Goal: Transaction & Acquisition: Purchase product/service

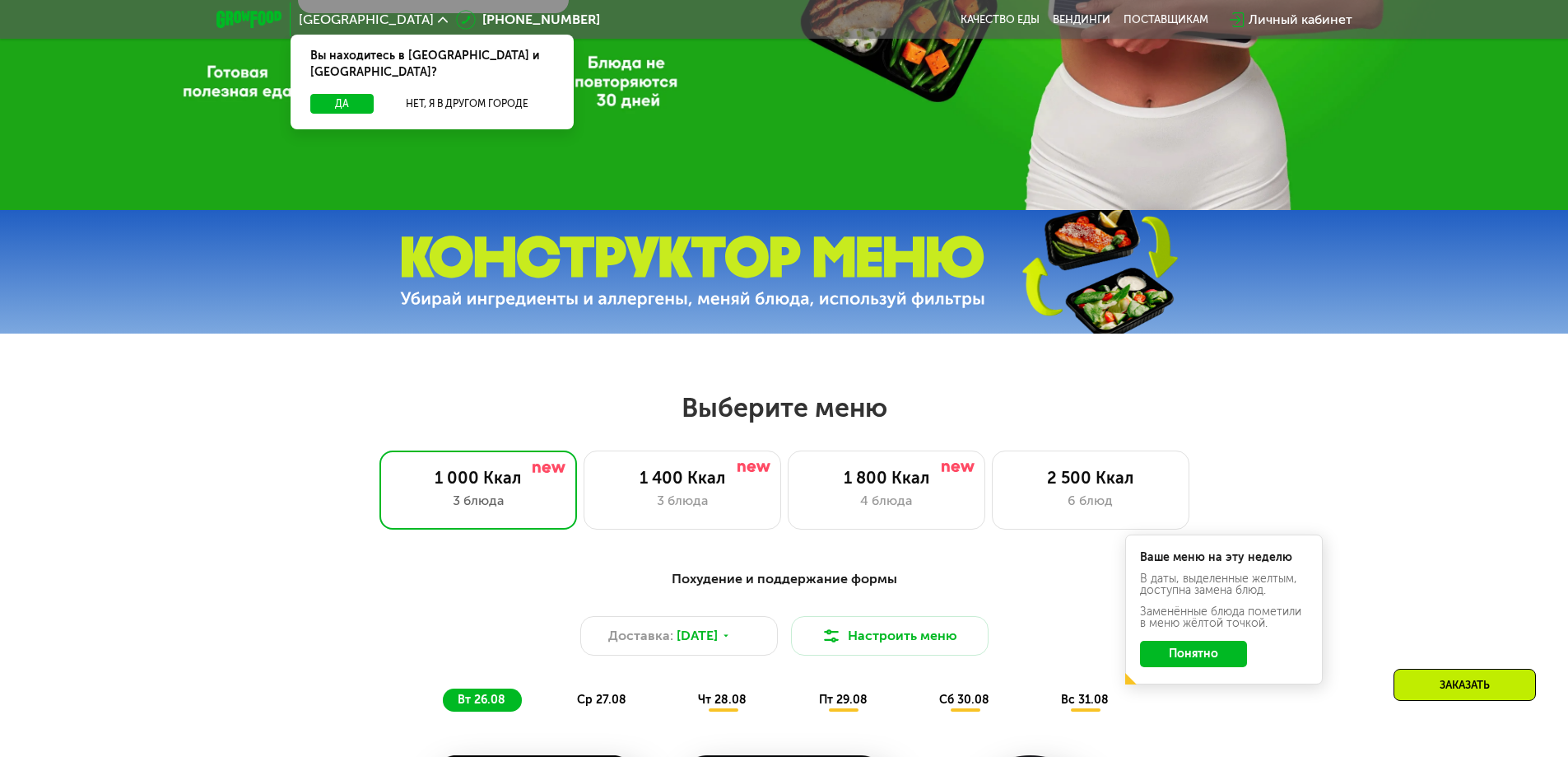
scroll to position [495, 0]
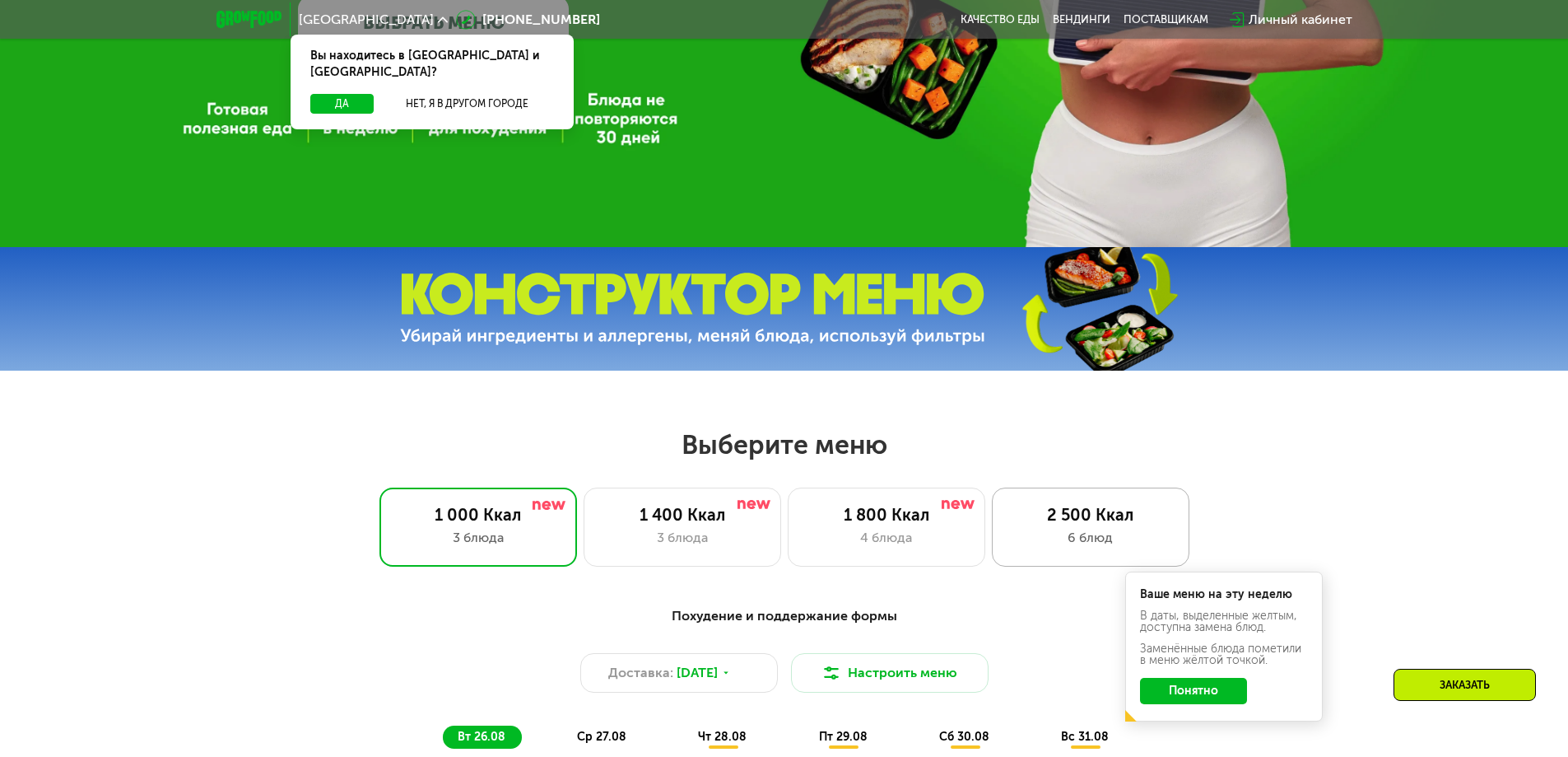
click at [1055, 523] on div "2 500 Ккал" at bounding box center [1091, 515] width 163 height 20
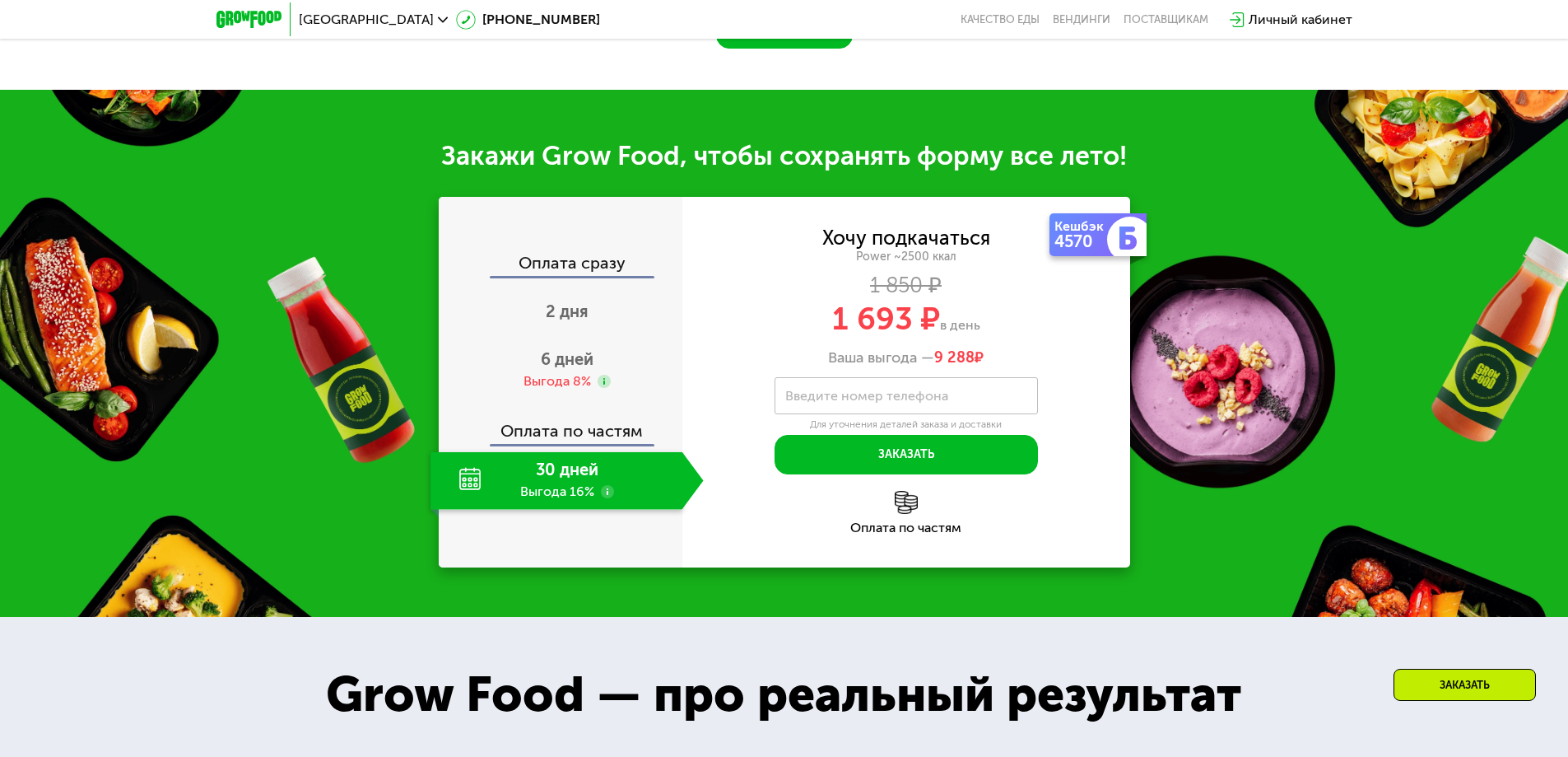
scroll to position [1976, 0]
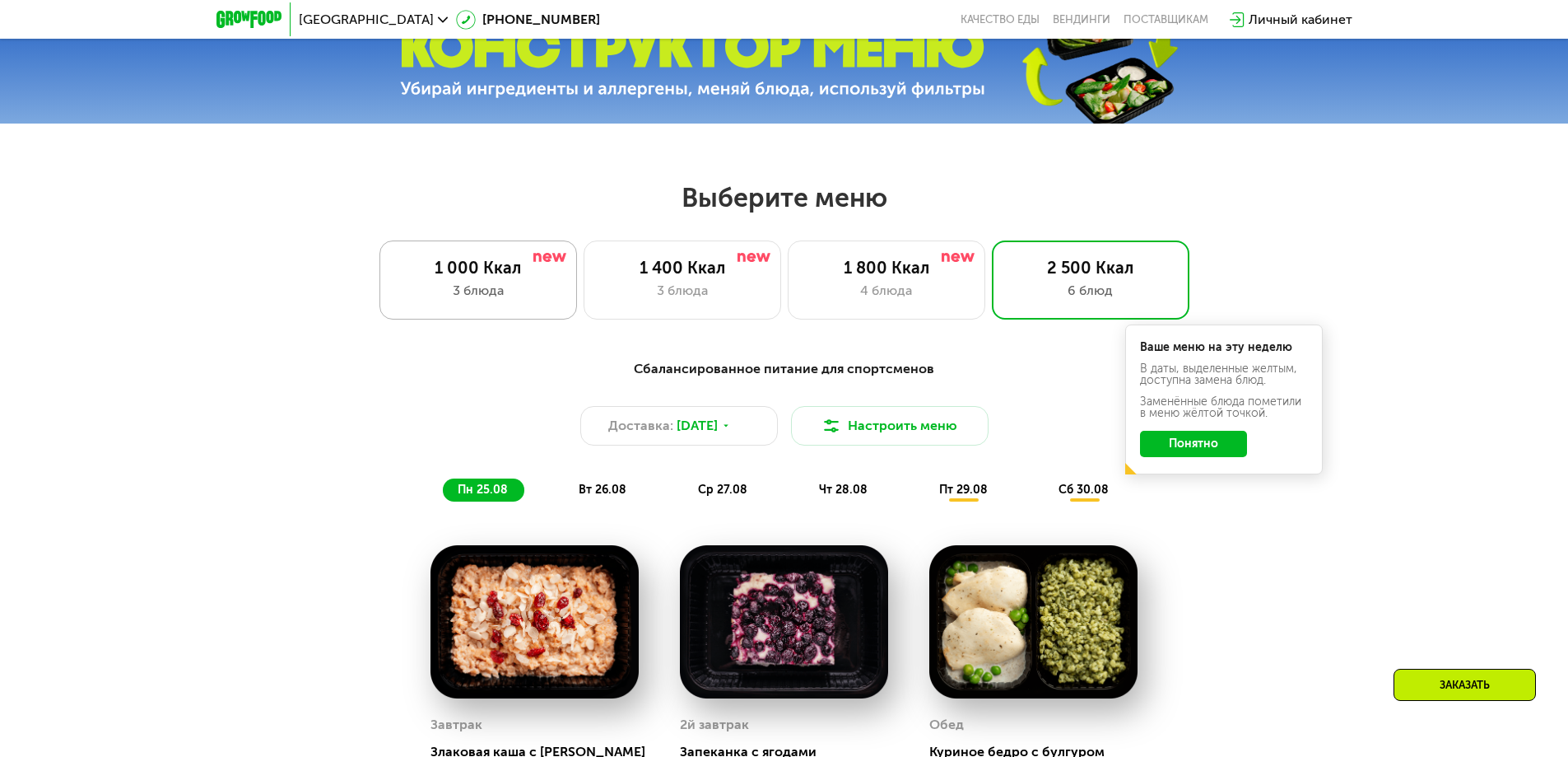
click at [584, 305] on div "1 000 Ккал 3 блюда" at bounding box center [682, 280] width 197 height 79
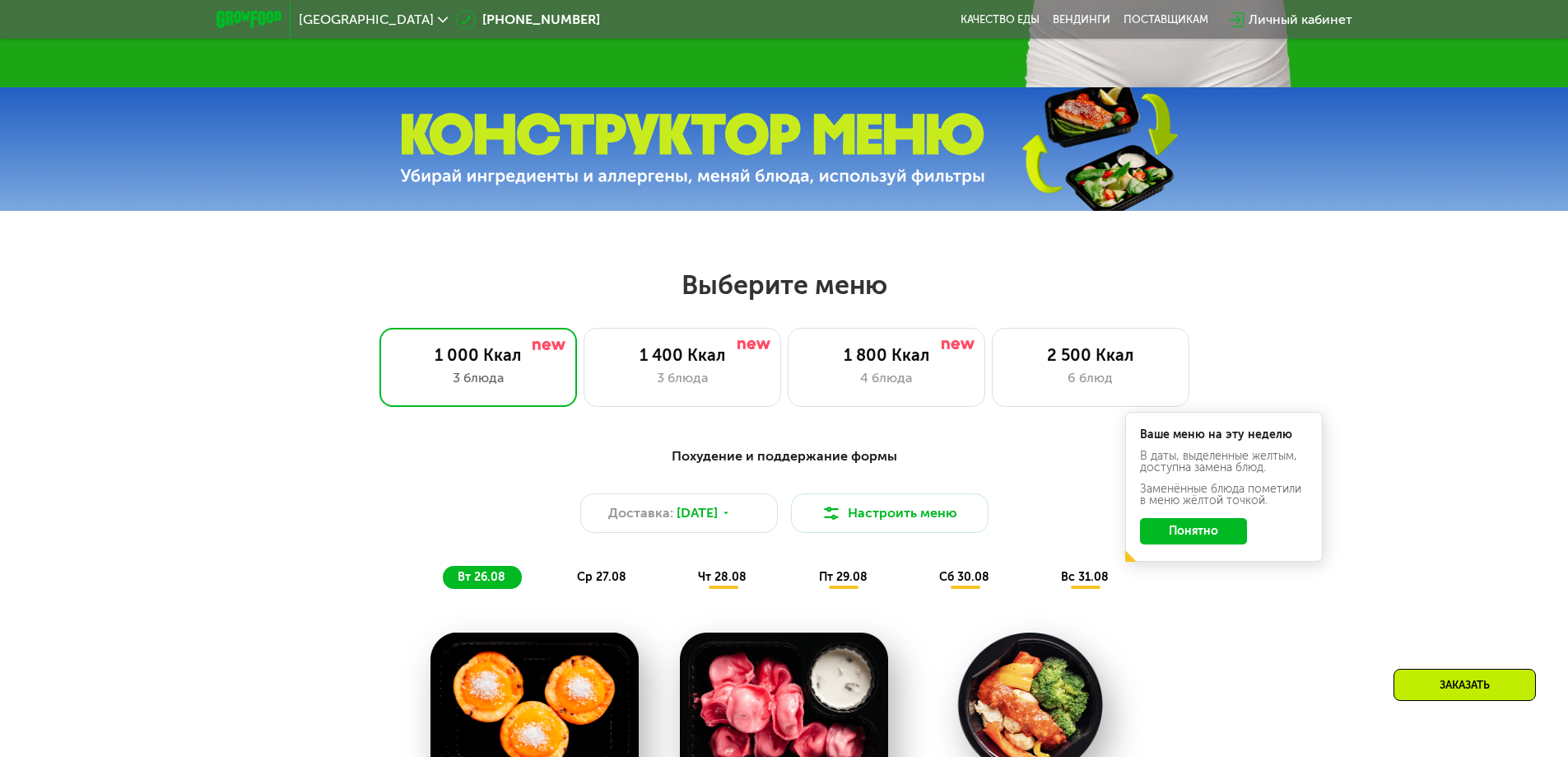
scroll to position [495, 0]
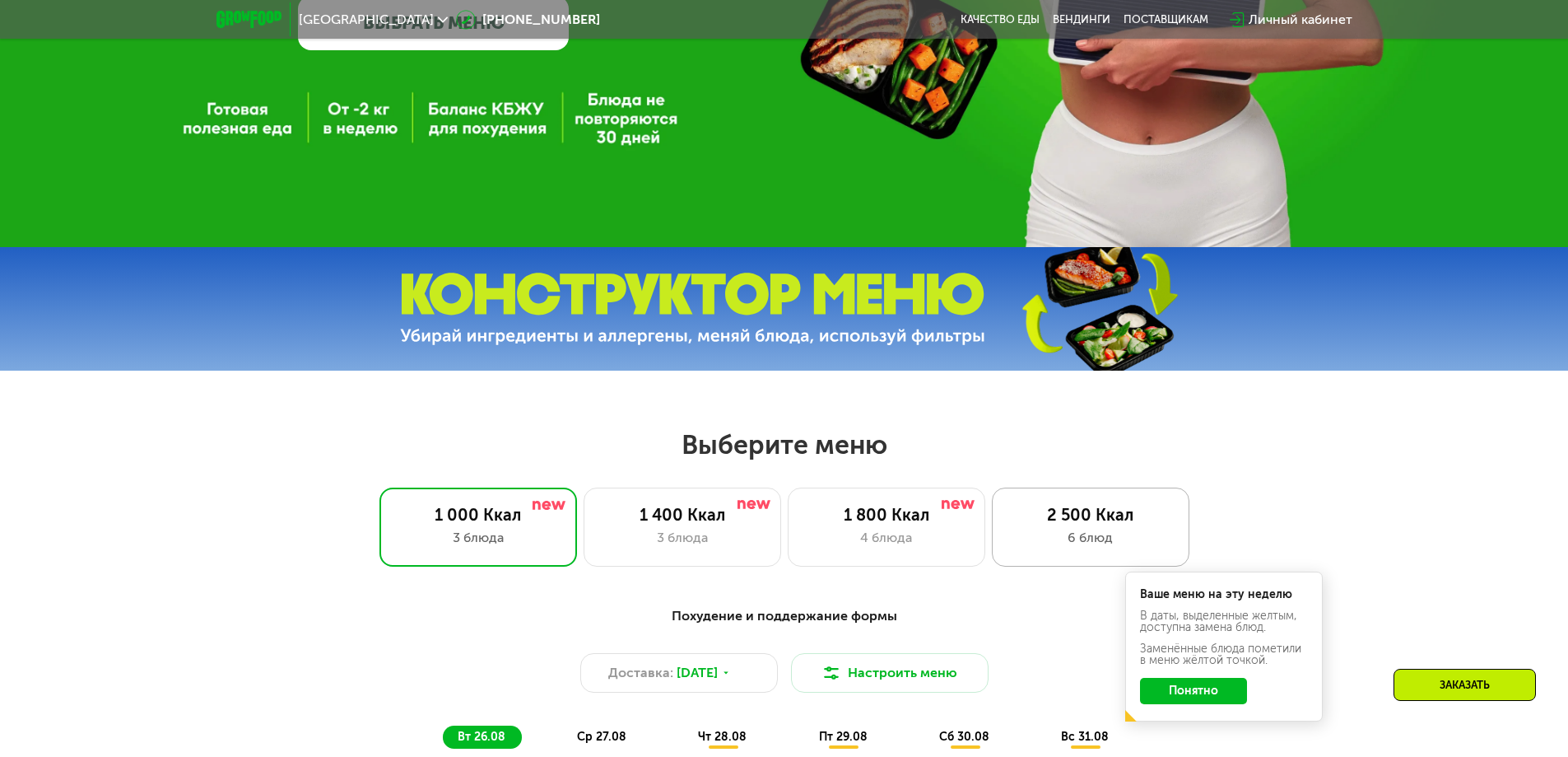
click at [1042, 535] on div "6 блюд" at bounding box center [1091, 537] width 163 height 20
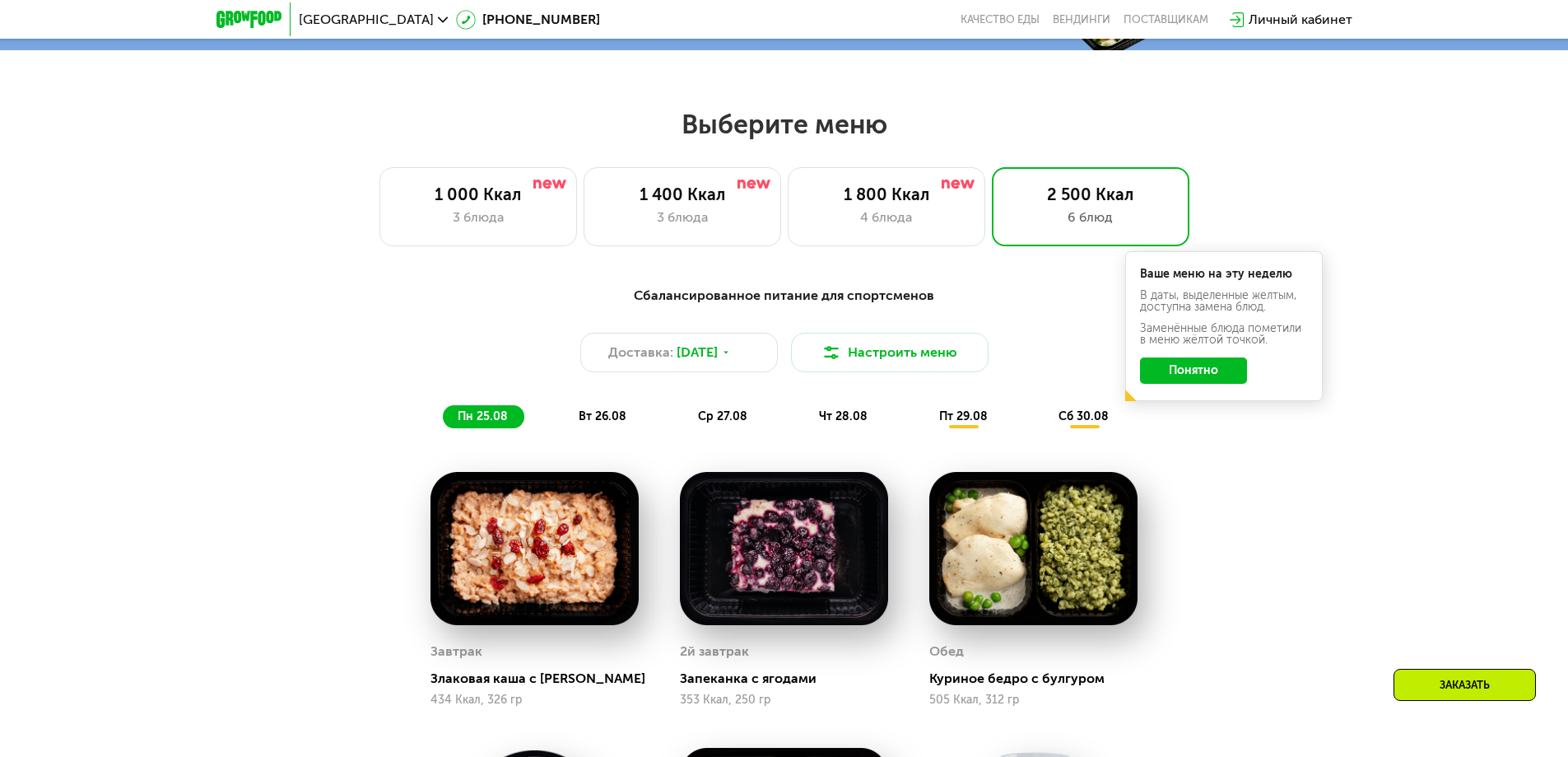
scroll to position [988, 0]
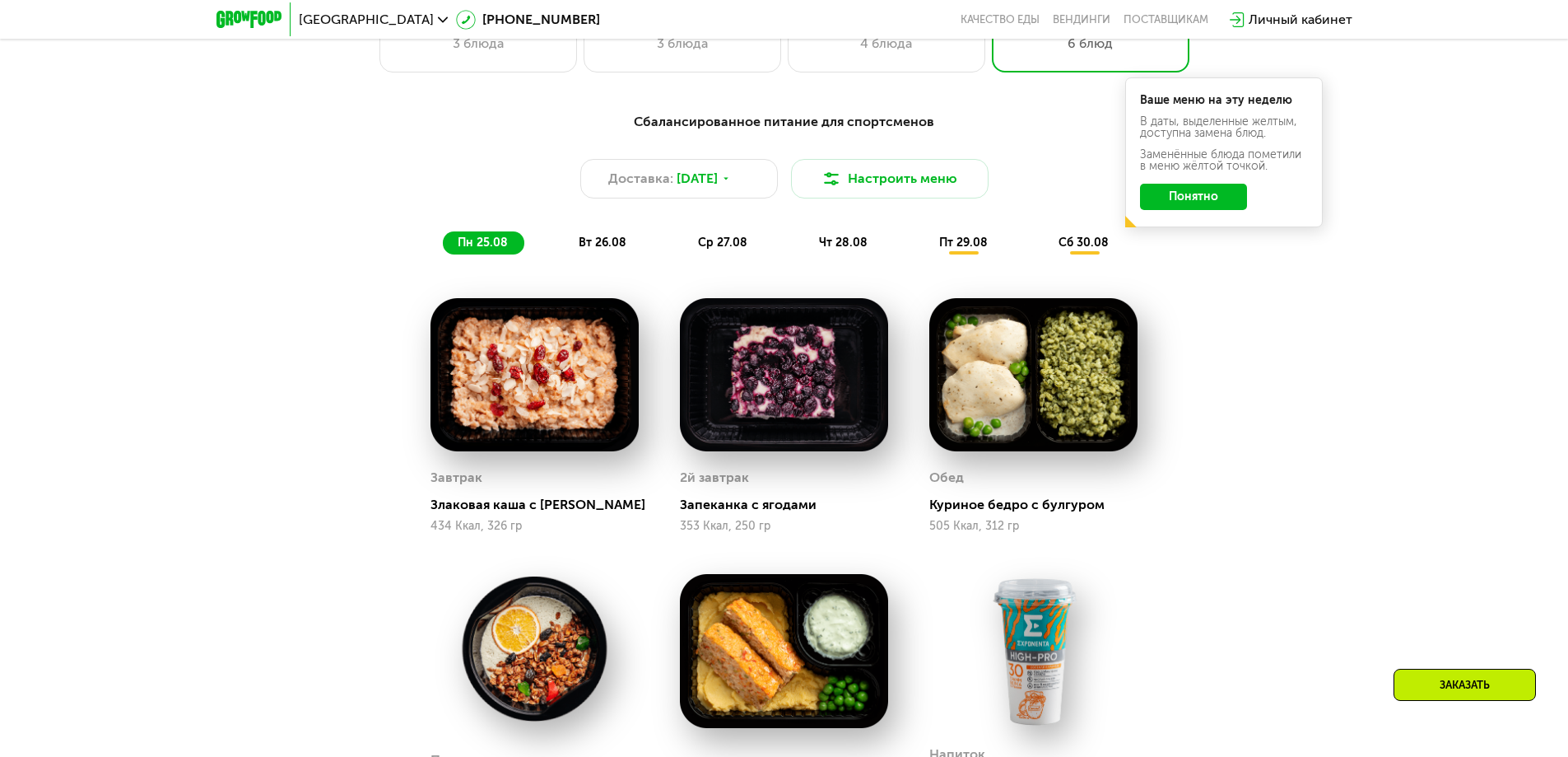
click at [604, 241] on span "вт 26.08" at bounding box center [602, 242] width 48 height 14
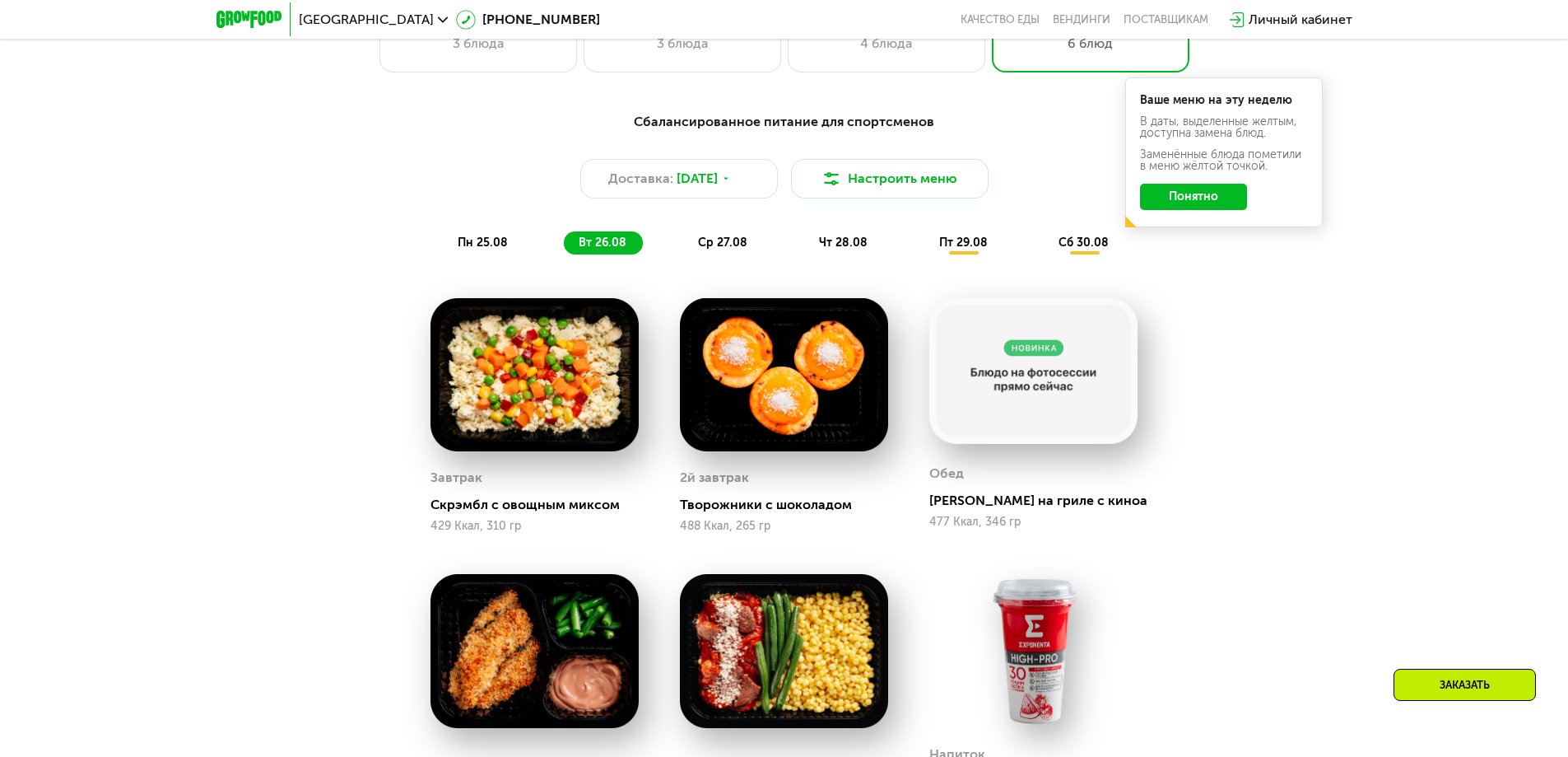
click at [719, 248] on span "ср 27.08" at bounding box center [722, 242] width 50 height 14
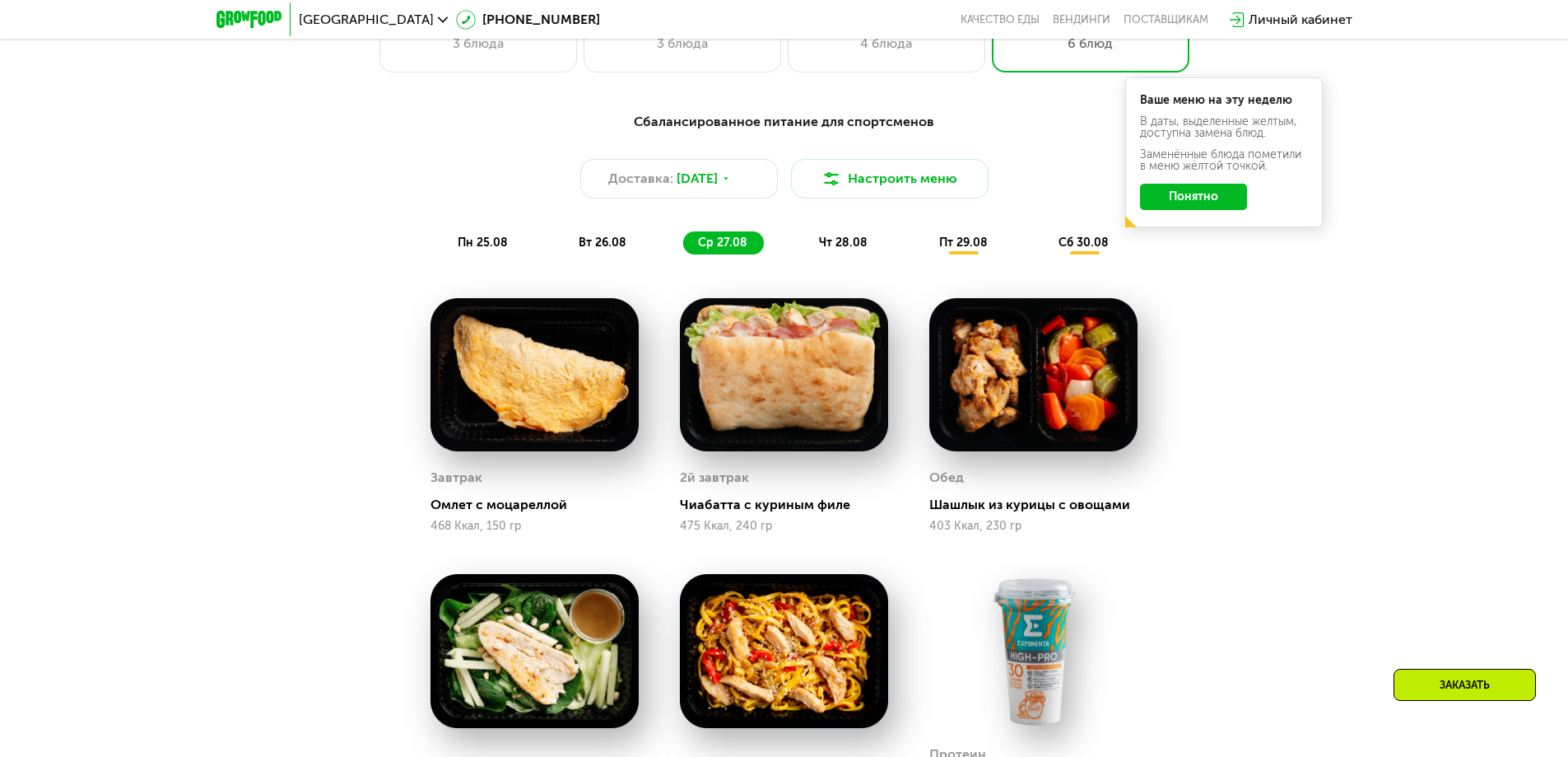
click at [819, 249] on span "чт 28.08" at bounding box center [844, 242] width 49 height 14
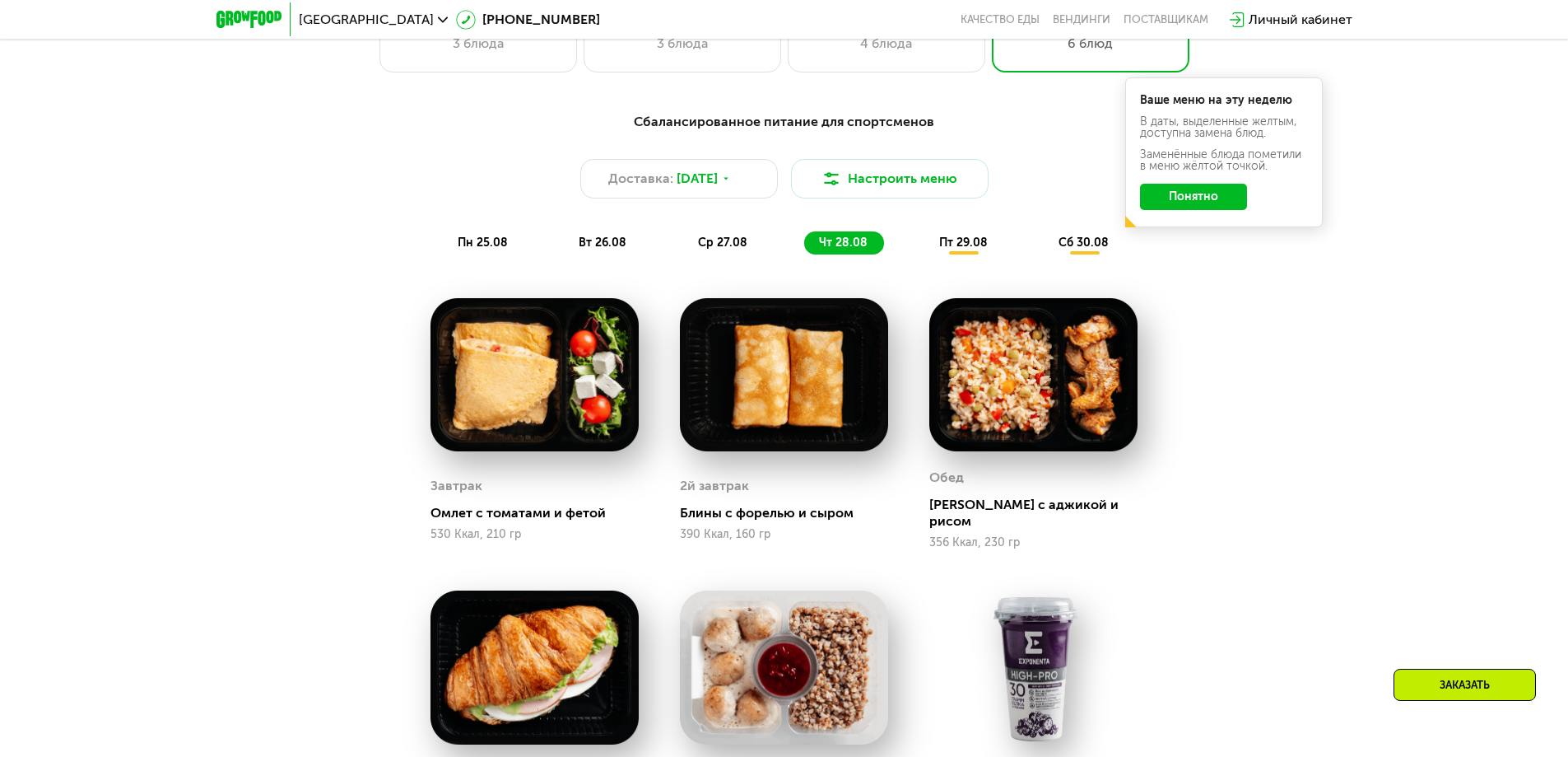
click at [942, 249] on span "пт 29.08" at bounding box center [963, 242] width 49 height 14
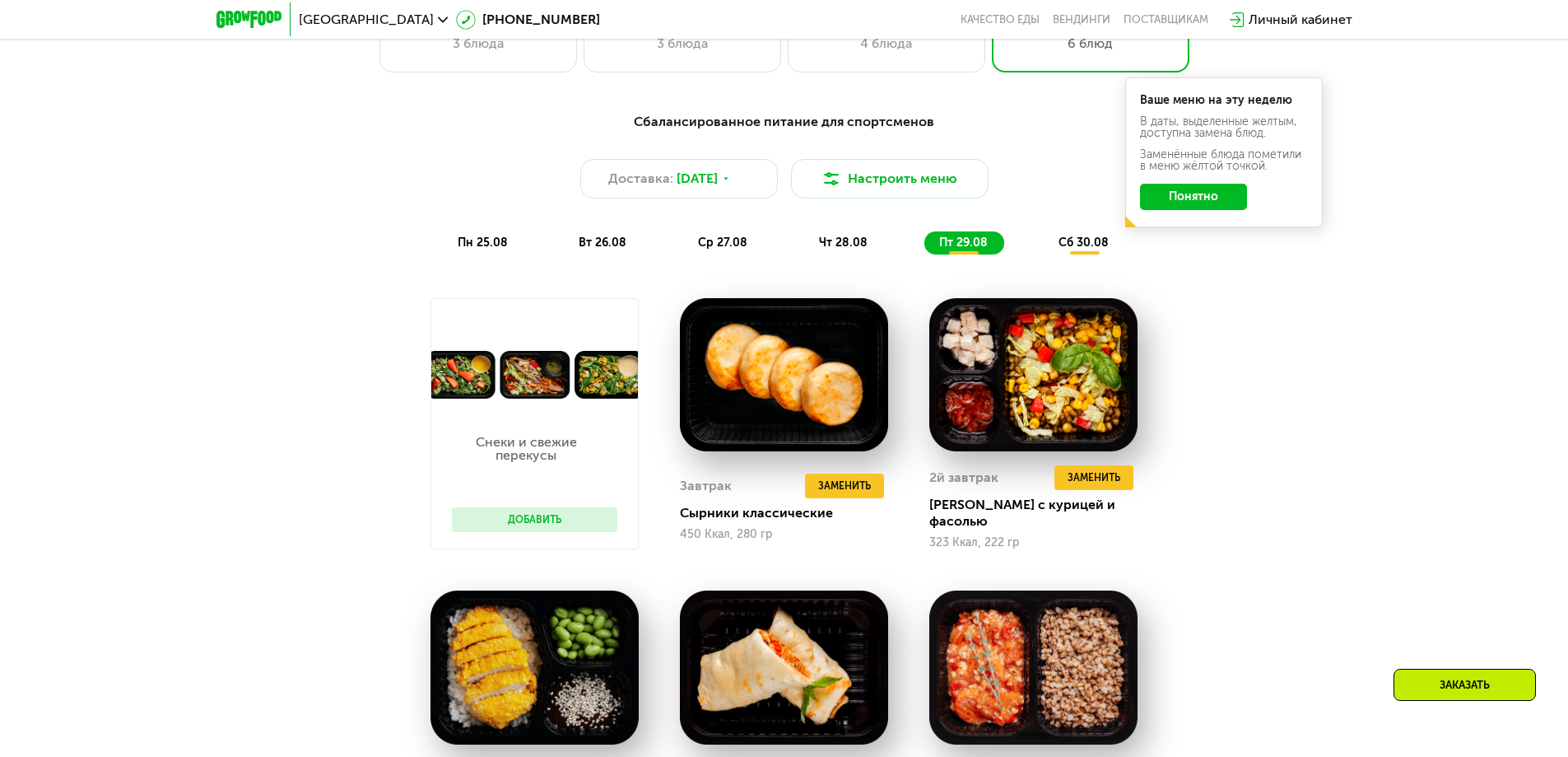
click at [1070, 241] on span "сб 30.08" at bounding box center [1083, 242] width 50 height 14
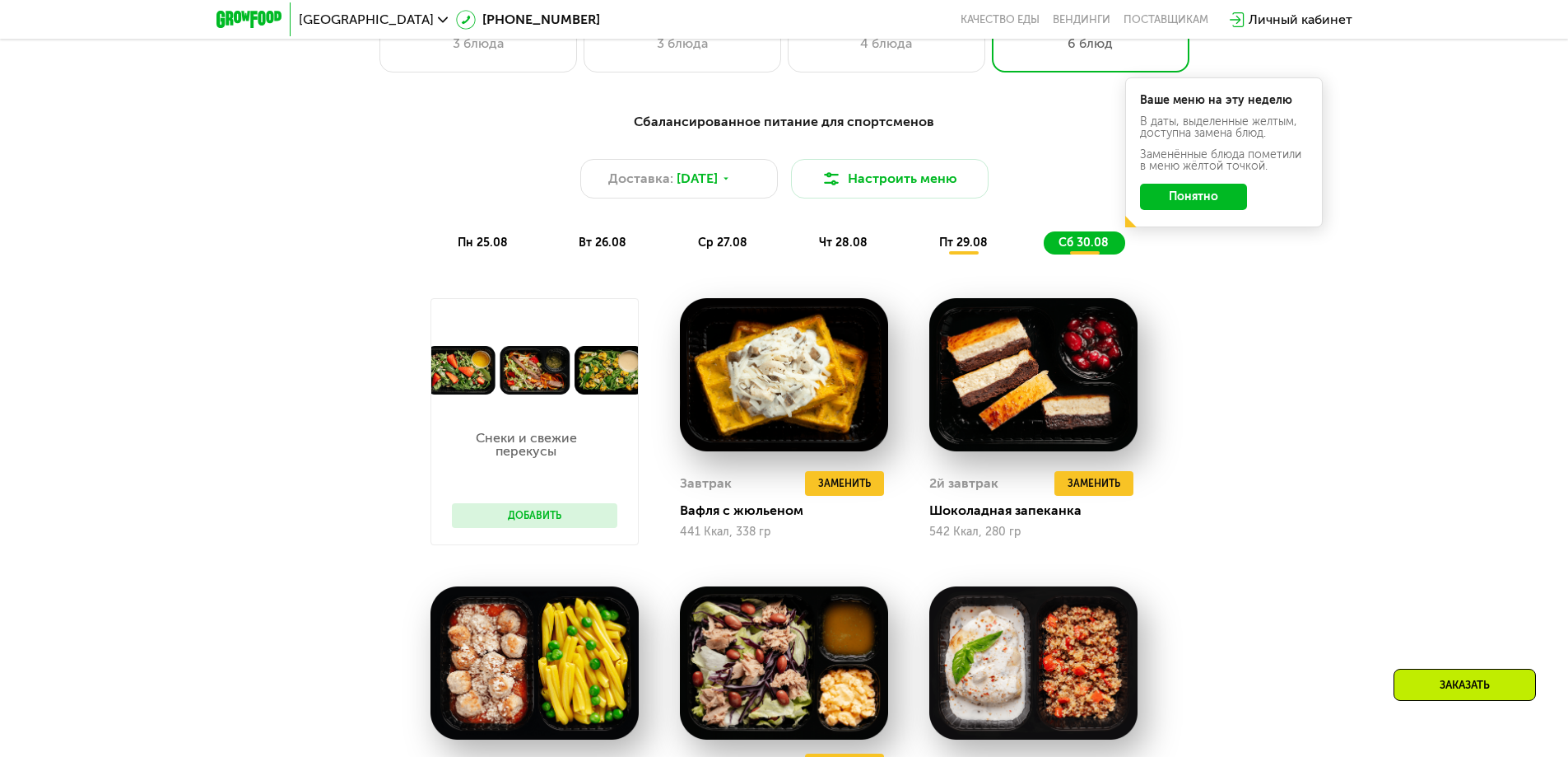
drag, startPoint x: 971, startPoint y: 236, endPoint x: 938, endPoint y: 249, distance: 35.5
click at [1043, 236] on div "пт 29.08" at bounding box center [1084, 242] width 82 height 23
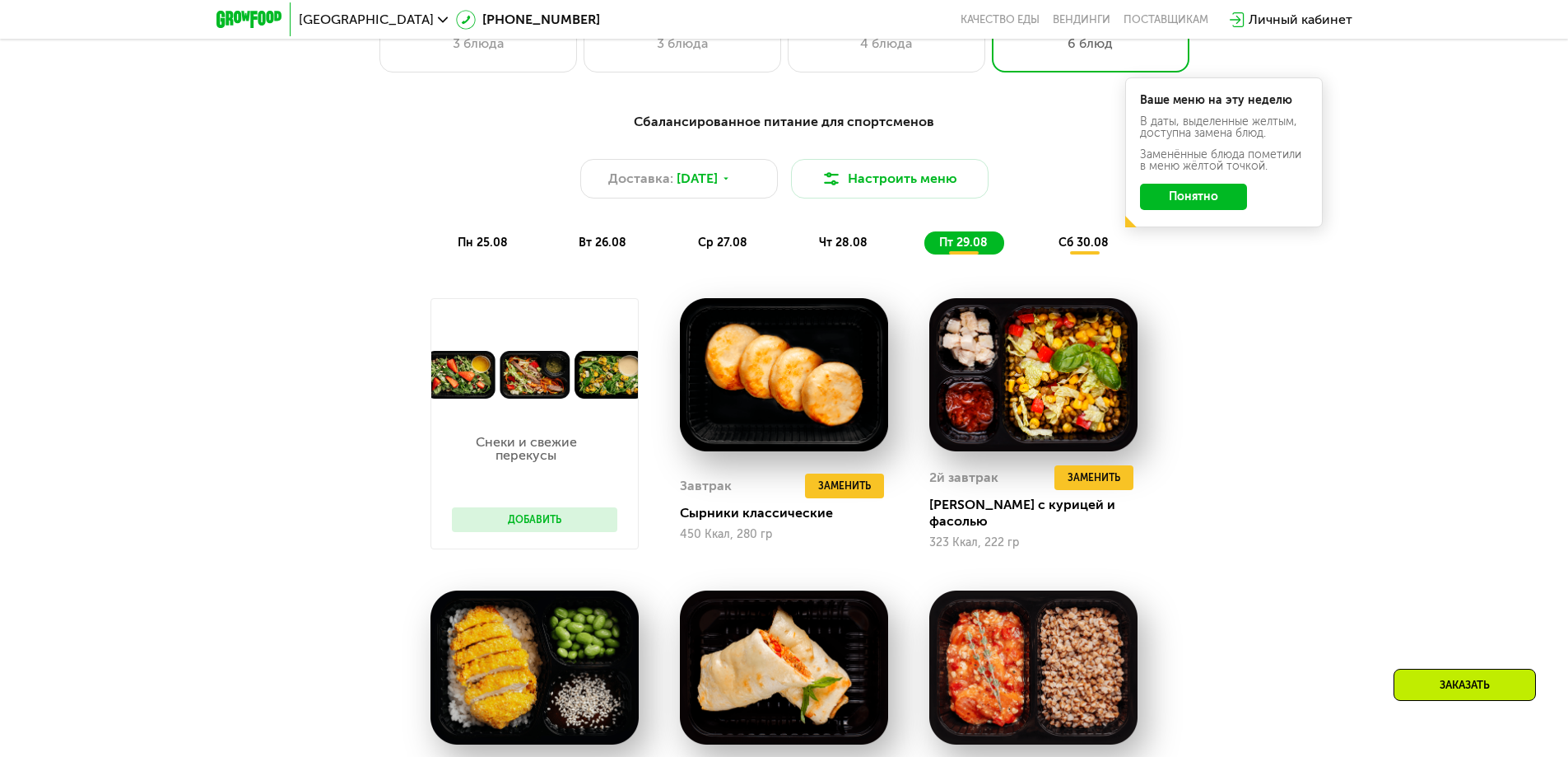
click at [539, 513] on button "Добавить" at bounding box center [534, 520] width 165 height 24
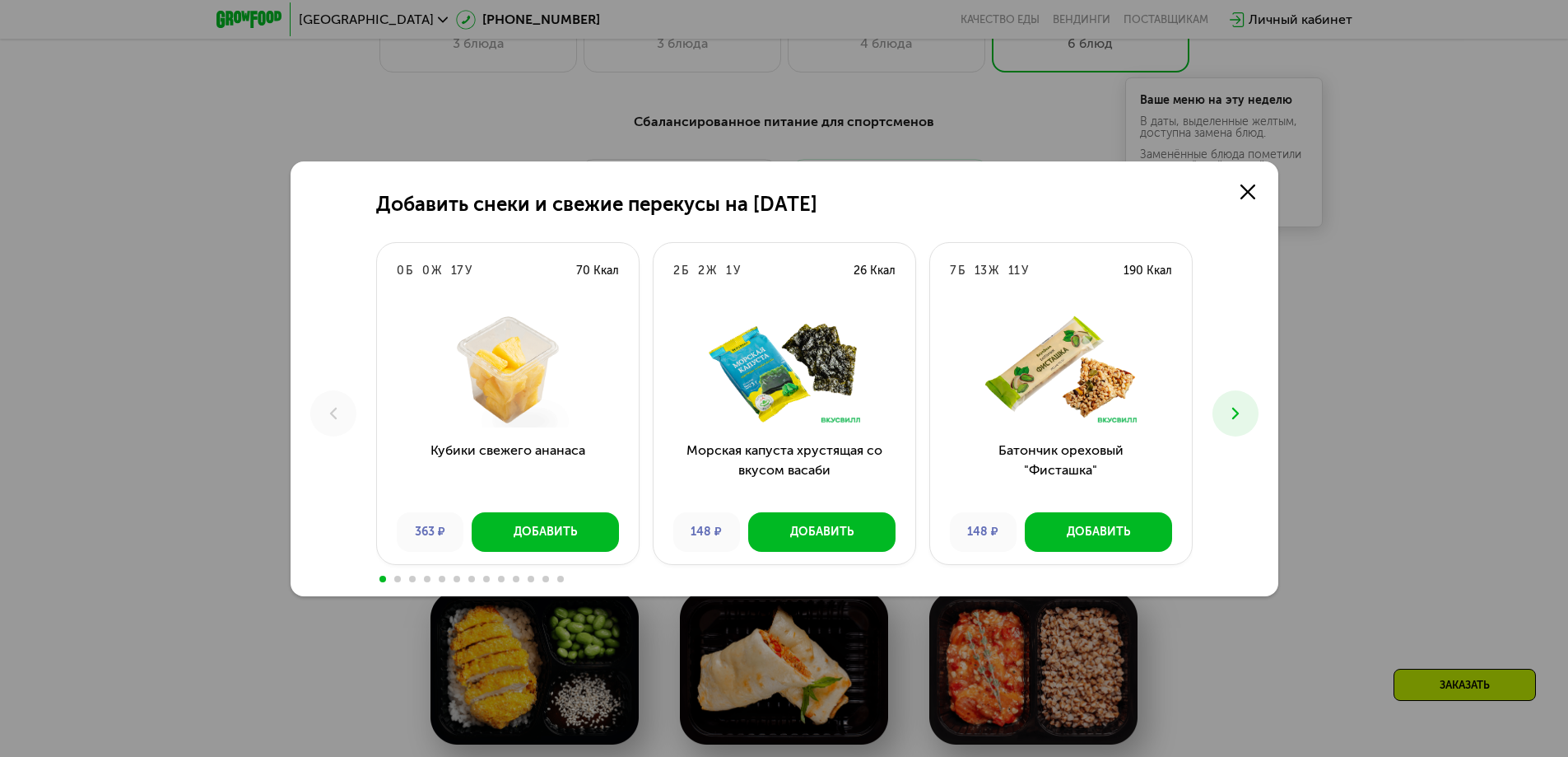
drag, startPoint x: 1399, startPoint y: 256, endPoint x: 1397, endPoint y: 232, distance: 24.1
click at [1413, 253] on div "Добавить снеки и свежие перекусы на [DATE] 0 Б 0 Ж 17 У 70 Ккал Кубики свежего …" at bounding box center [784, 378] width 1568 height 757
click at [1227, 195] on div "Добавить снеки и свежие перекусы на [DATE] 0 Б 0 Ж 17 У 70 Ккал Кубики свежего …" at bounding box center [784, 379] width 988 height 435
click at [1265, 196] on div "Добавить снеки и свежие перекусы на [DATE] 0 Б 0 Ж 17 У 70 Ккал Кубики свежего …" at bounding box center [784, 379] width 988 height 435
click at [1242, 194] on icon at bounding box center [1247, 191] width 15 height 15
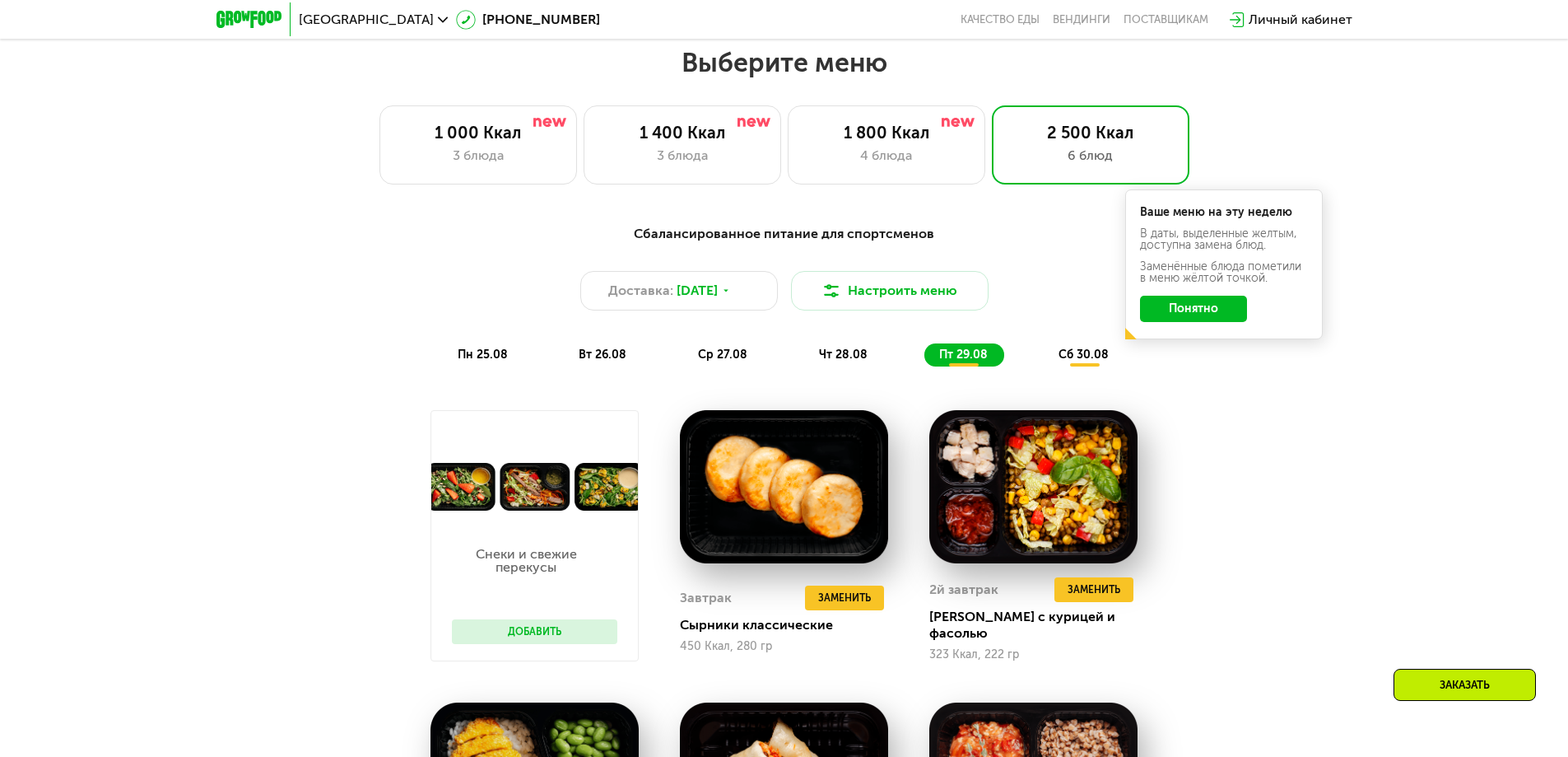
scroll to position [906, 0]
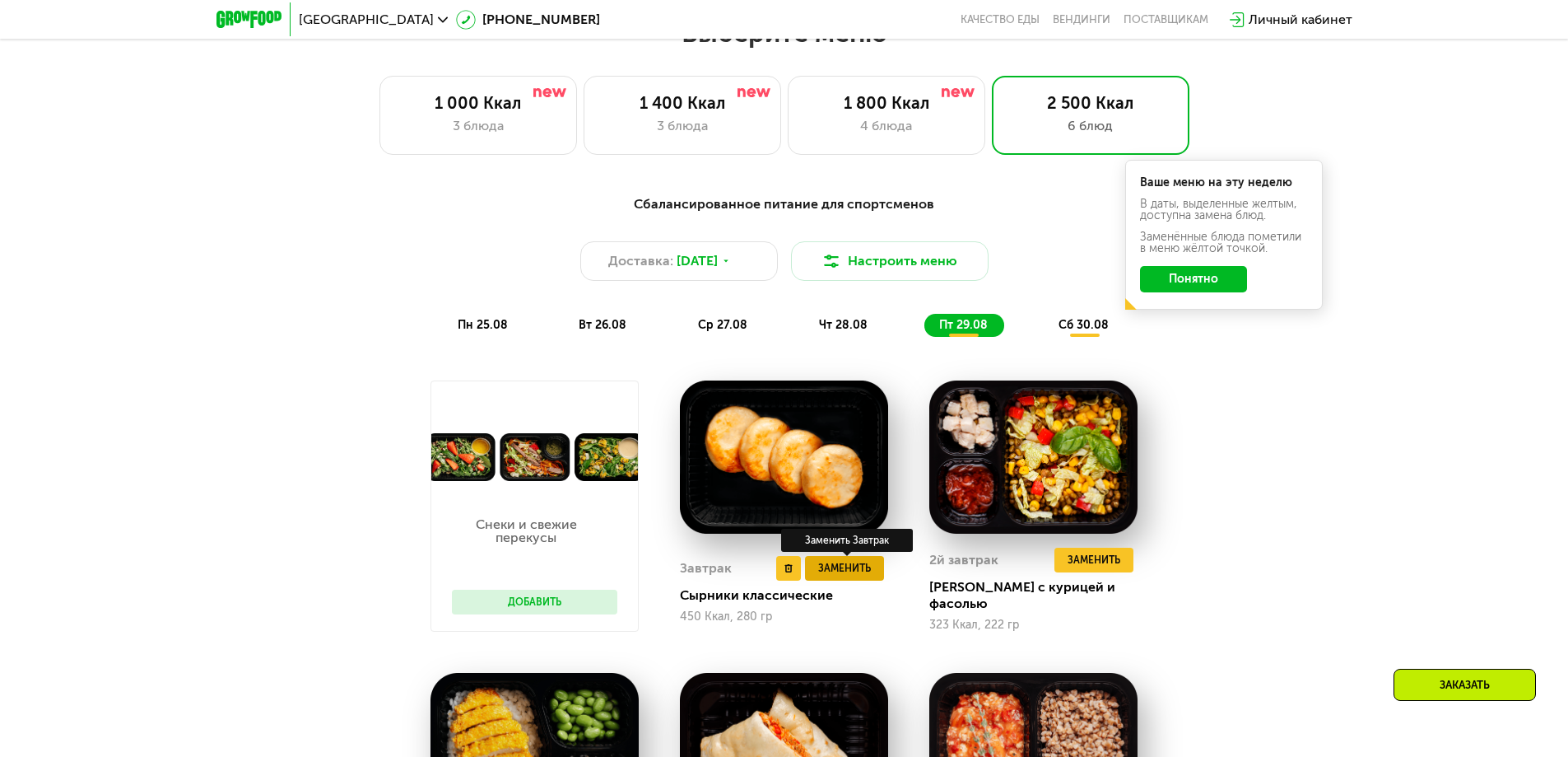
click at [837, 572] on span "Заменить" at bounding box center [844, 568] width 53 height 17
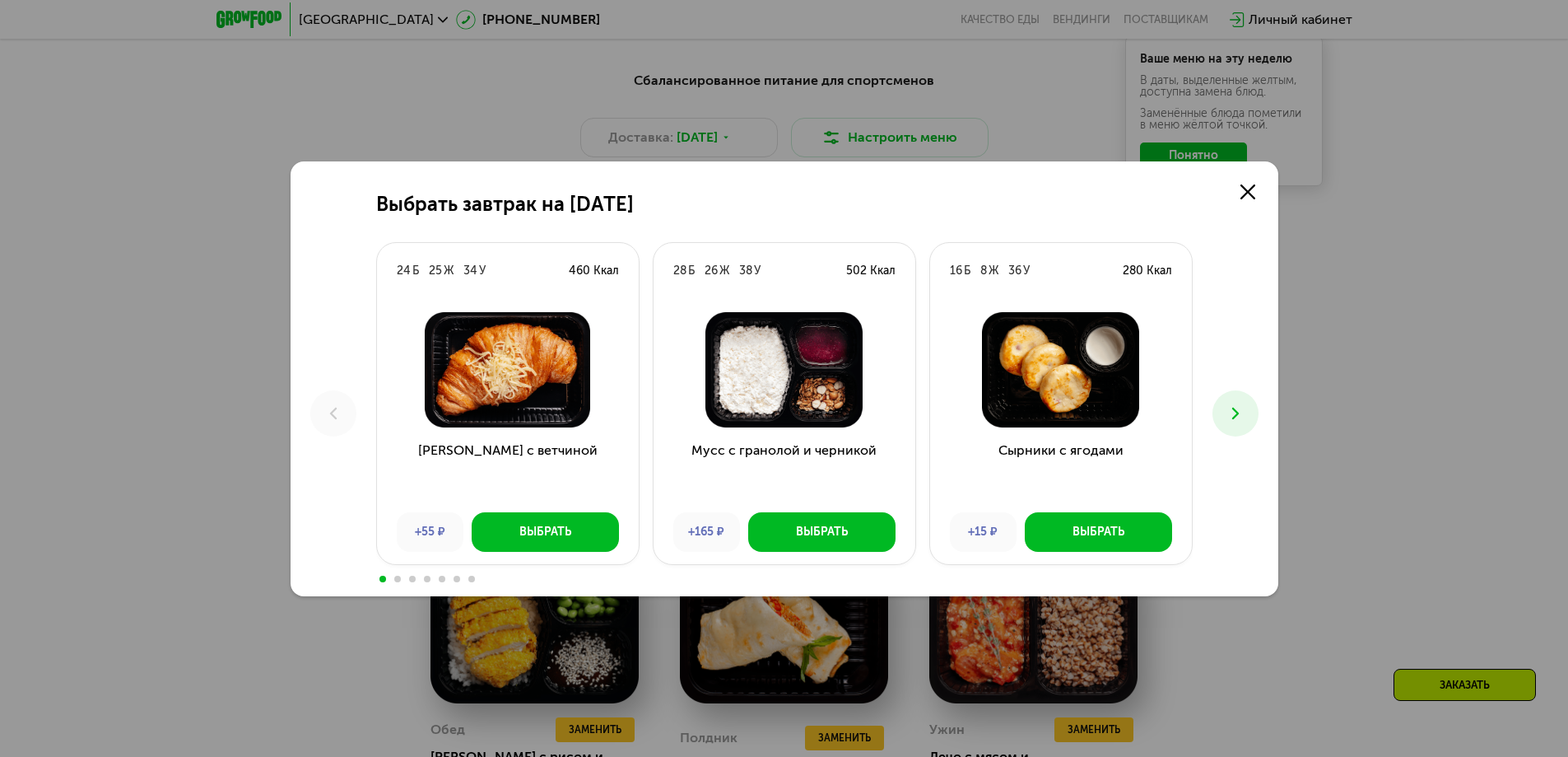
scroll to position [988, 0]
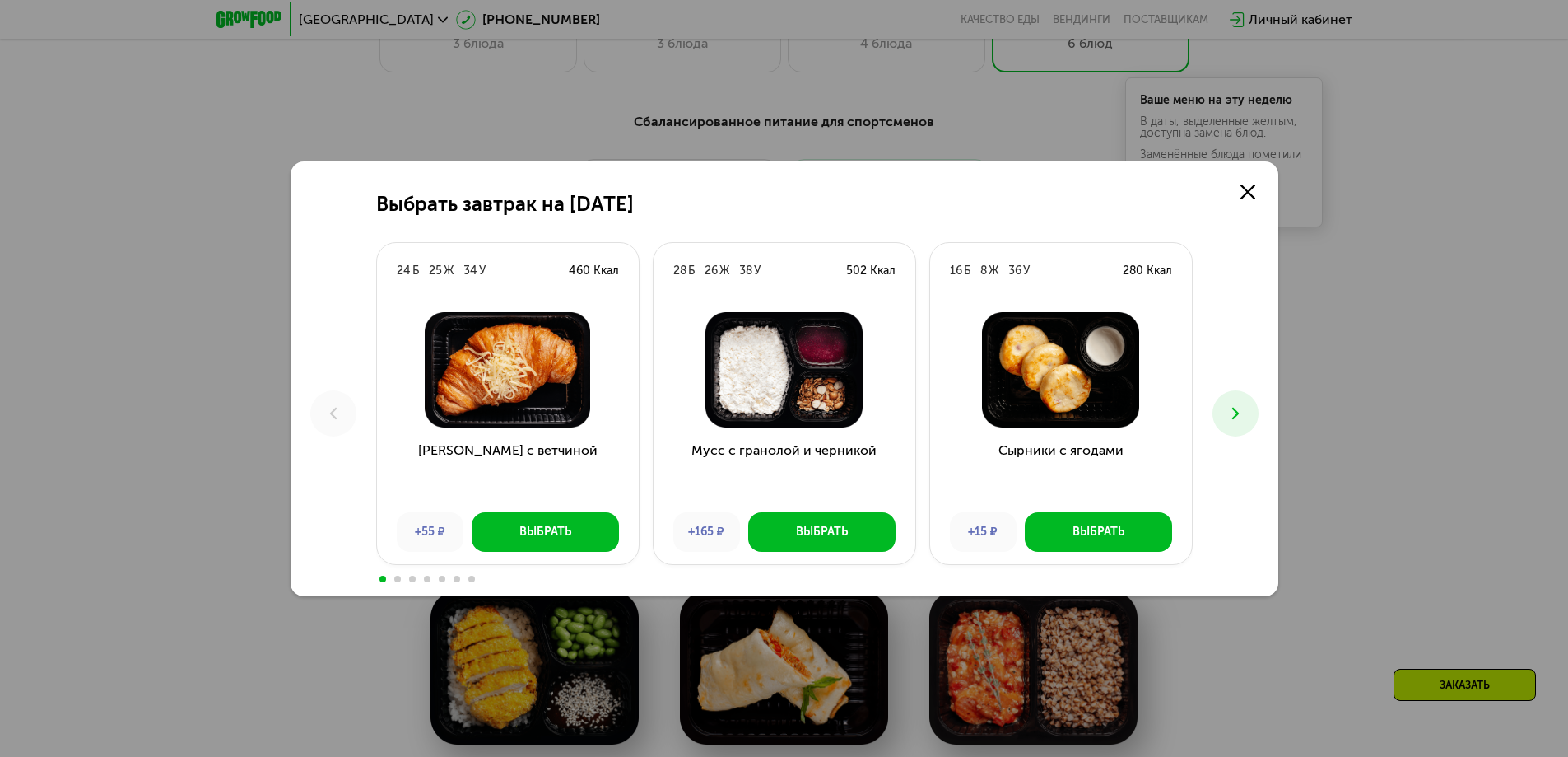
click at [1342, 335] on div "Выбрать завтрак на [DATE] Б 25 Ж 34 У 460 Ккал Круассан с ветчиной +55 ₽ Выбрат…" at bounding box center [784, 378] width 1568 height 757
click at [1252, 193] on icon at bounding box center [1247, 191] width 15 height 15
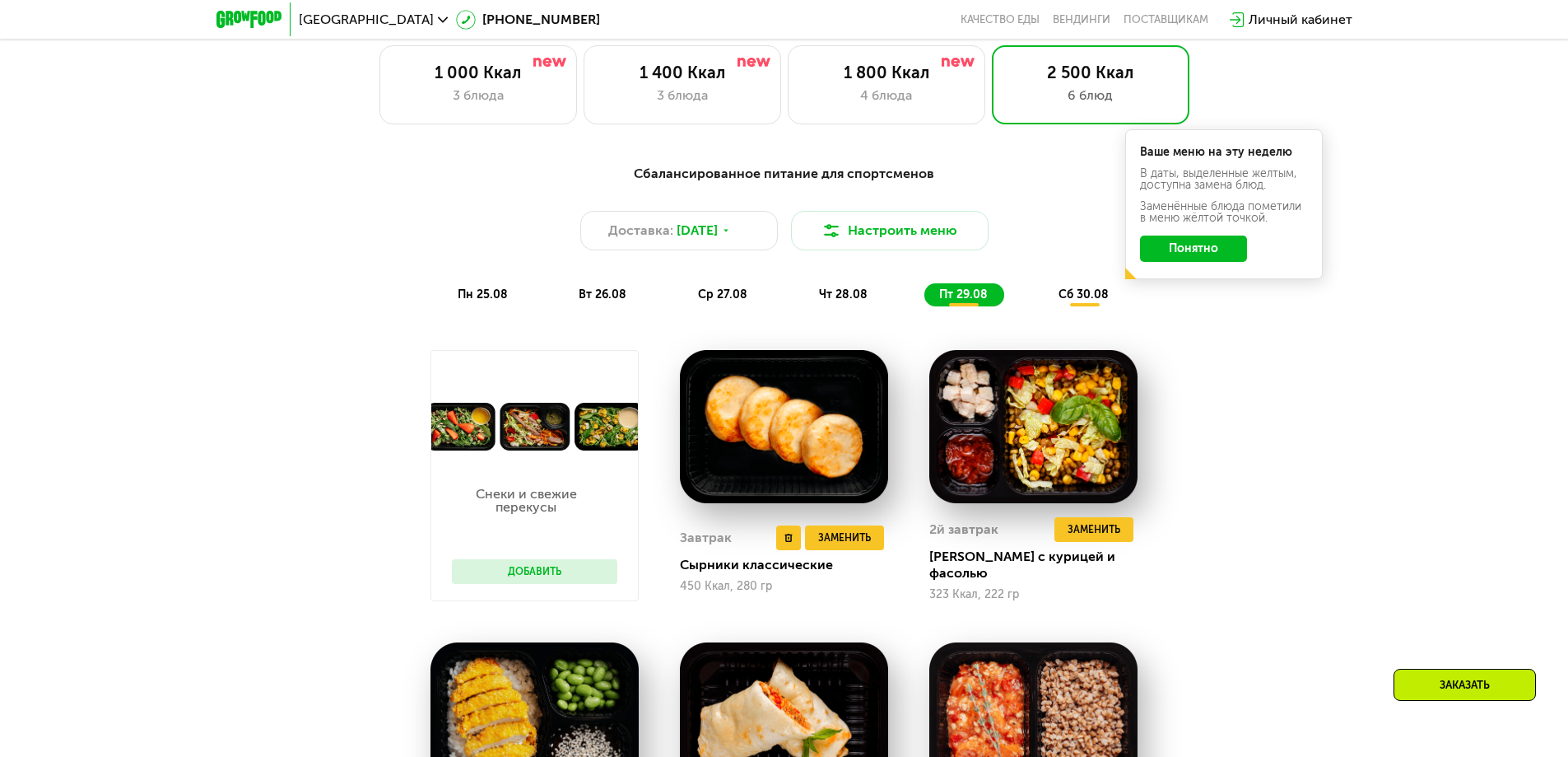
scroll to position [741, 0]
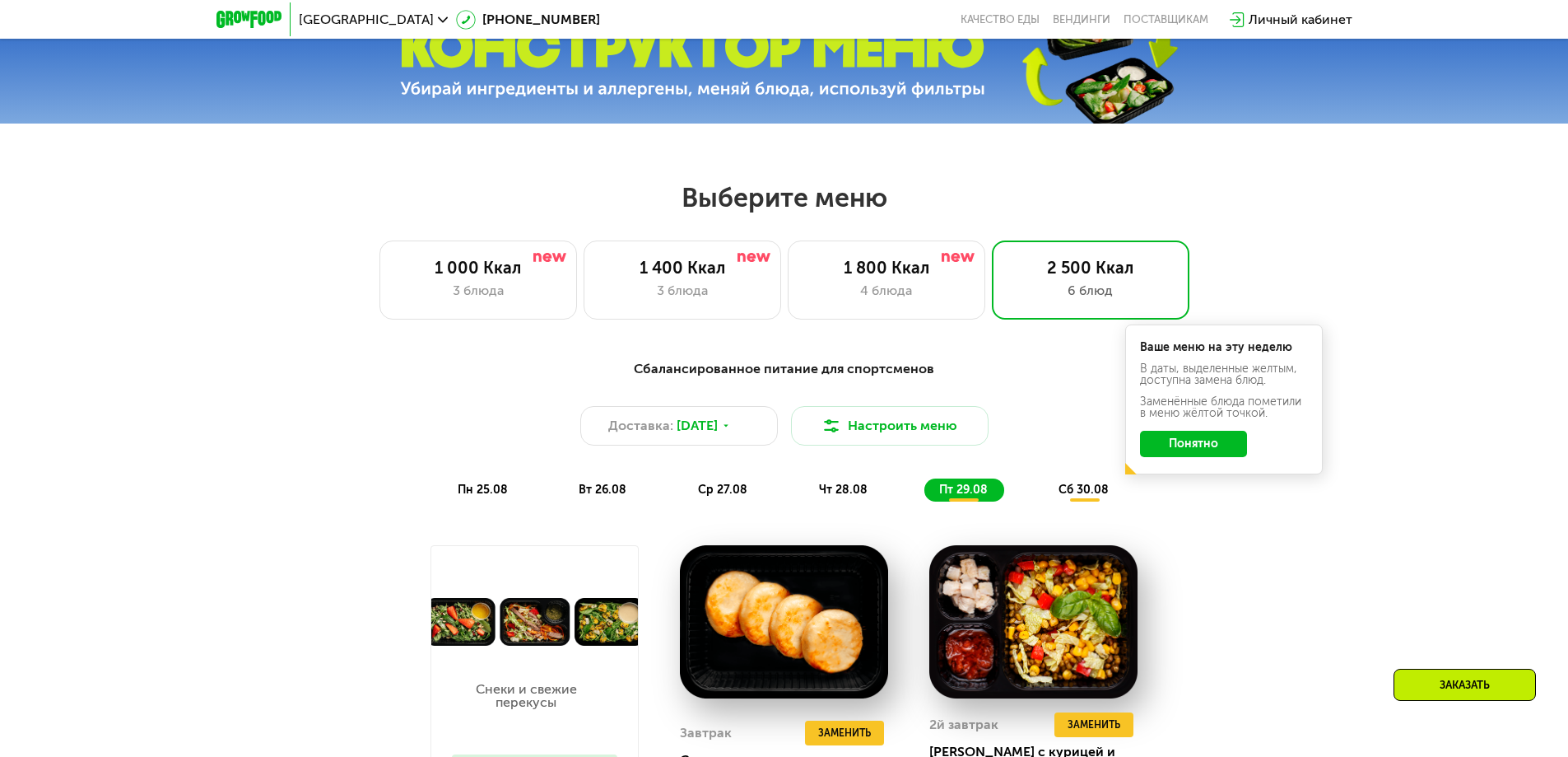
drag, startPoint x: 1205, startPoint y: 452, endPoint x: 1218, endPoint y: 448, distance: 13.6
click at [1207, 452] on button "Понятно" at bounding box center [1193, 444] width 107 height 26
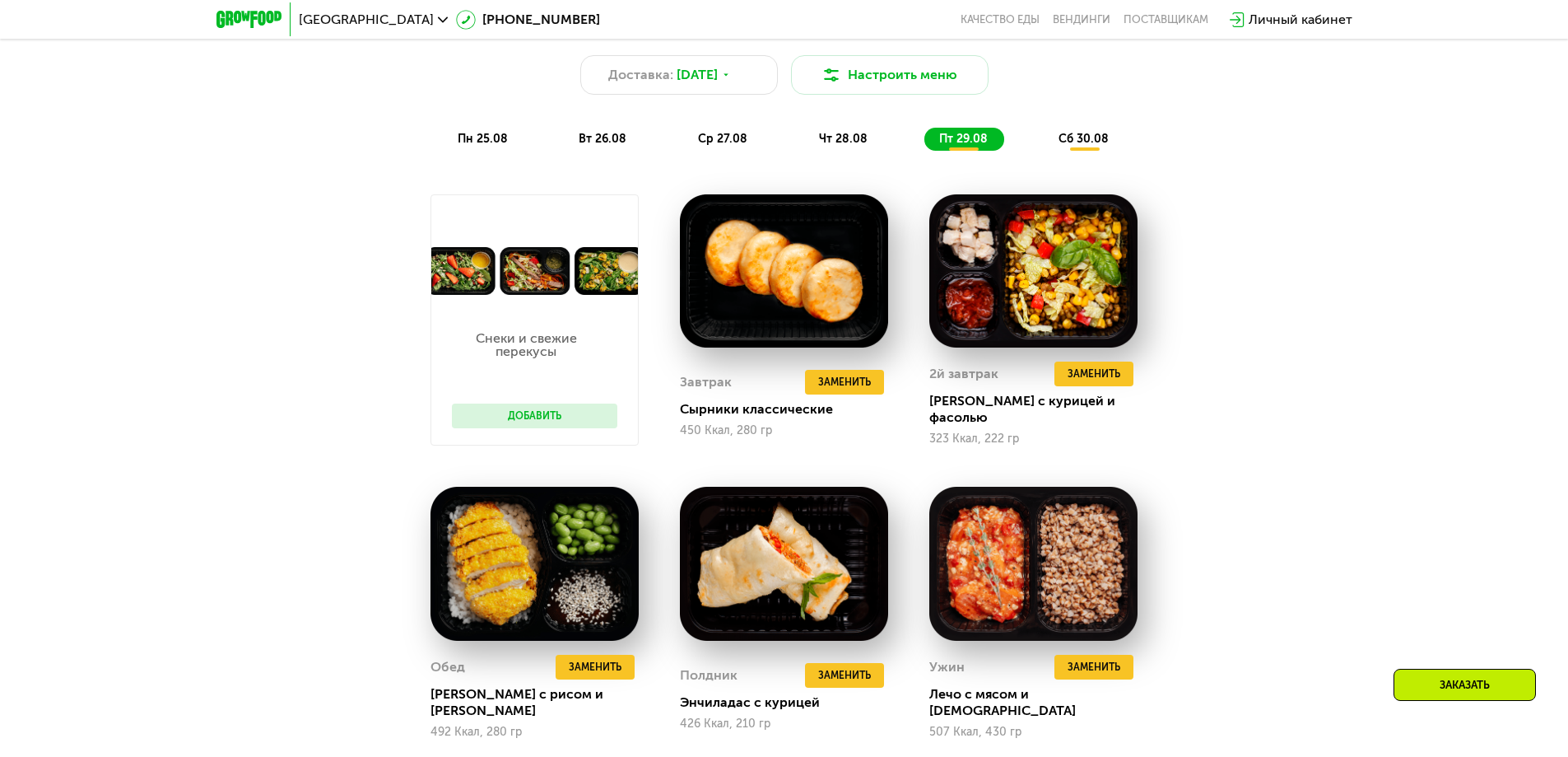
scroll to position [988, 0]
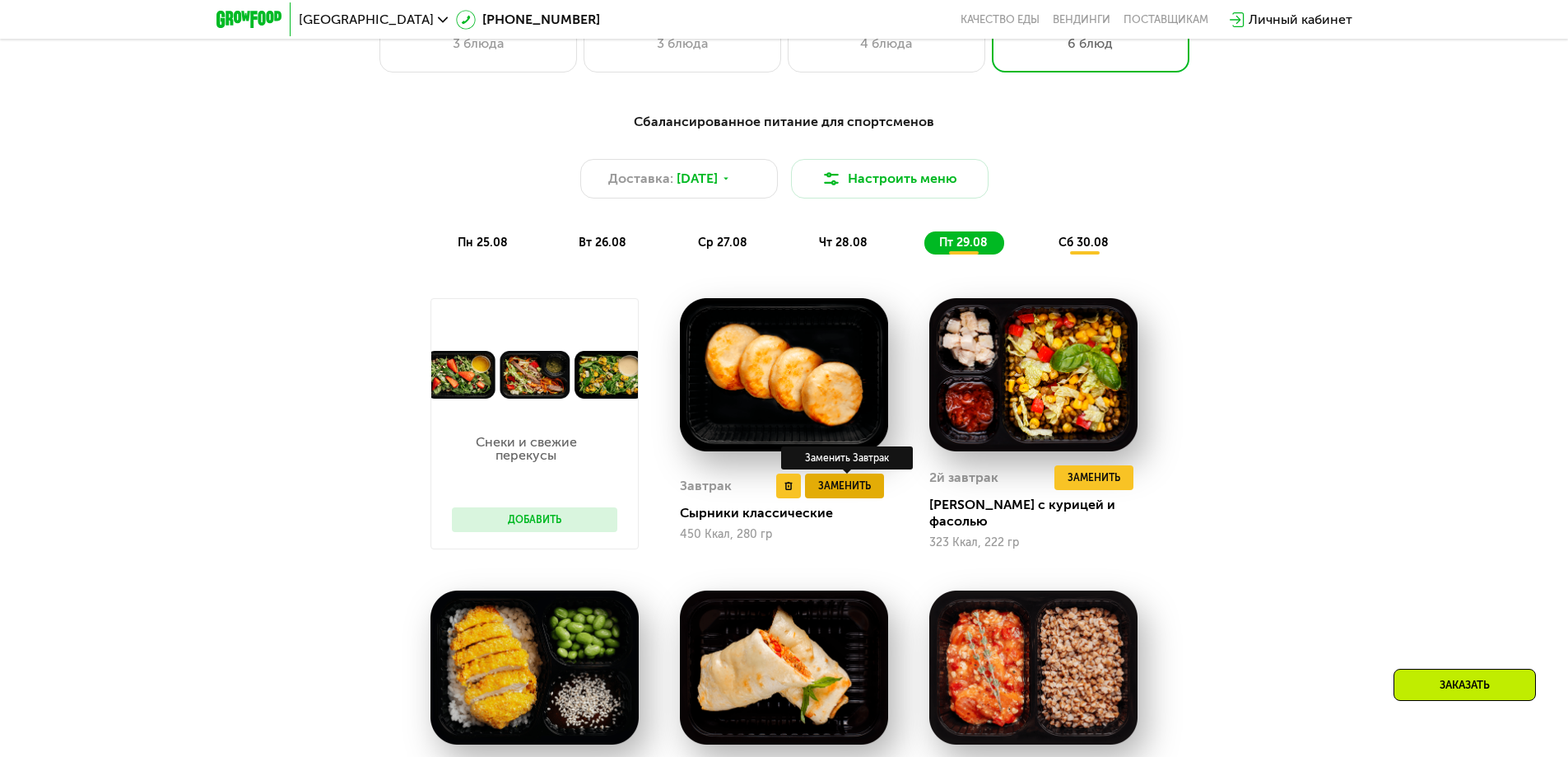
click at [860, 489] on span "Заменить" at bounding box center [844, 486] width 53 height 17
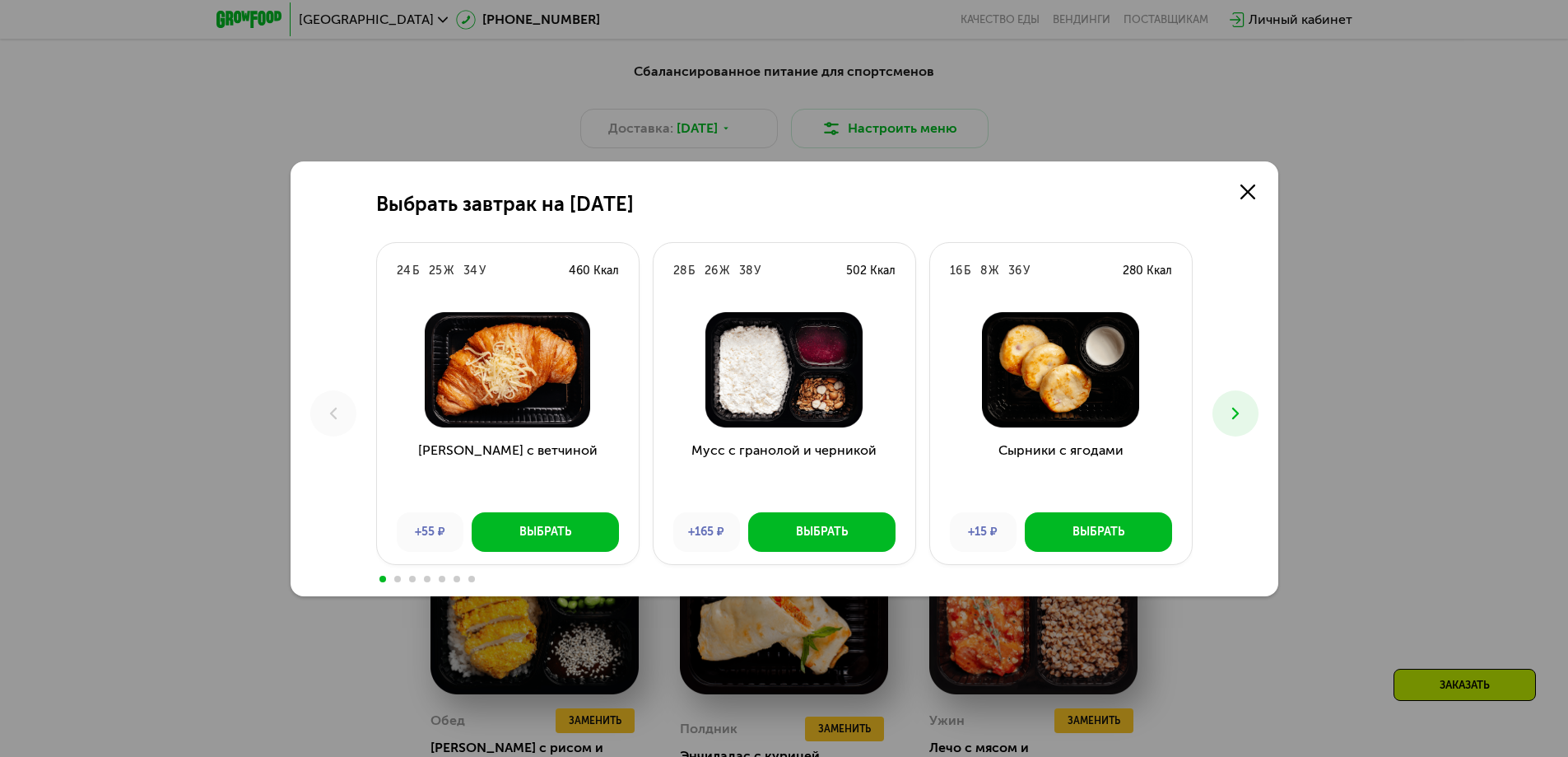
scroll to position [906, 0]
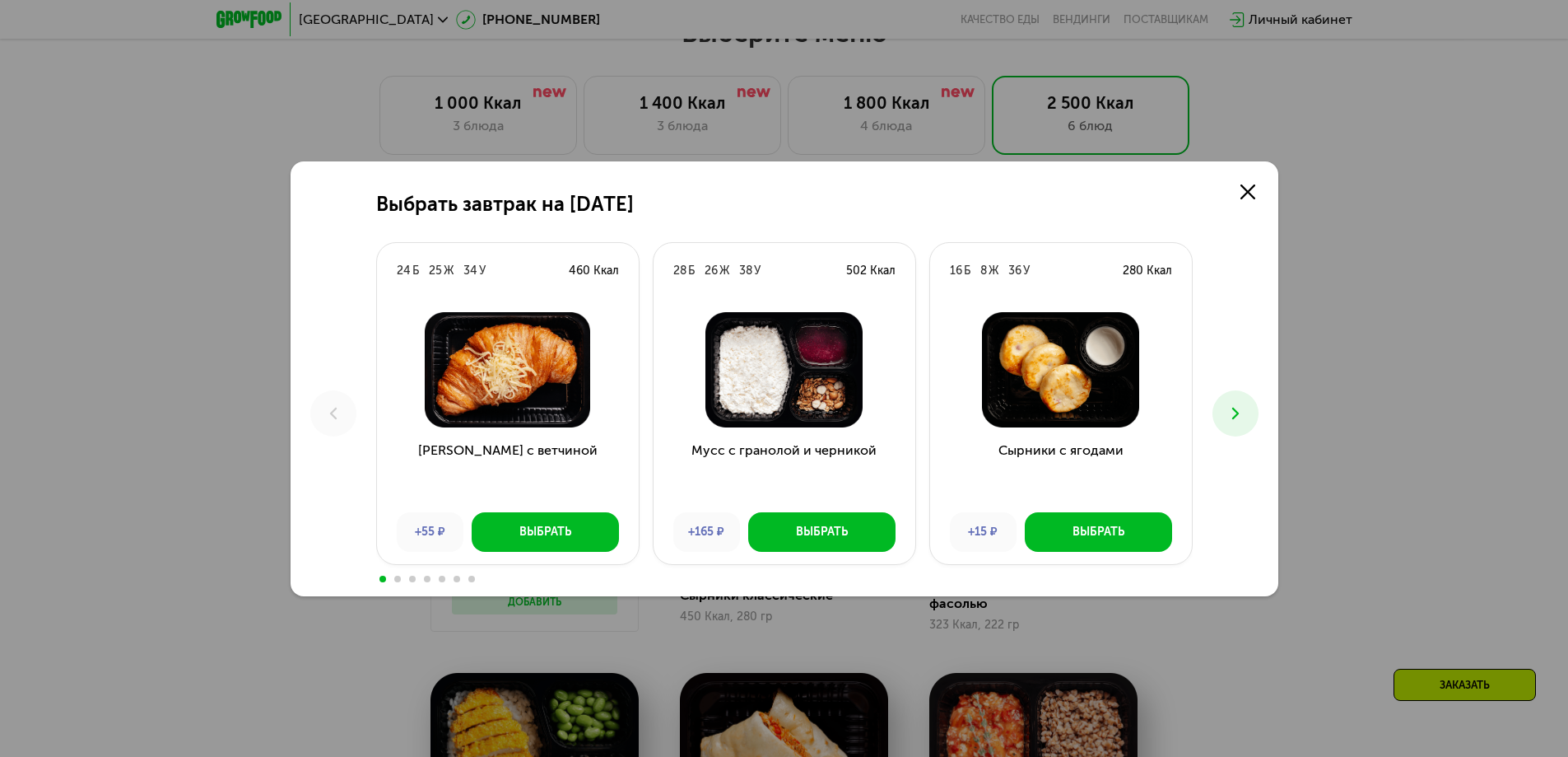
click at [1232, 410] on icon at bounding box center [1235, 413] width 20 height 20
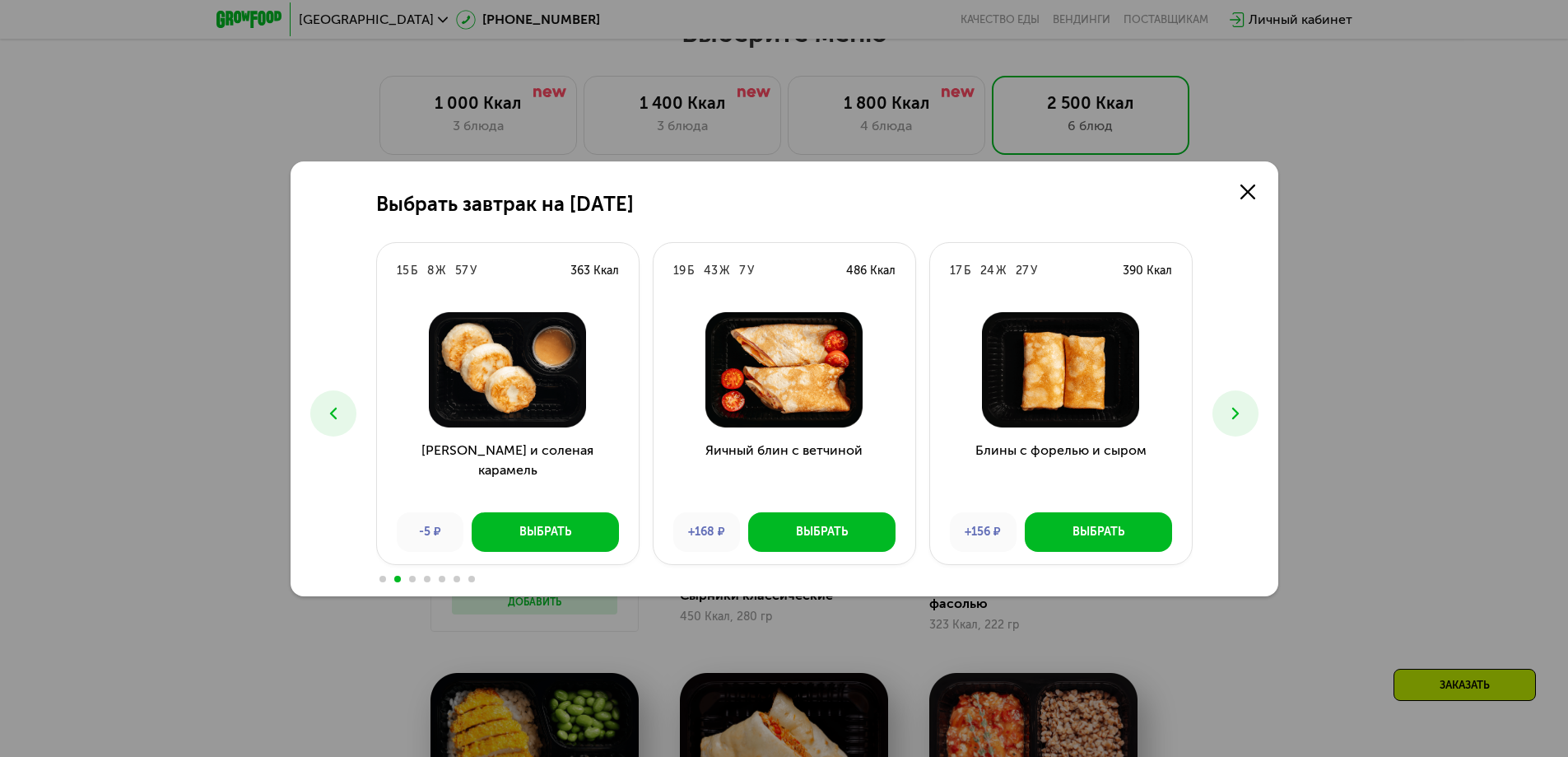
click at [1241, 408] on icon at bounding box center [1235, 413] width 20 height 20
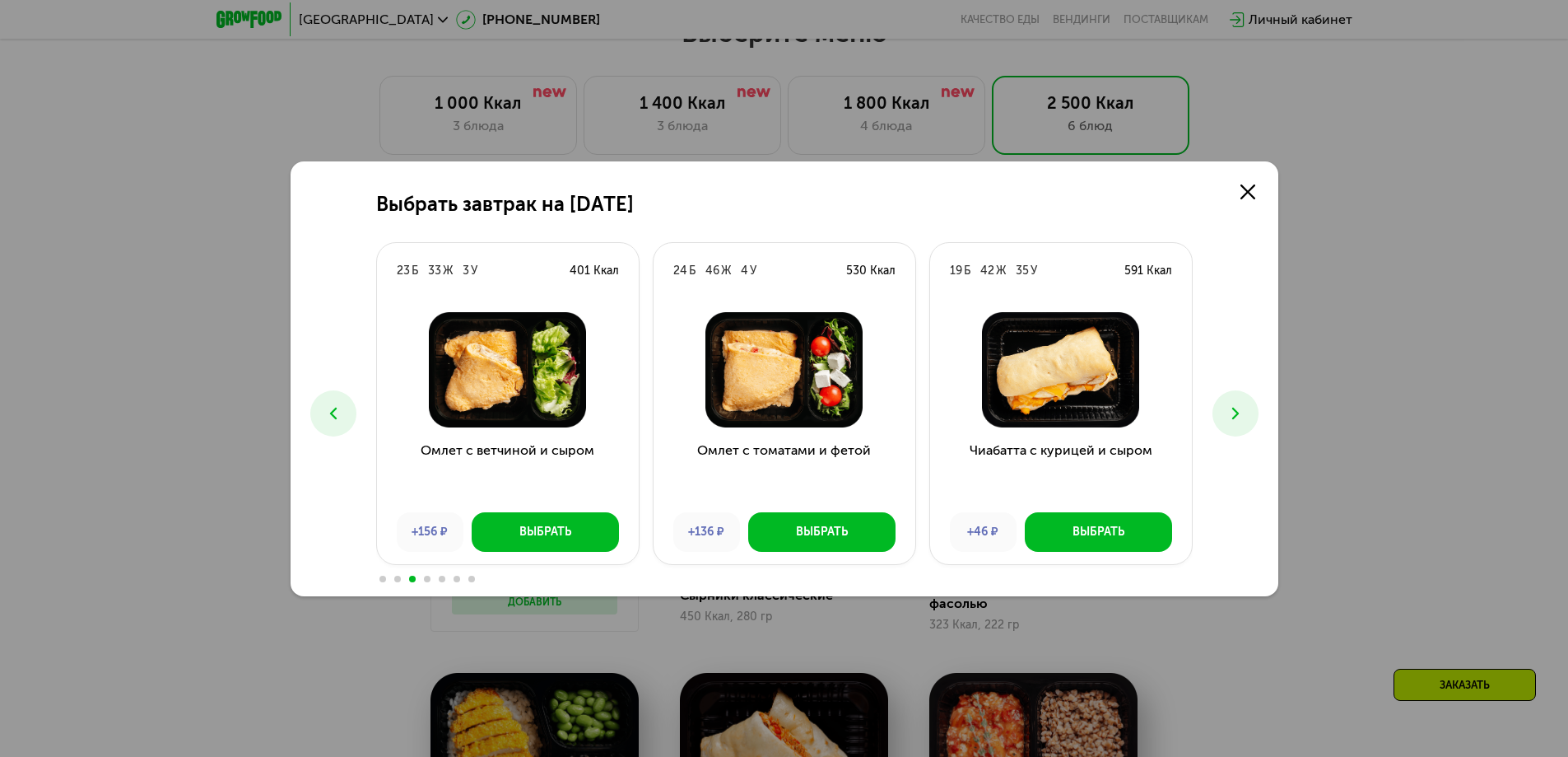
click at [1241, 408] on icon at bounding box center [1235, 413] width 20 height 20
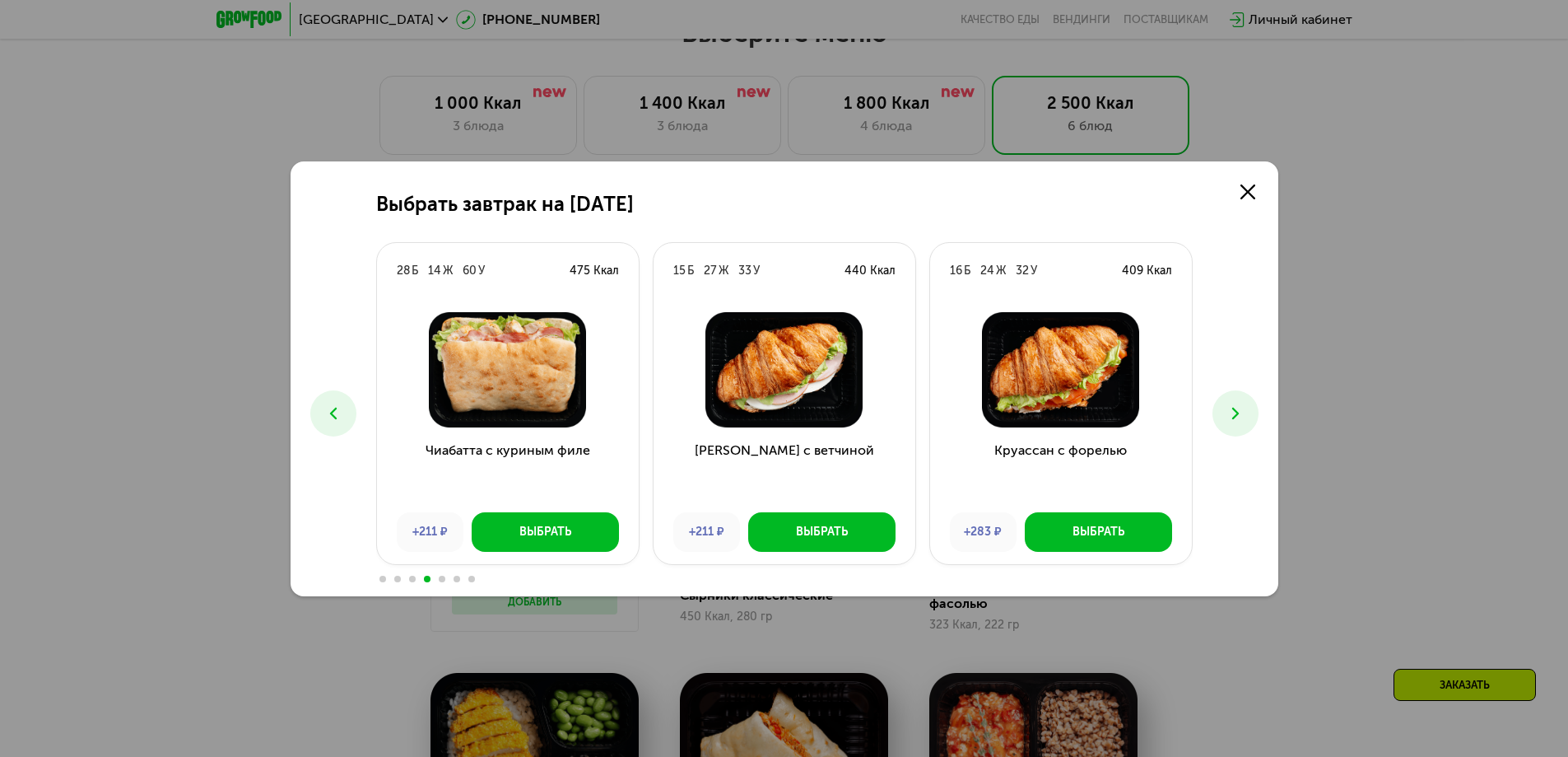
click at [1402, 415] on div "Выбрать завтрак на [DATE] Б 25 Ж 34 У 460 Ккал Круассан с ветчиной +55 ₽ Выбрат…" at bounding box center [784, 378] width 1568 height 757
click at [1255, 195] on link at bounding box center [1247, 192] width 33 height 33
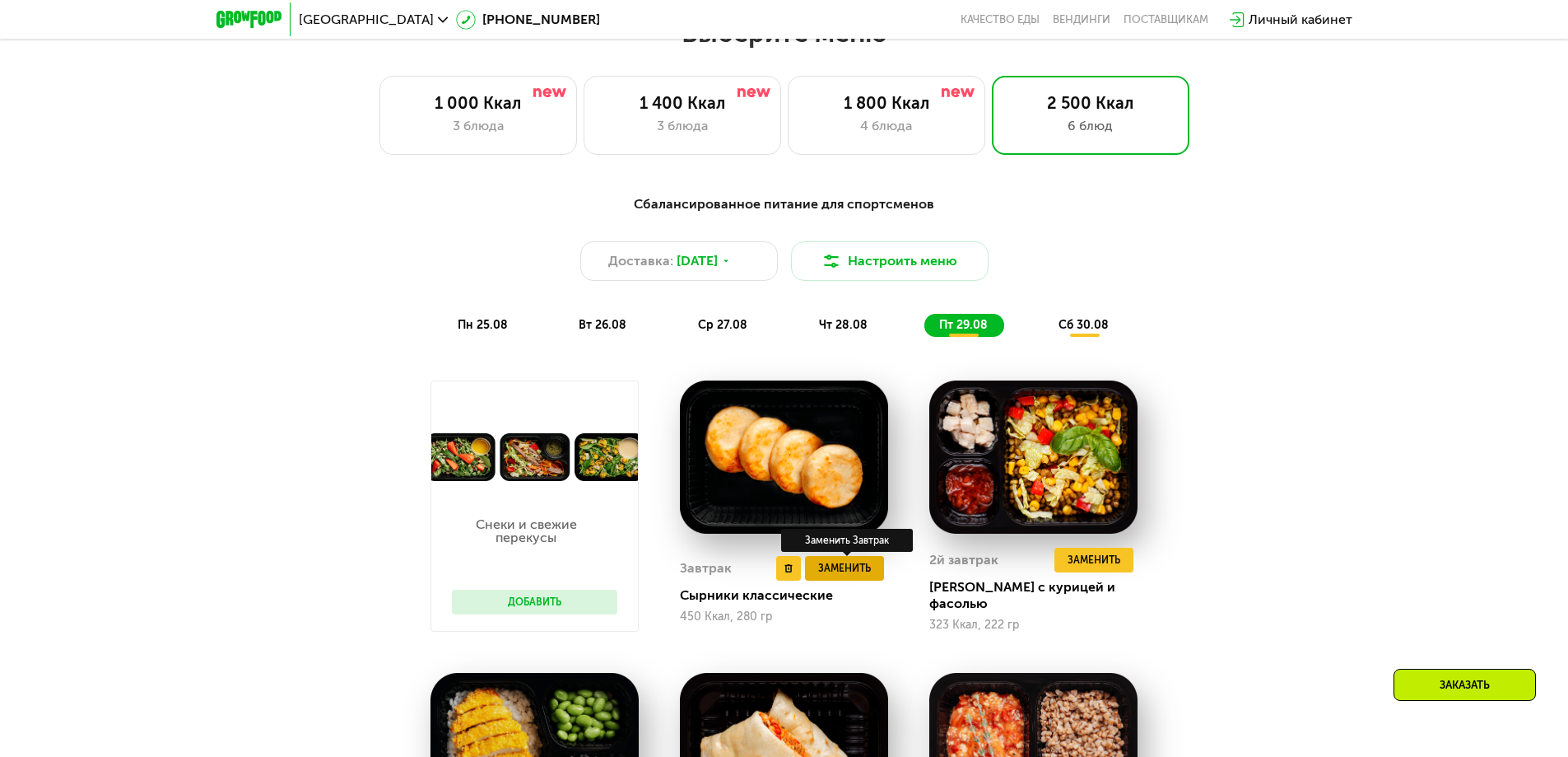
click at [850, 574] on span "Заменить" at bounding box center [844, 568] width 53 height 17
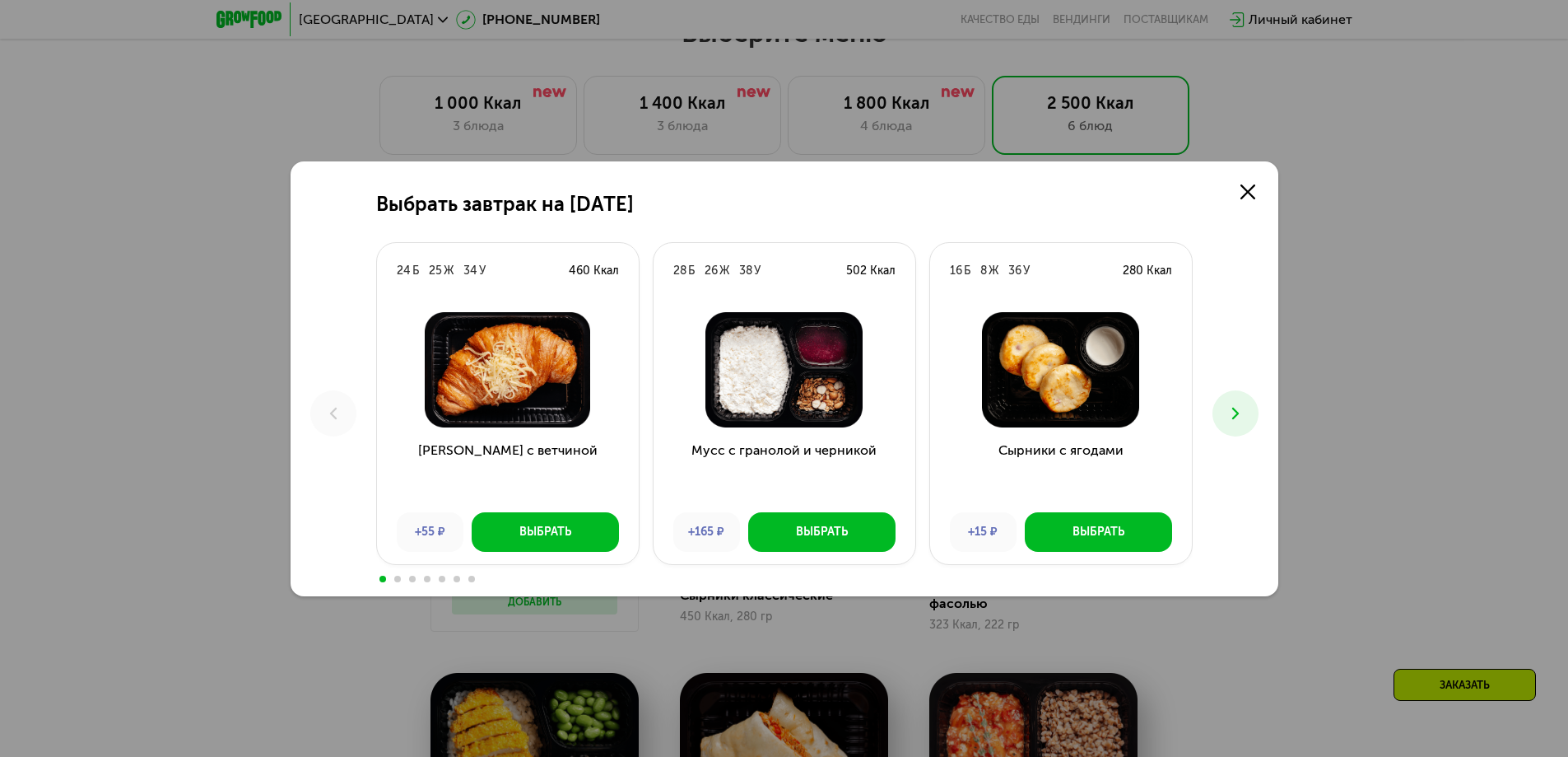
click at [1243, 405] on icon at bounding box center [1235, 413] width 20 height 20
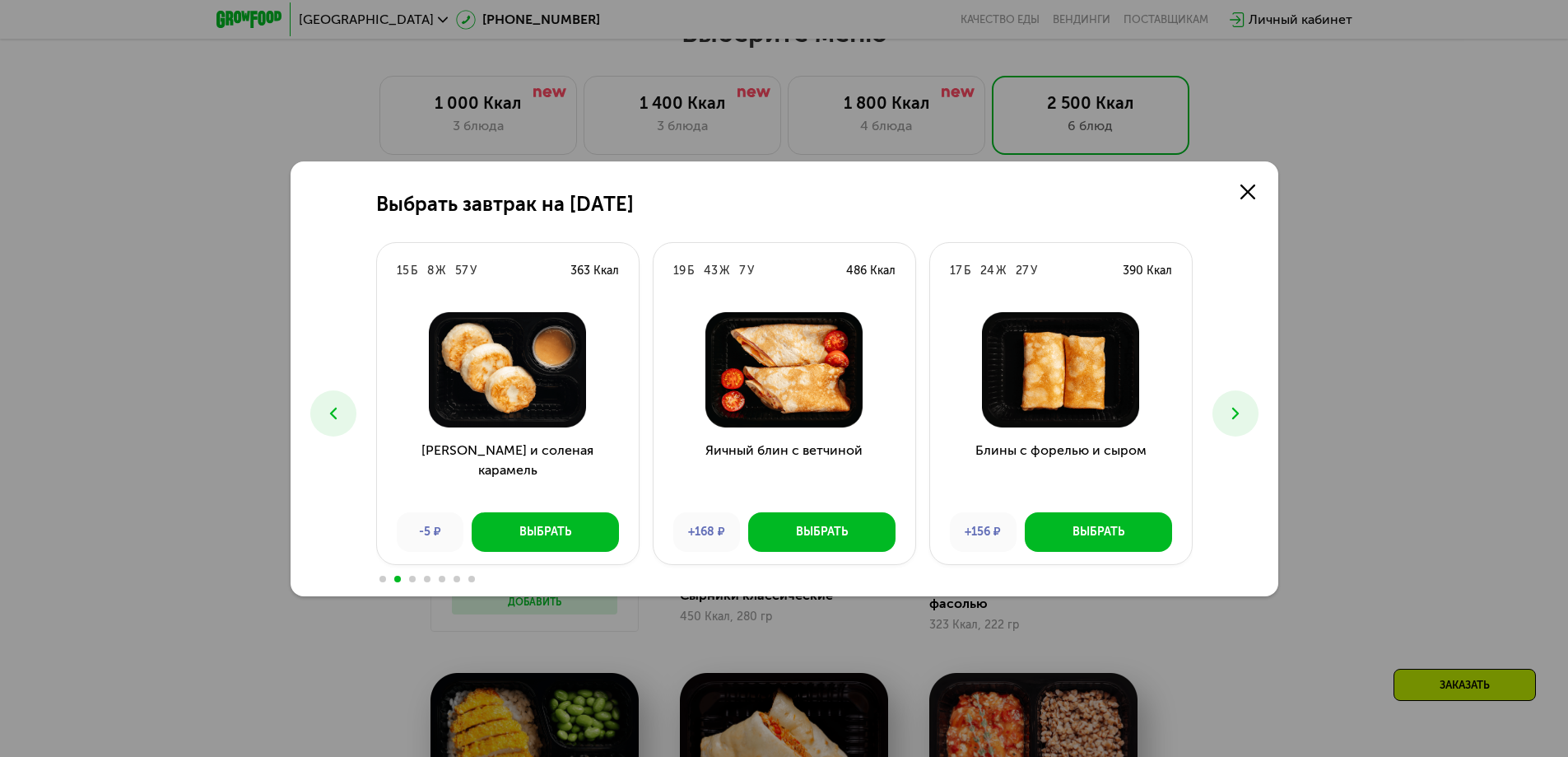
click at [1241, 404] on icon at bounding box center [1235, 413] width 20 height 20
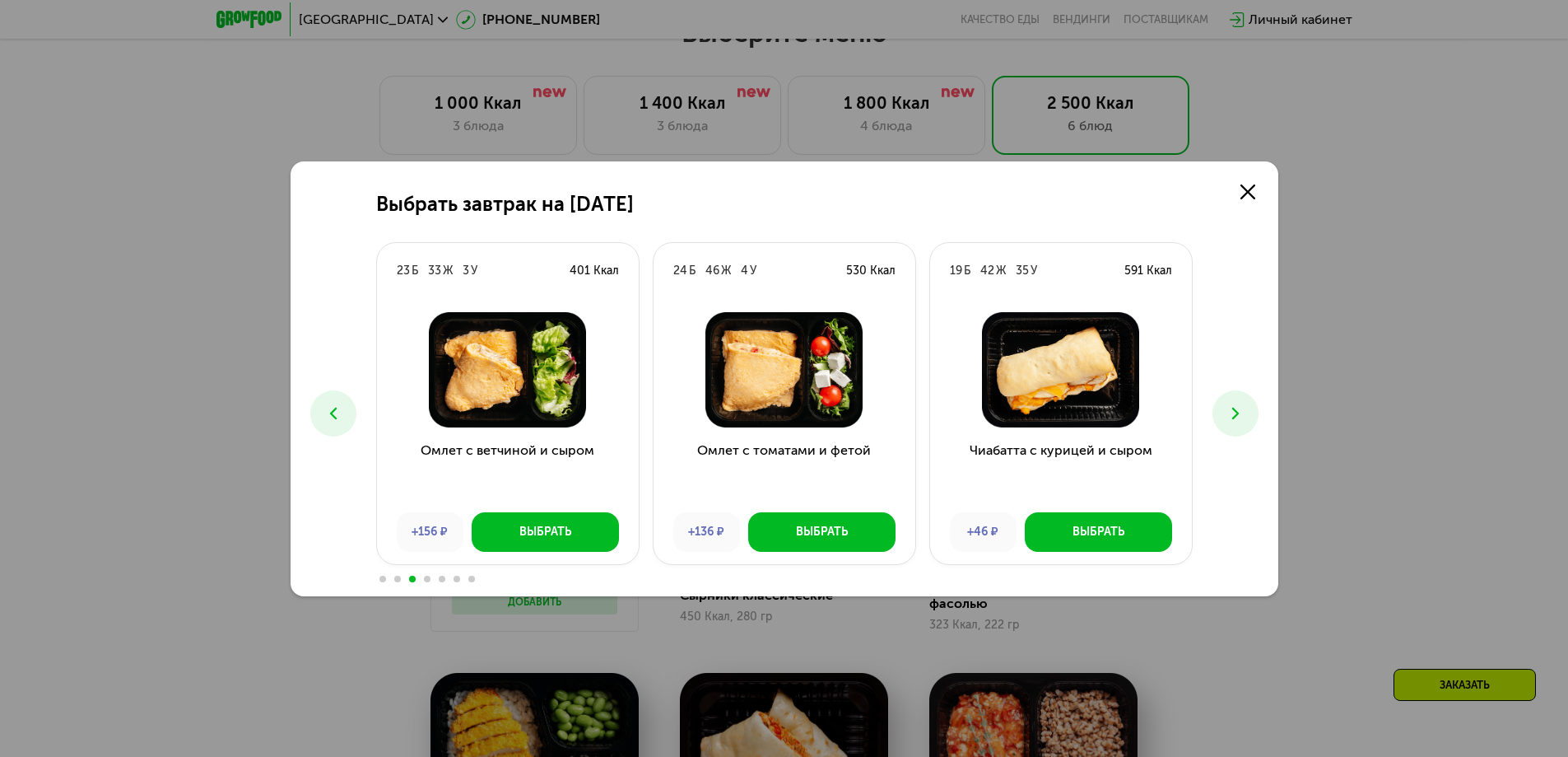
click at [1241, 404] on icon at bounding box center [1235, 413] width 20 height 20
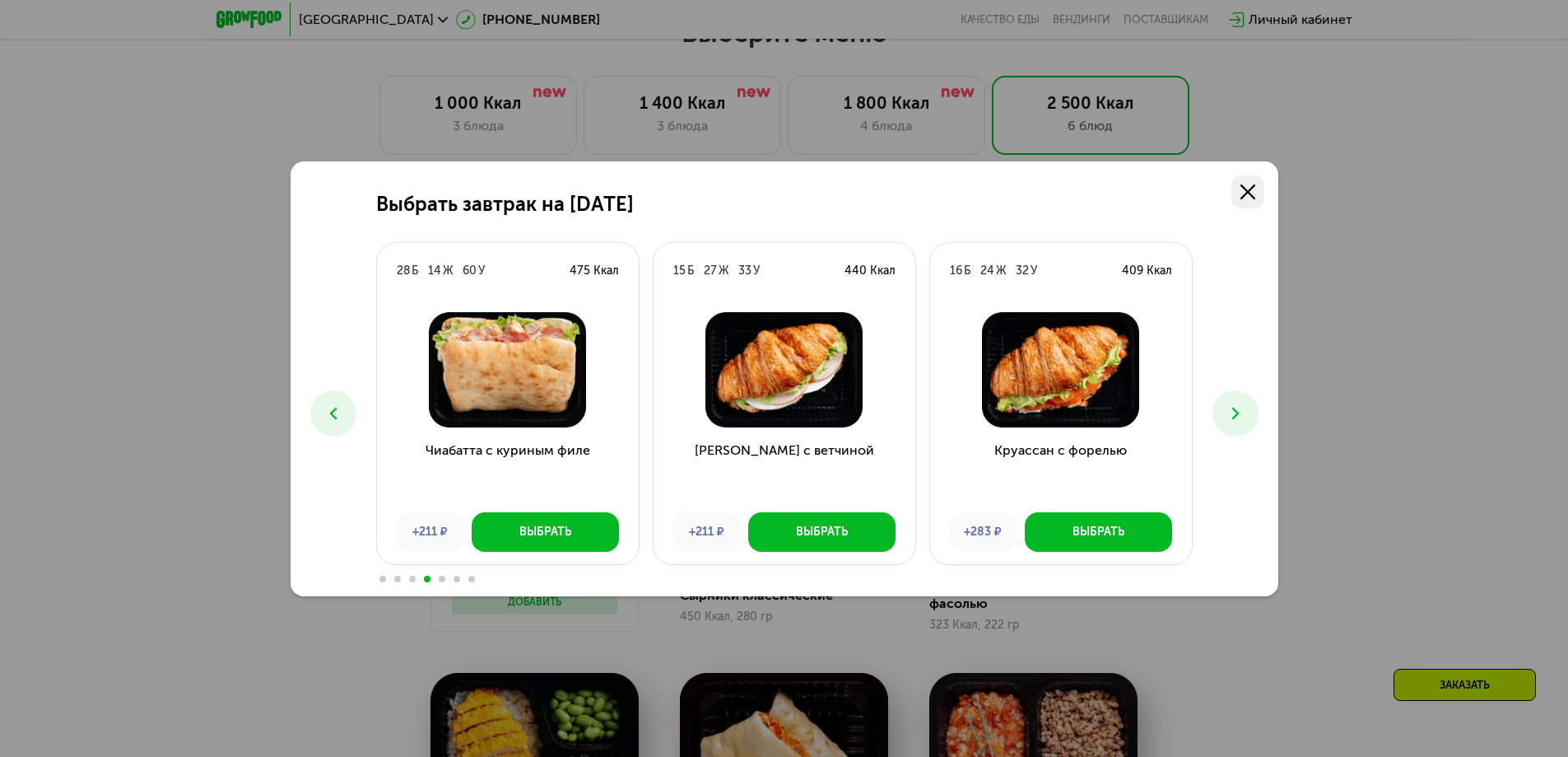
click at [1243, 196] on use at bounding box center [1247, 191] width 15 height 15
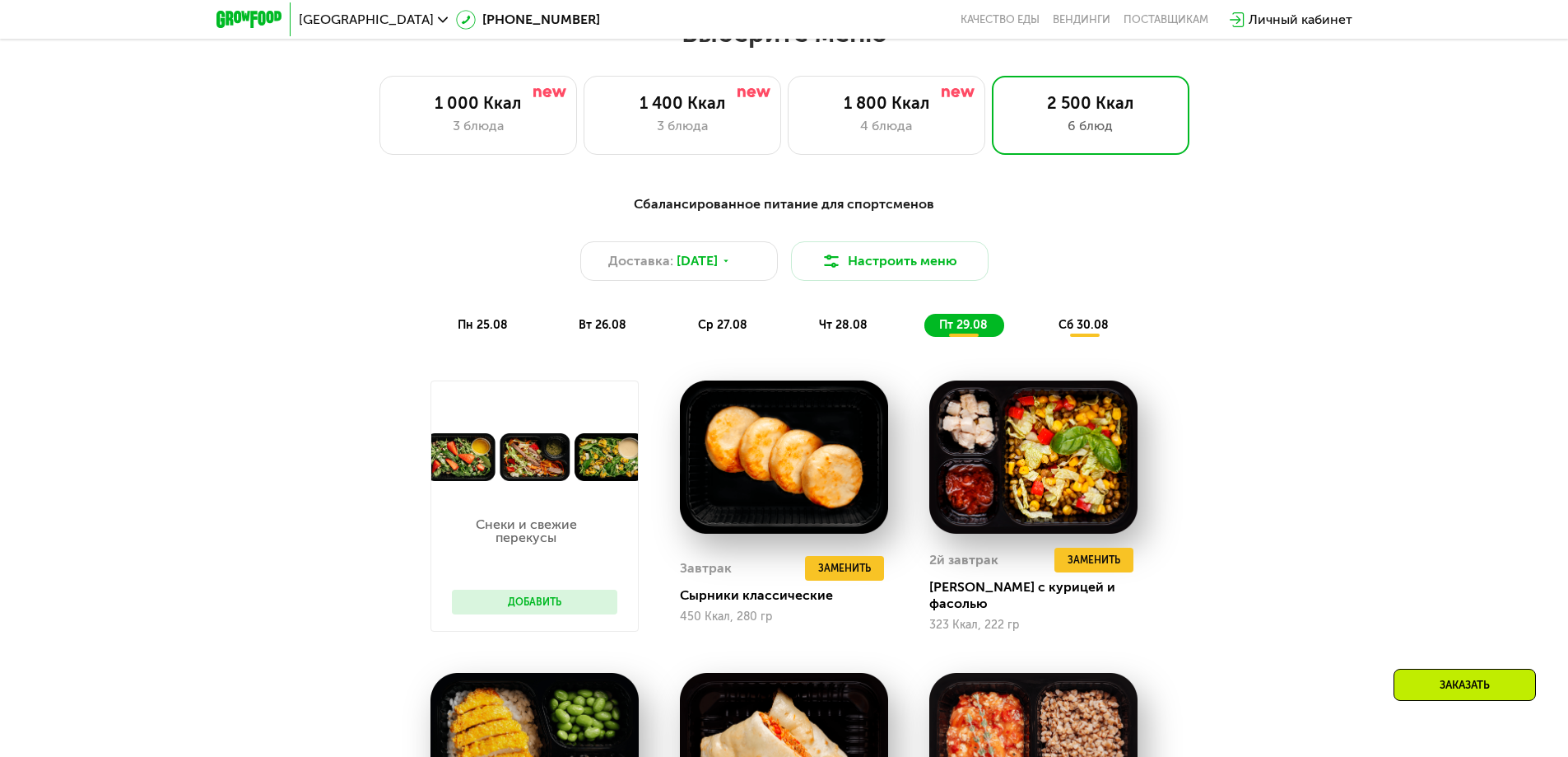
scroll to position [576, 0]
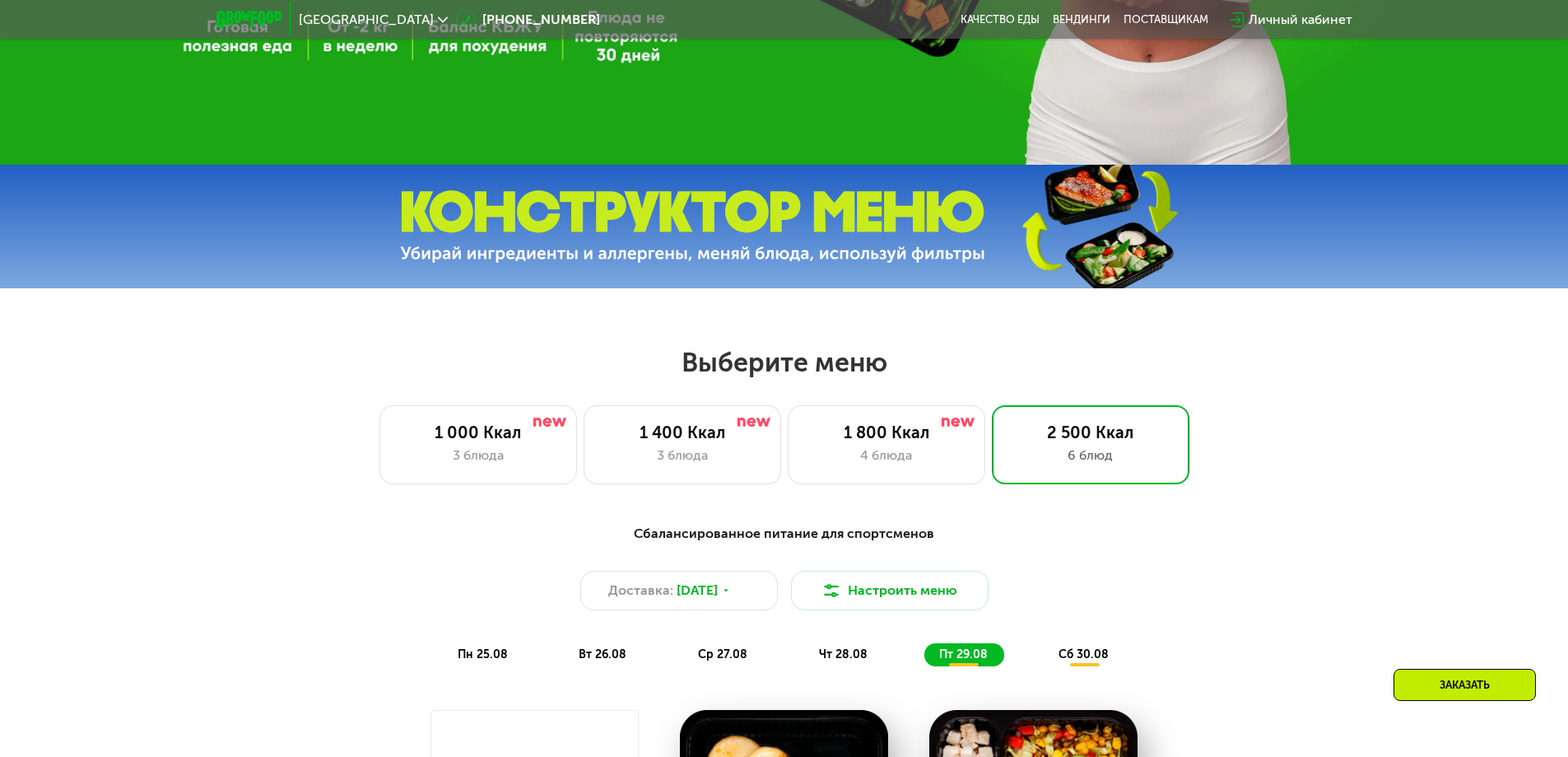
click at [481, 635] on div "Сбалансированное питание для спортсменов Доставка: [DATE] Настроить меню пн 25.…" at bounding box center [784, 595] width 975 height 143
click at [480, 661] on span "пн 25.08" at bounding box center [483, 654] width 50 height 14
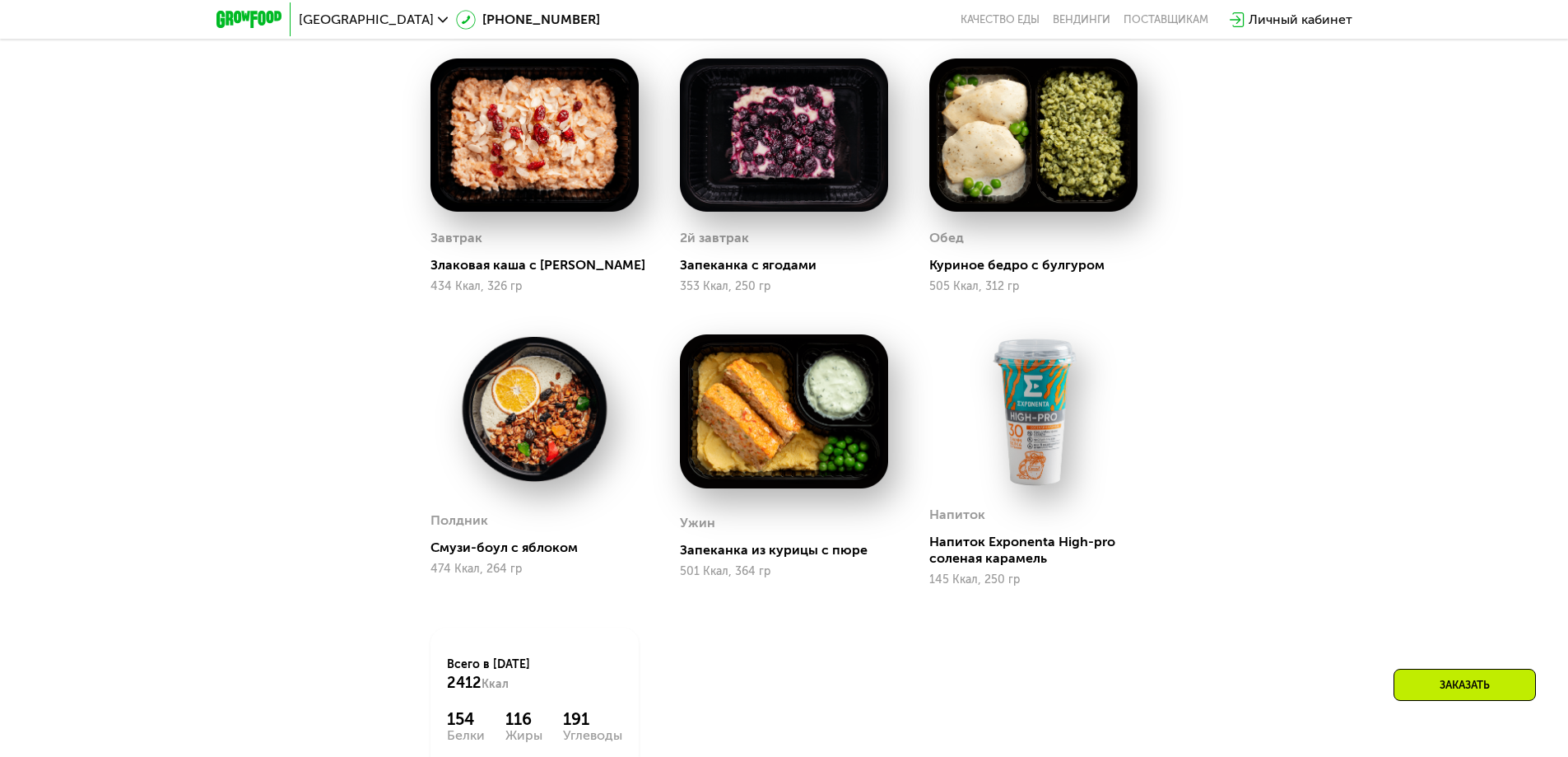
scroll to position [1235, 0]
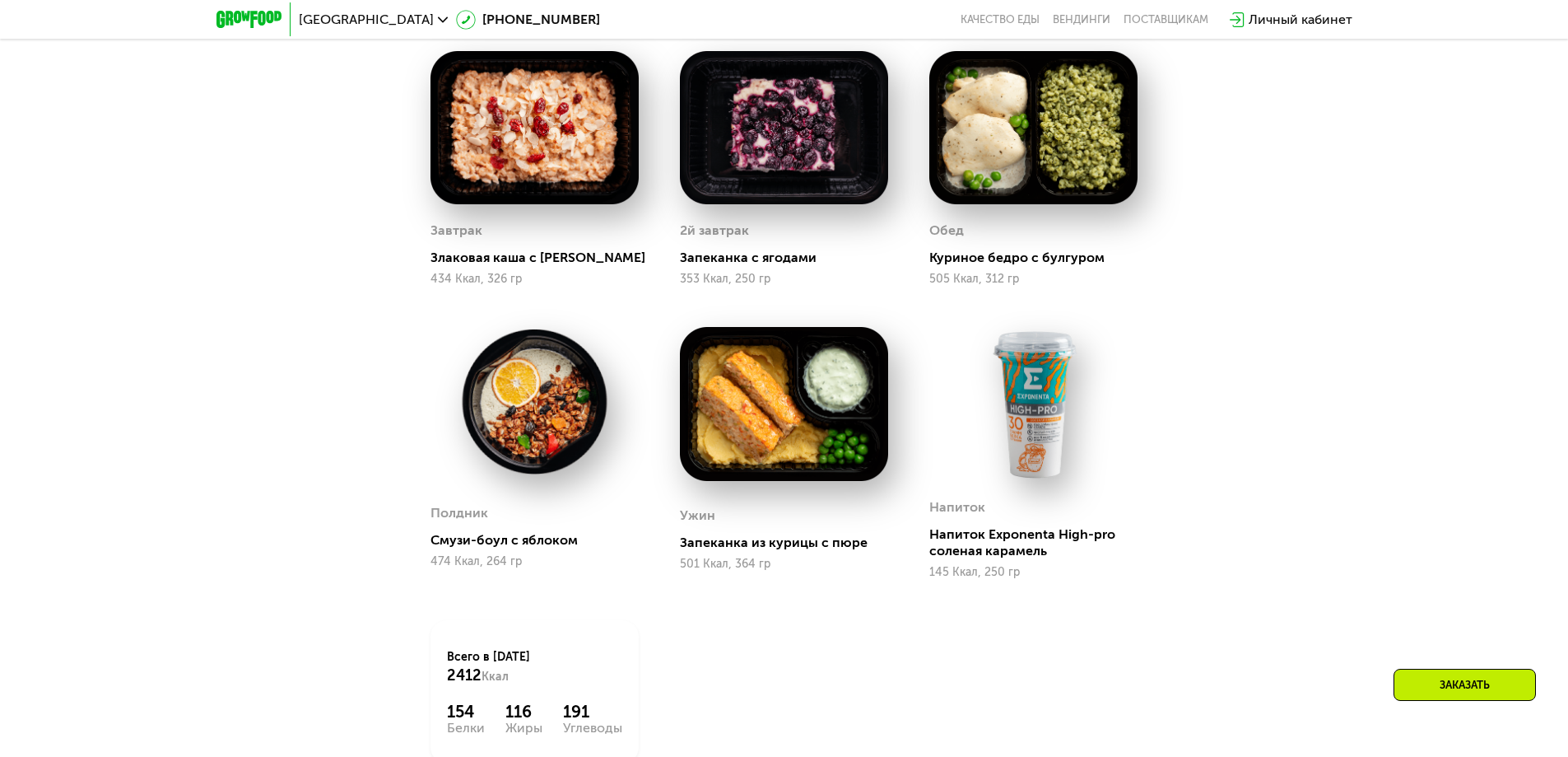
click at [1035, 450] on img at bounding box center [1034, 403] width 208 height 154
click at [999, 534] on div "Напиток Exponenta High-pro соленая карамель" at bounding box center [1040, 542] width 222 height 33
click at [729, 417] on img at bounding box center [784, 403] width 208 height 154
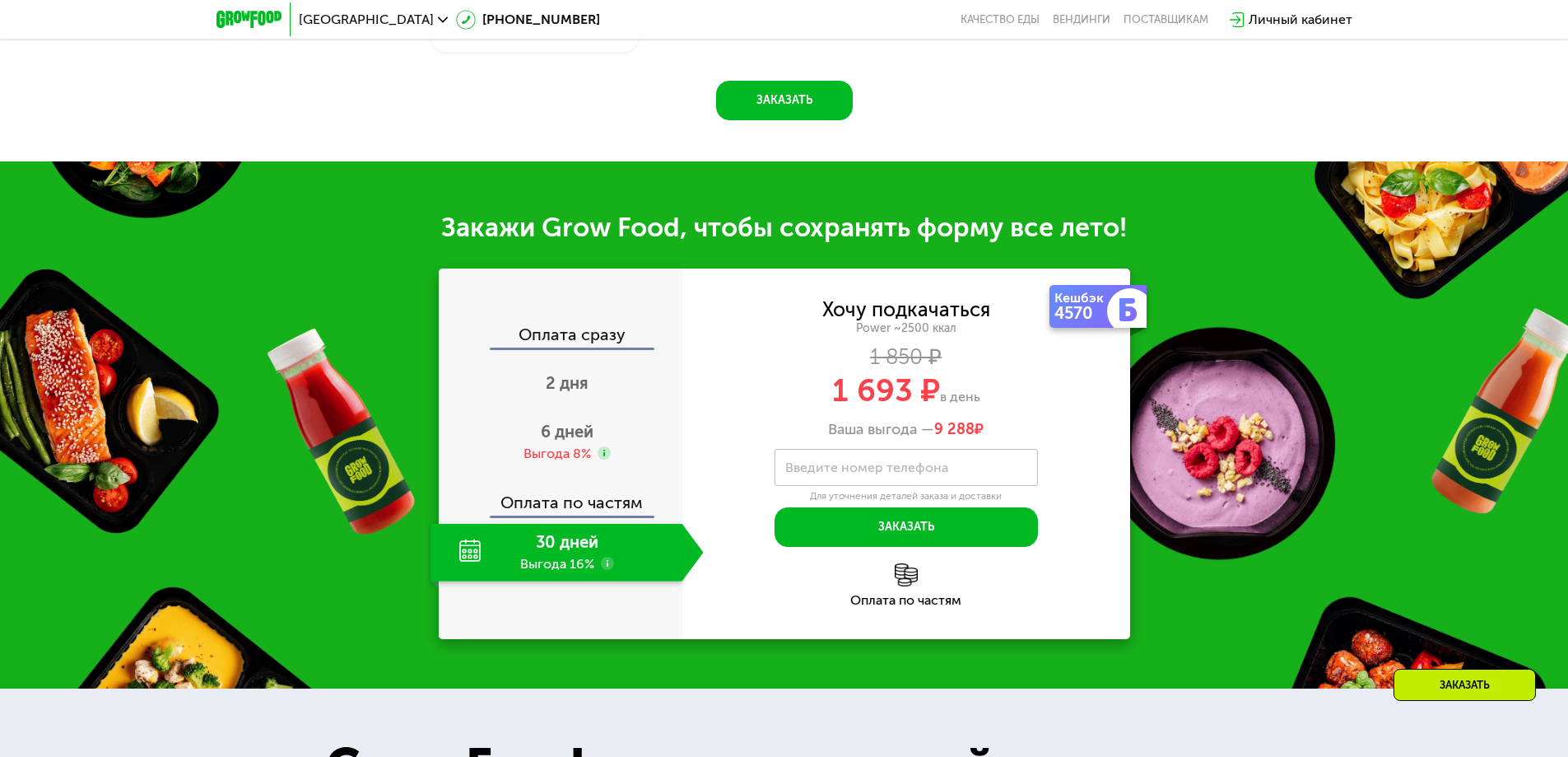
scroll to position [1976, 0]
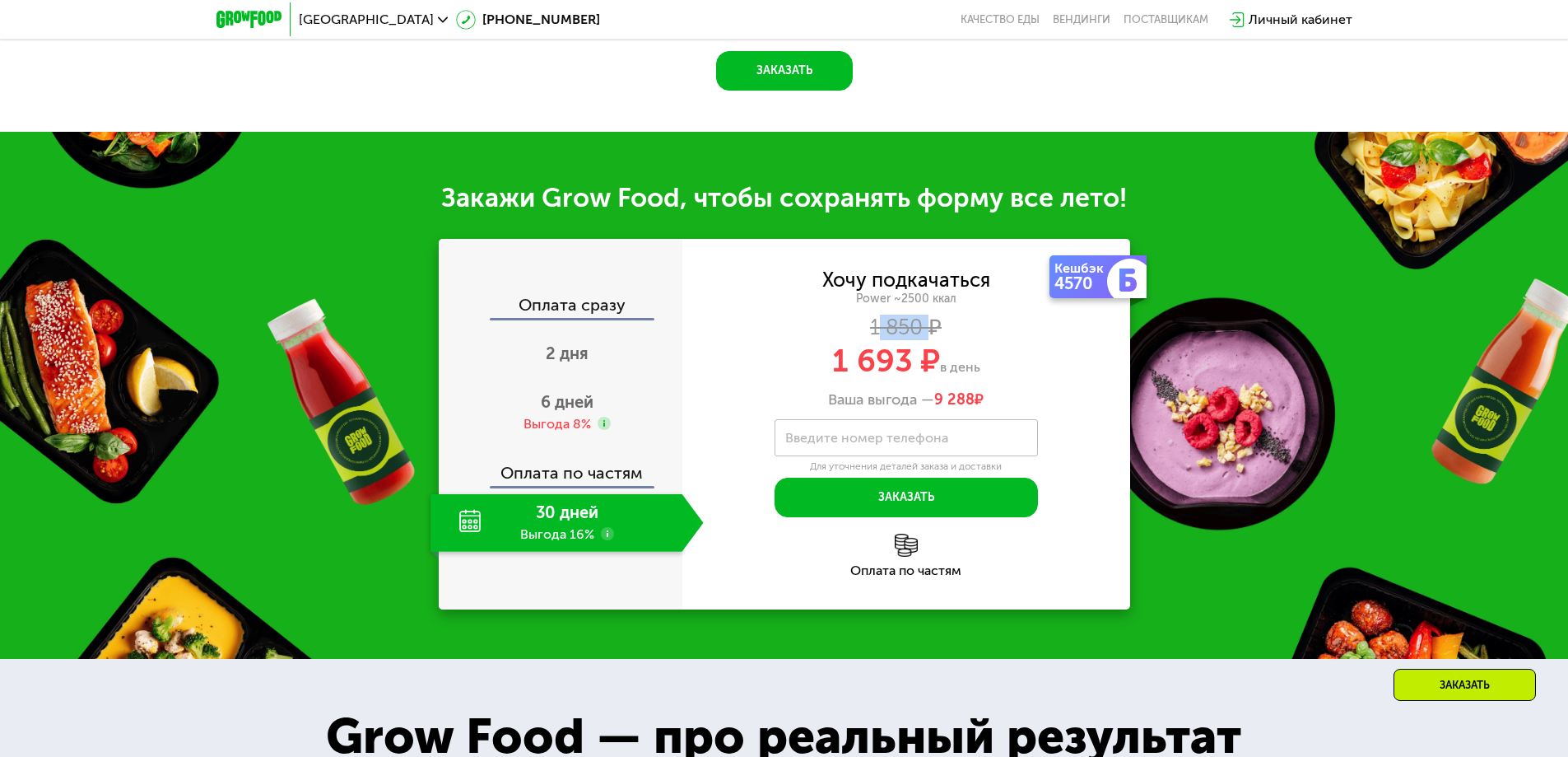
drag, startPoint x: 892, startPoint y: 329, endPoint x: 933, endPoint y: 330, distance: 41.0
click at [933, 330] on div "1 850 ₽" at bounding box center [905, 328] width 447 height 18
click at [525, 547] on div "30 дней Выгода 16%" at bounding box center [557, 523] width 252 height 57
click at [605, 540] on use at bounding box center [607, 533] width 13 height 13
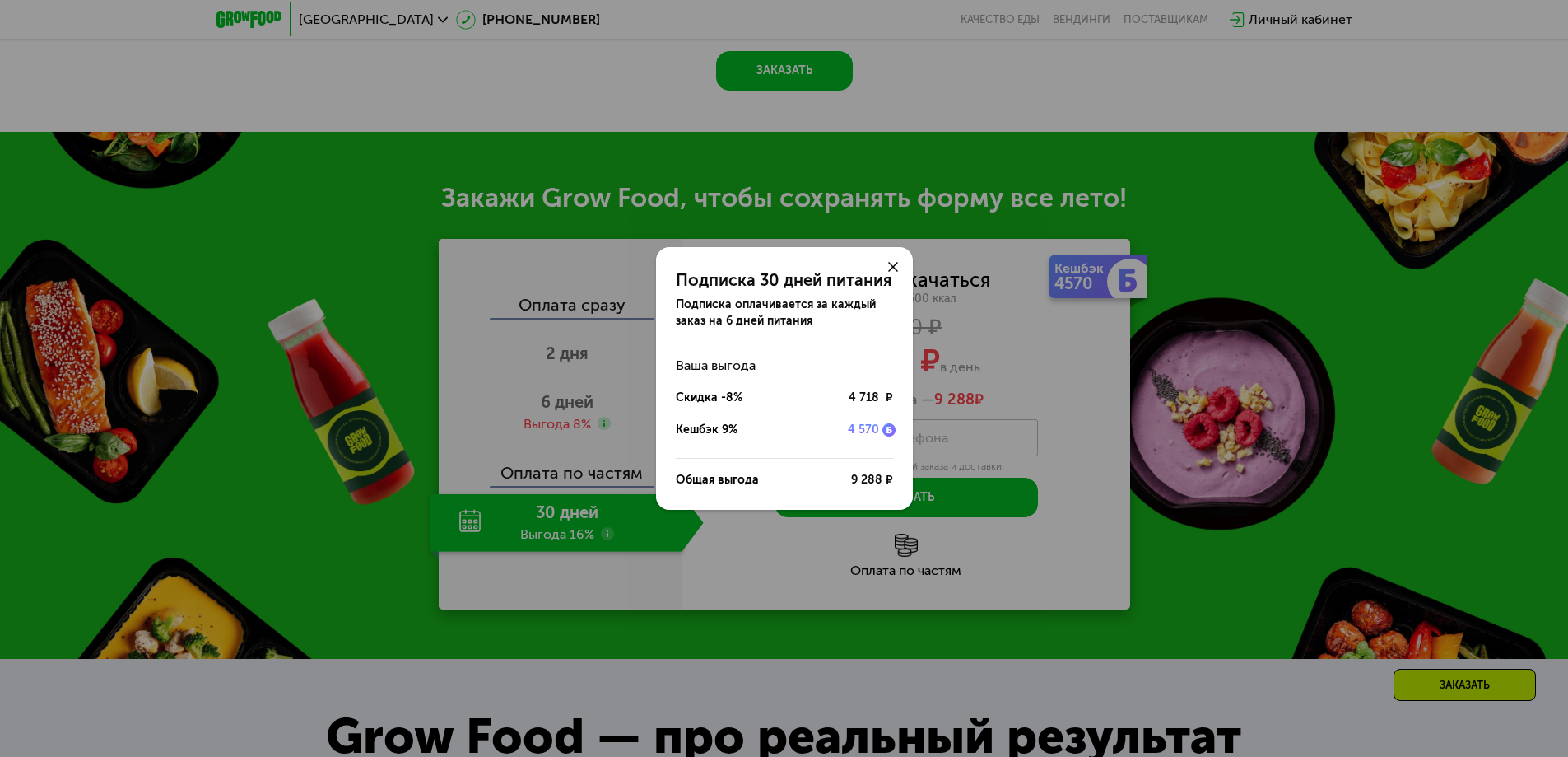
drag, startPoint x: 776, startPoint y: 543, endPoint x: 780, endPoint y: 530, distance: 13.6
click at [776, 541] on div "Подписка 30 дней питания Подписка оплачивается за каждый заказ на 6 дней питани…" at bounding box center [784, 378] width 1568 height 757
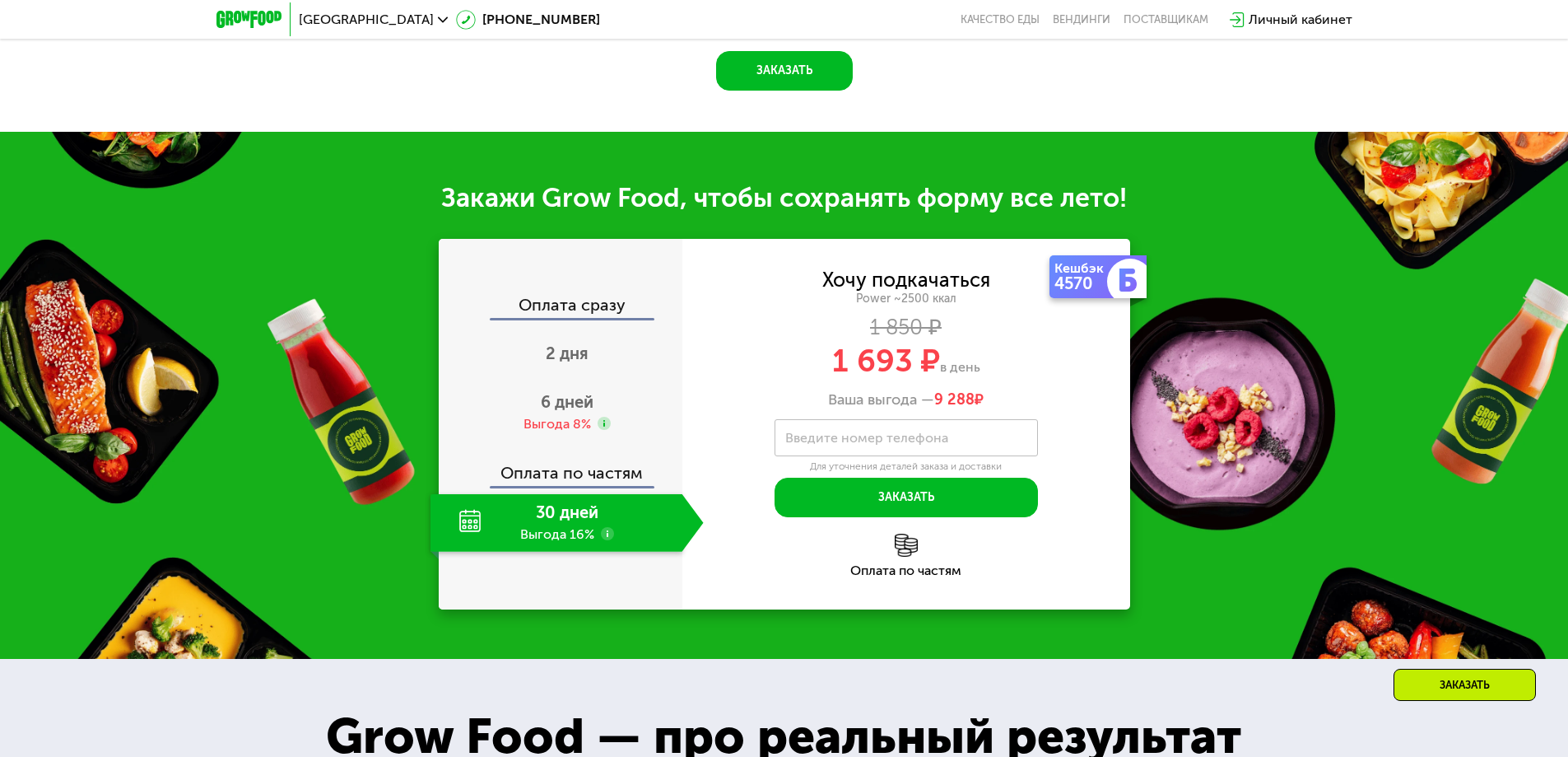
click at [601, 539] on use at bounding box center [607, 533] width 13 height 13
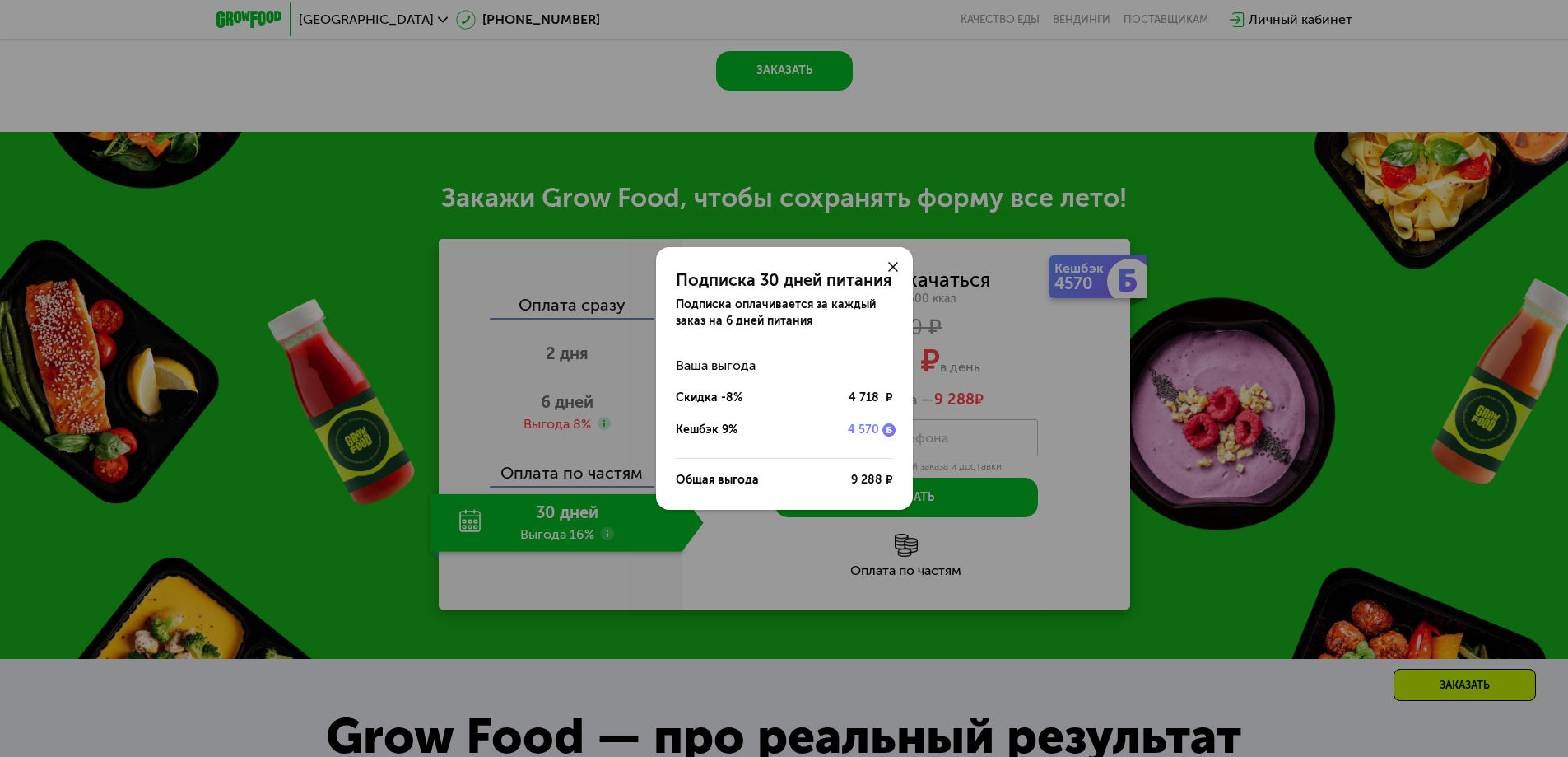
click at [680, 573] on div "Подписка 30 дней питания Подписка оплачивается за каждый заказ на 6 дней питани…" at bounding box center [784, 378] width 1568 height 757
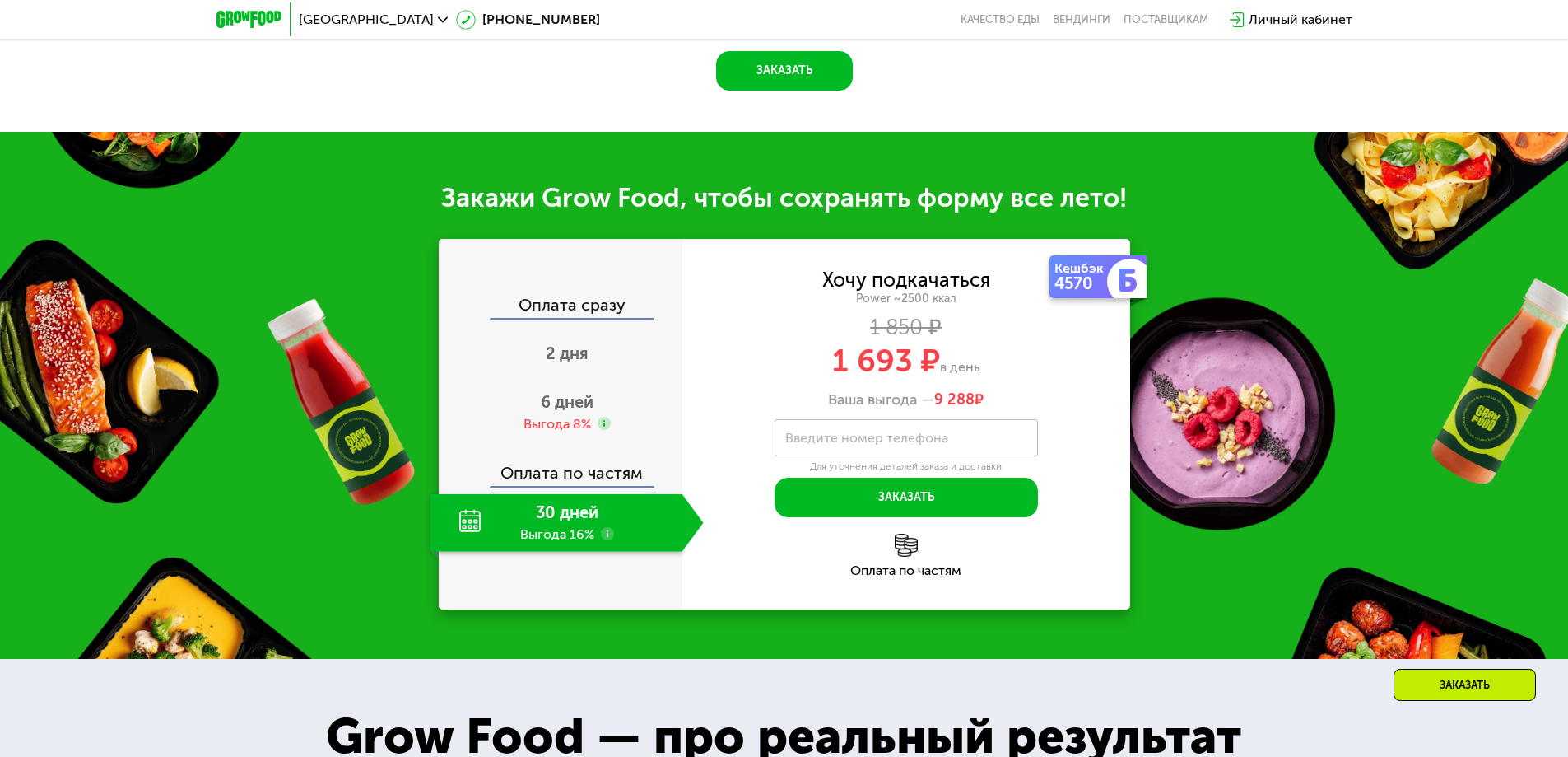
click at [608, 540] on use at bounding box center [607, 533] width 13 height 13
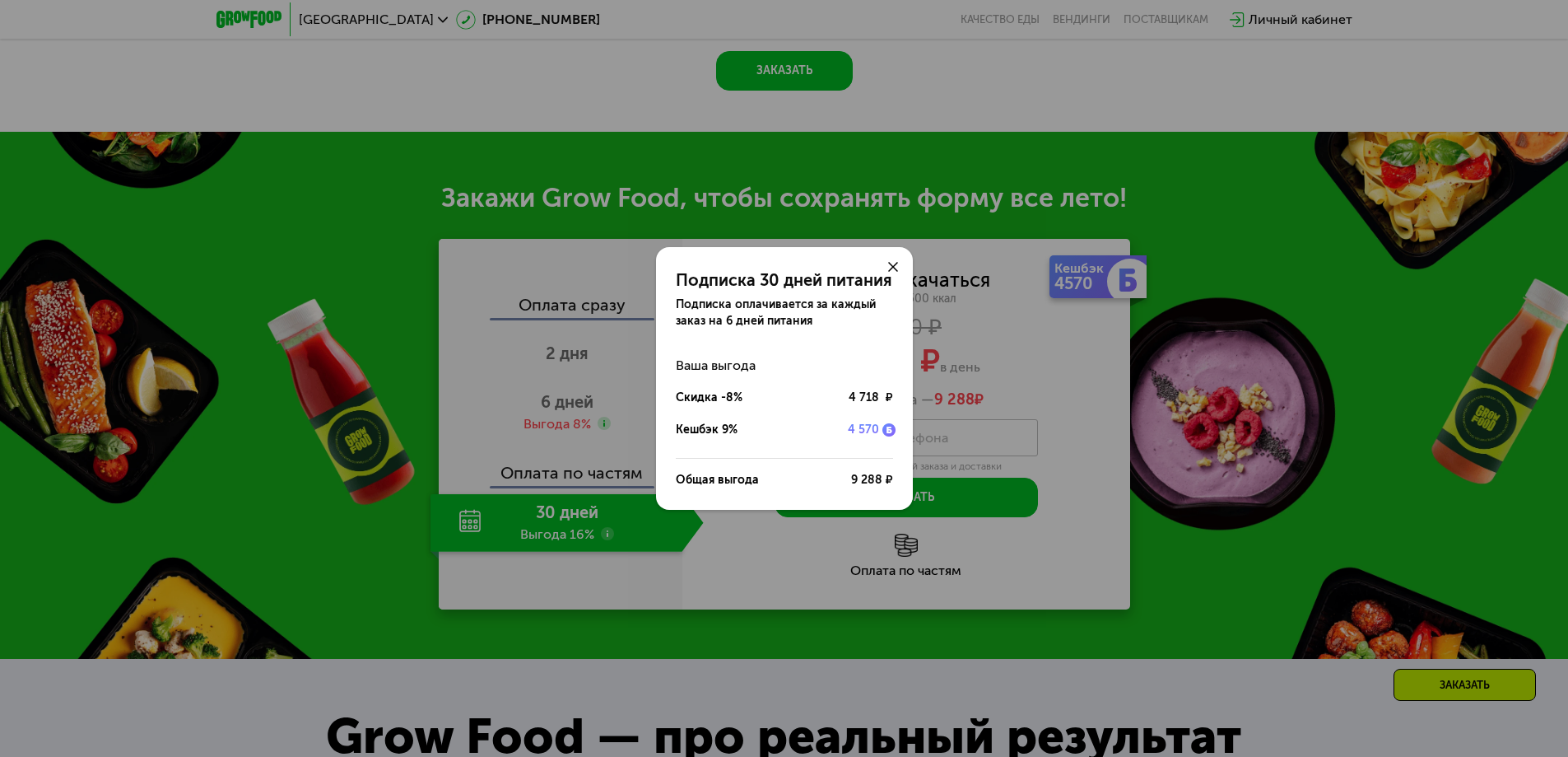
click at [1029, 422] on div "Подписка 30 дней питания Подписка оплачивается за каждый заказ на 6 дней питани…" at bounding box center [784, 378] width 1568 height 757
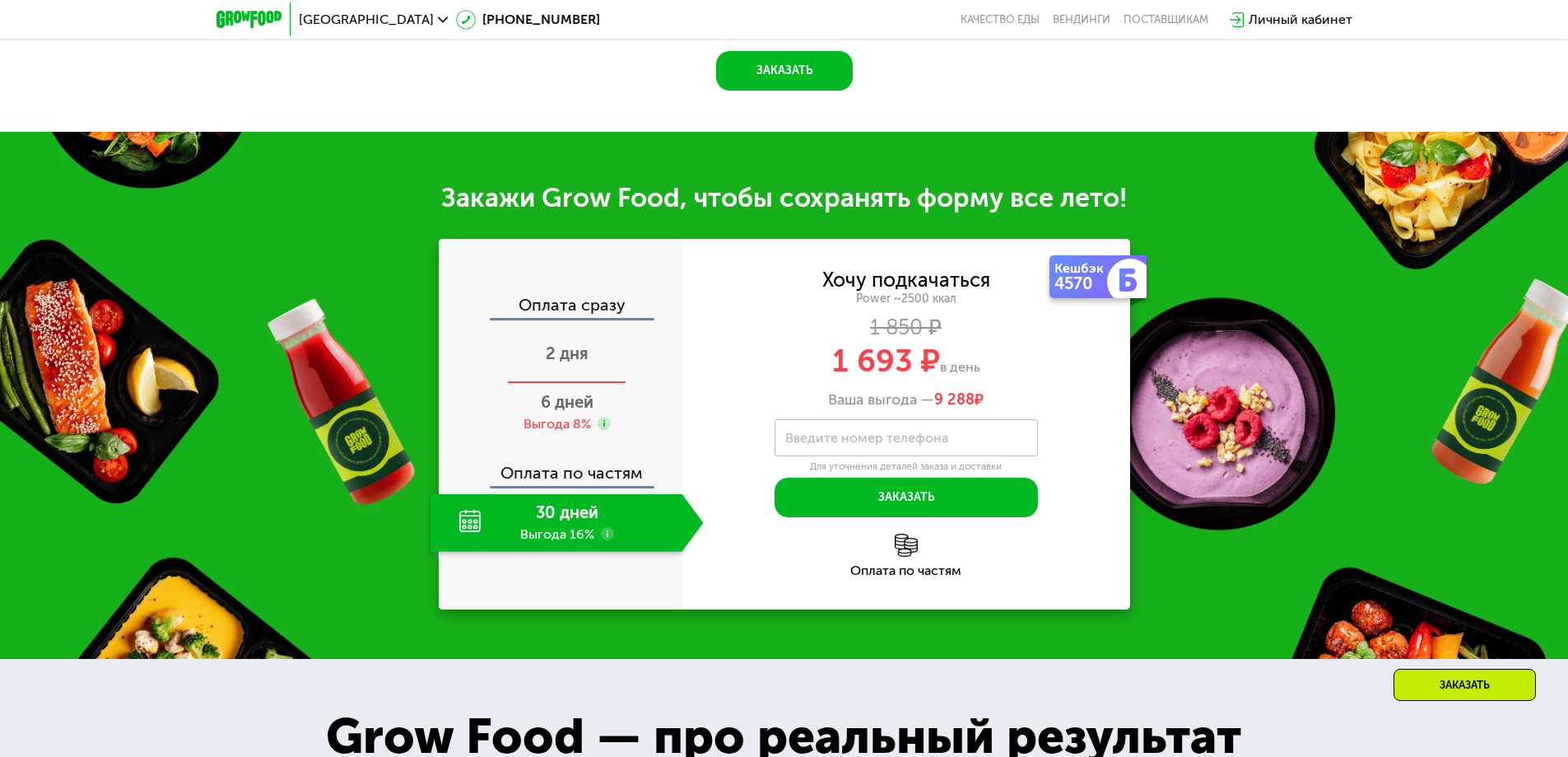
click at [572, 353] on span "2 дня" at bounding box center [566, 353] width 43 height 20
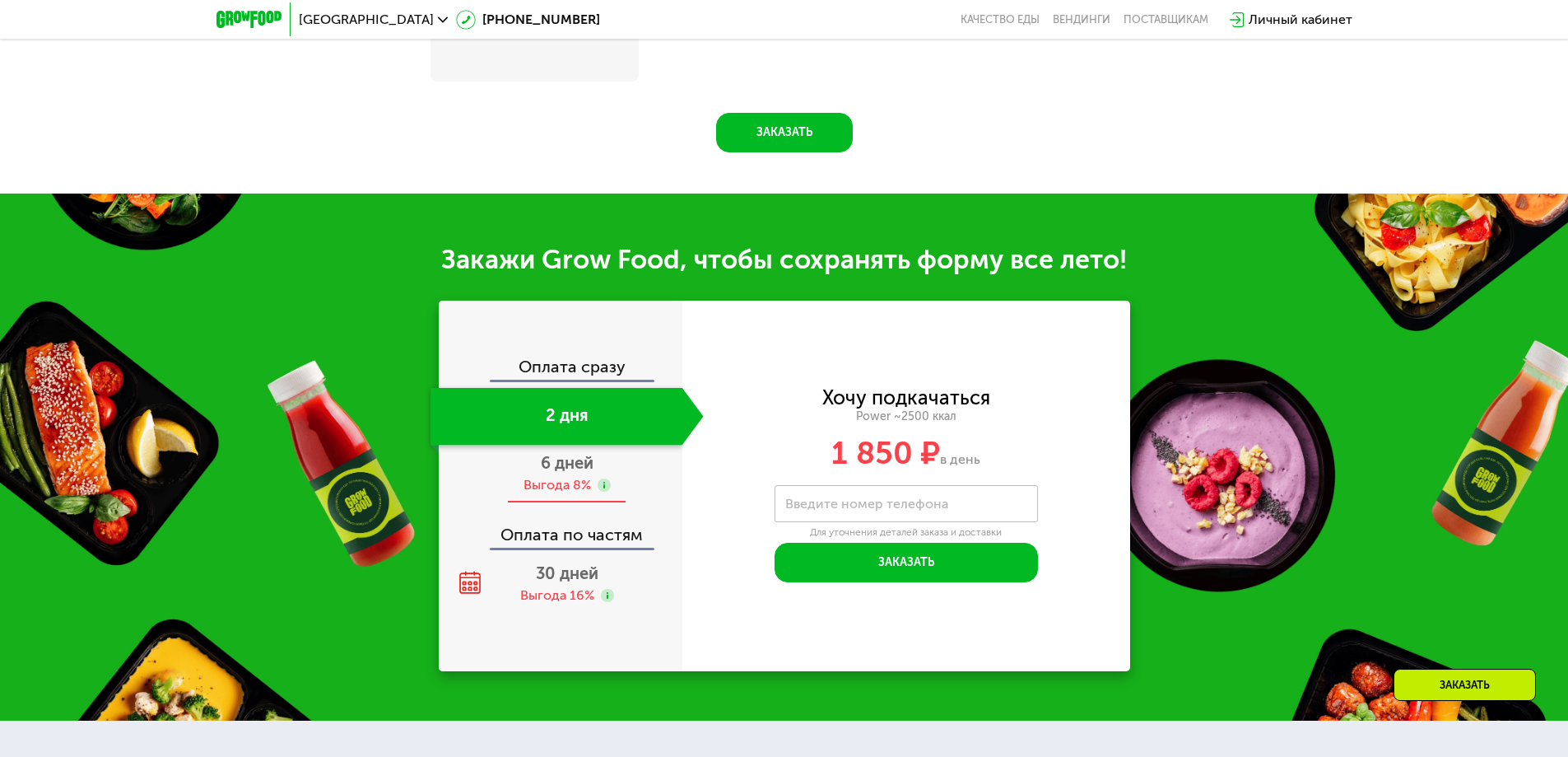
scroll to position [2038, 0]
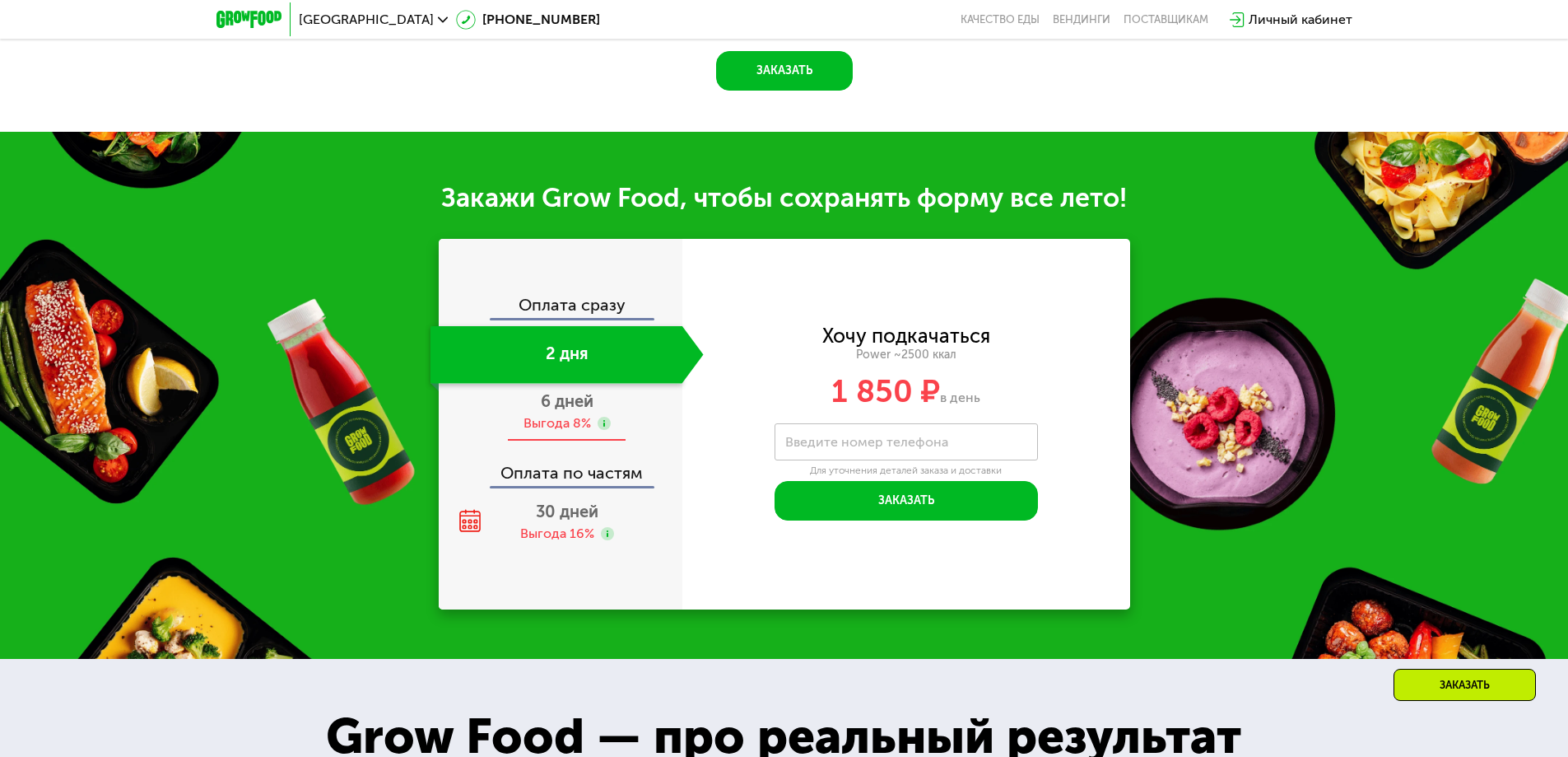
click at [566, 420] on div "Выгода 8%" at bounding box center [558, 423] width 68 height 18
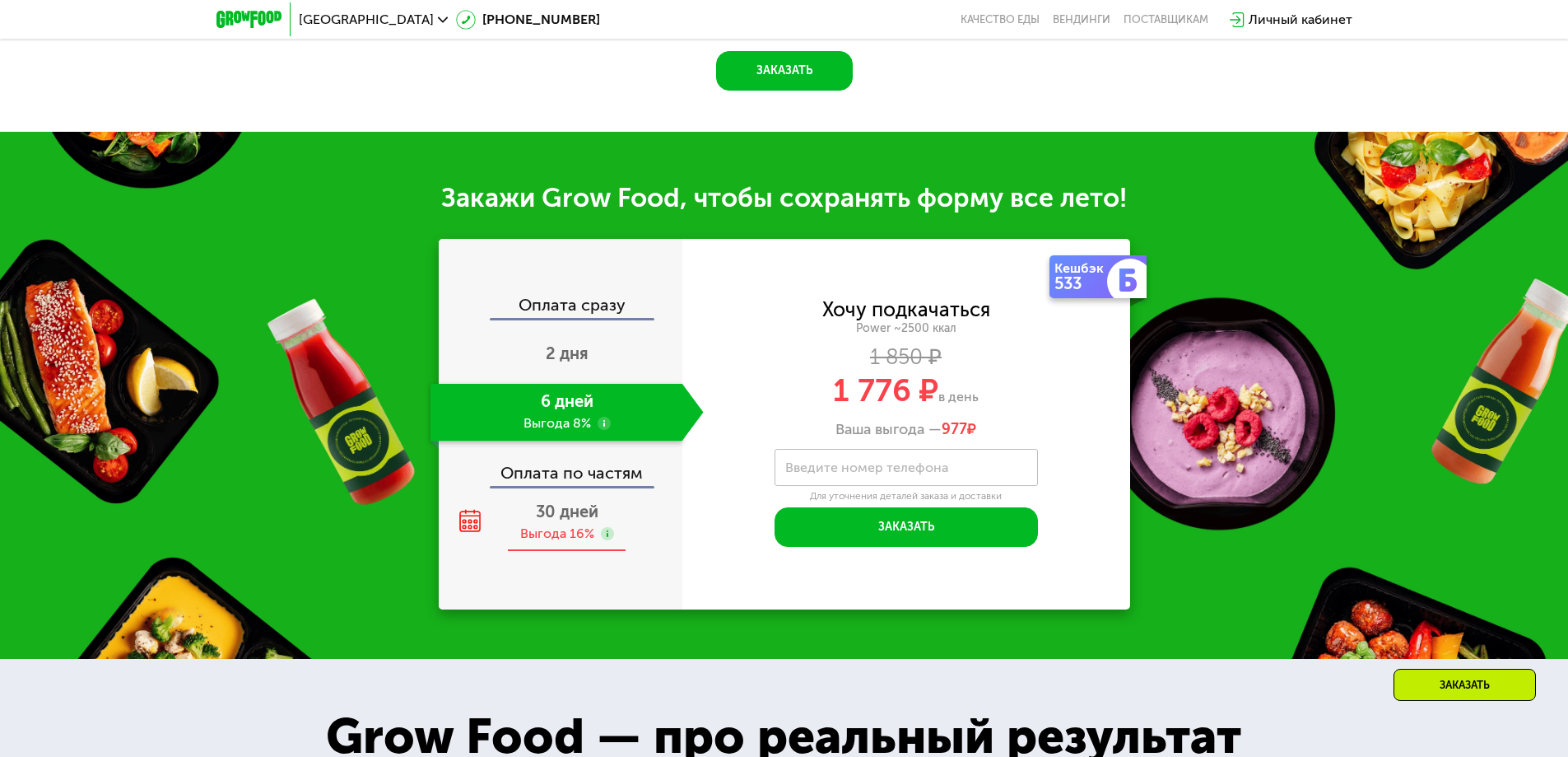
click at [565, 518] on span "30 дней" at bounding box center [567, 511] width 63 height 20
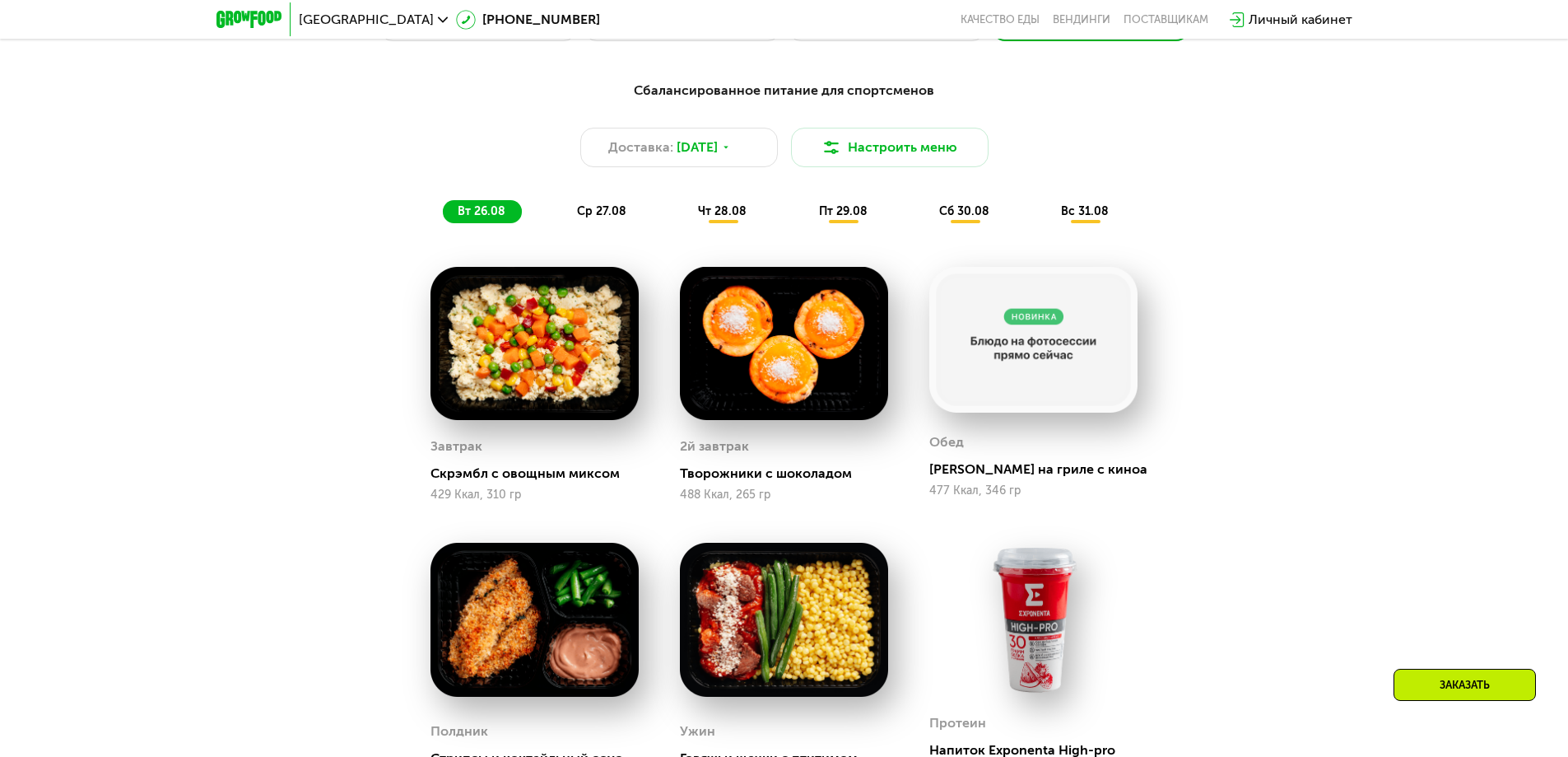
scroll to position [527, 0]
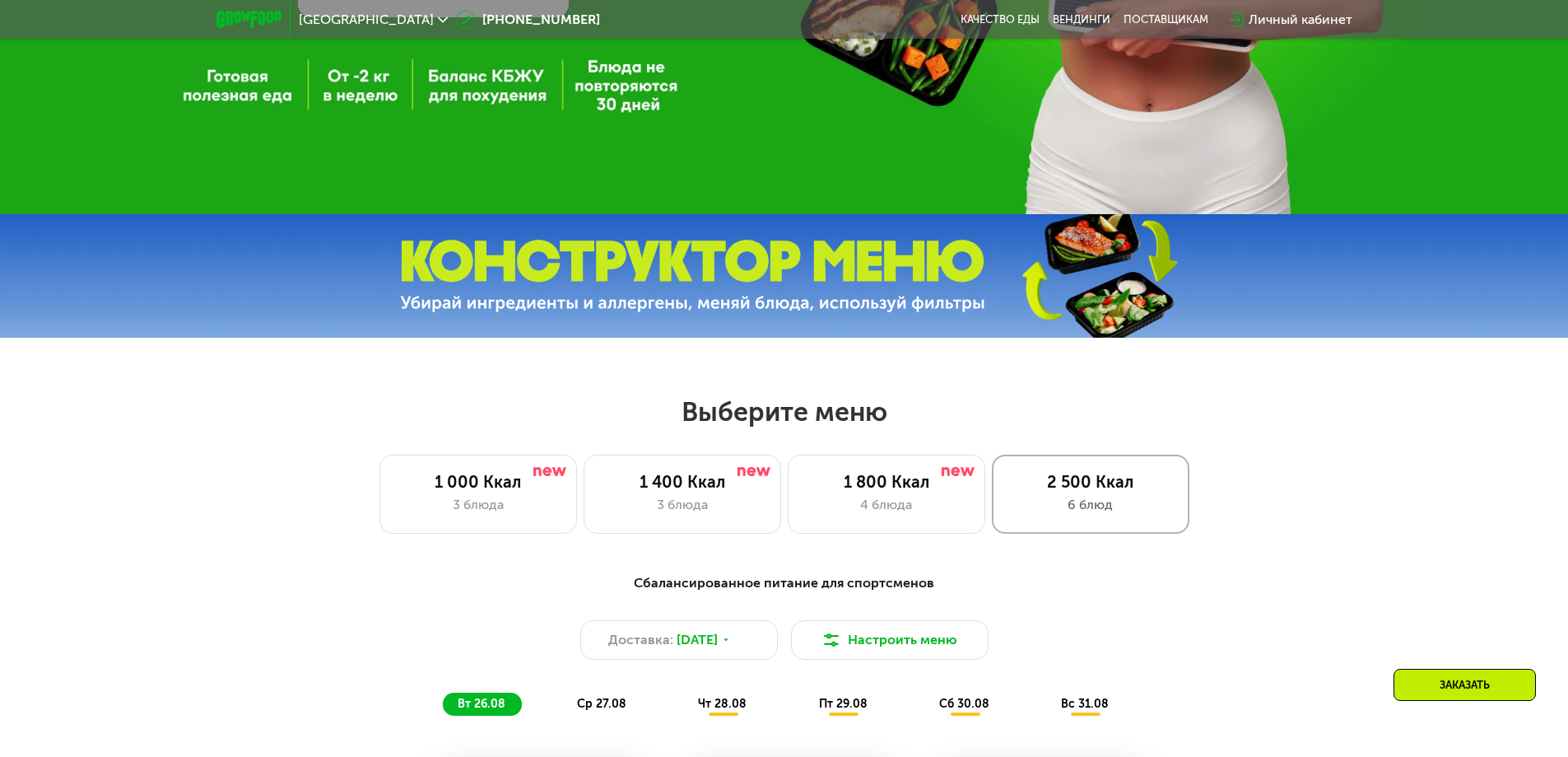
click at [1074, 477] on div "2 500 Ккал" at bounding box center [1091, 481] width 163 height 20
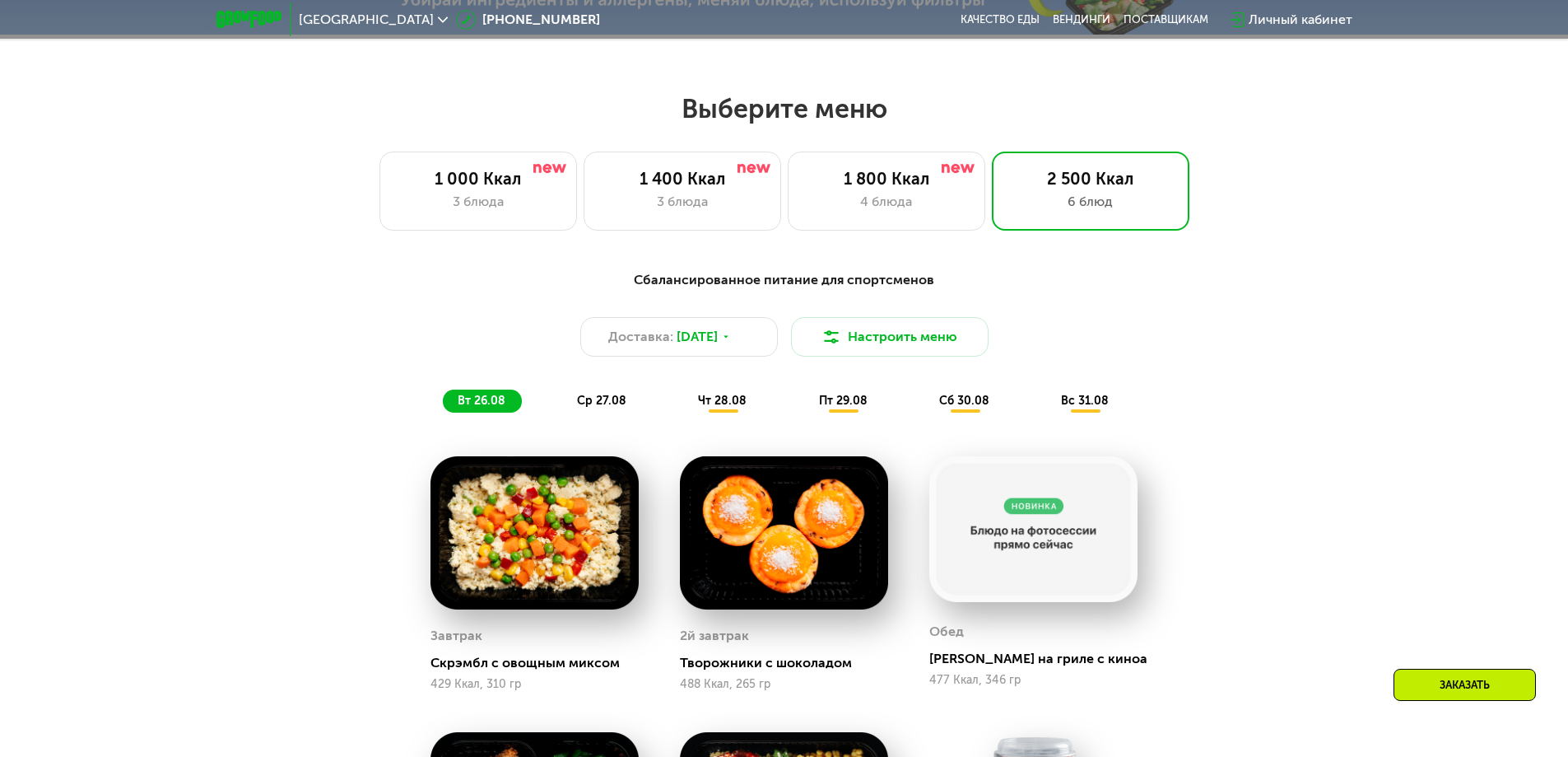
scroll to position [1104, 0]
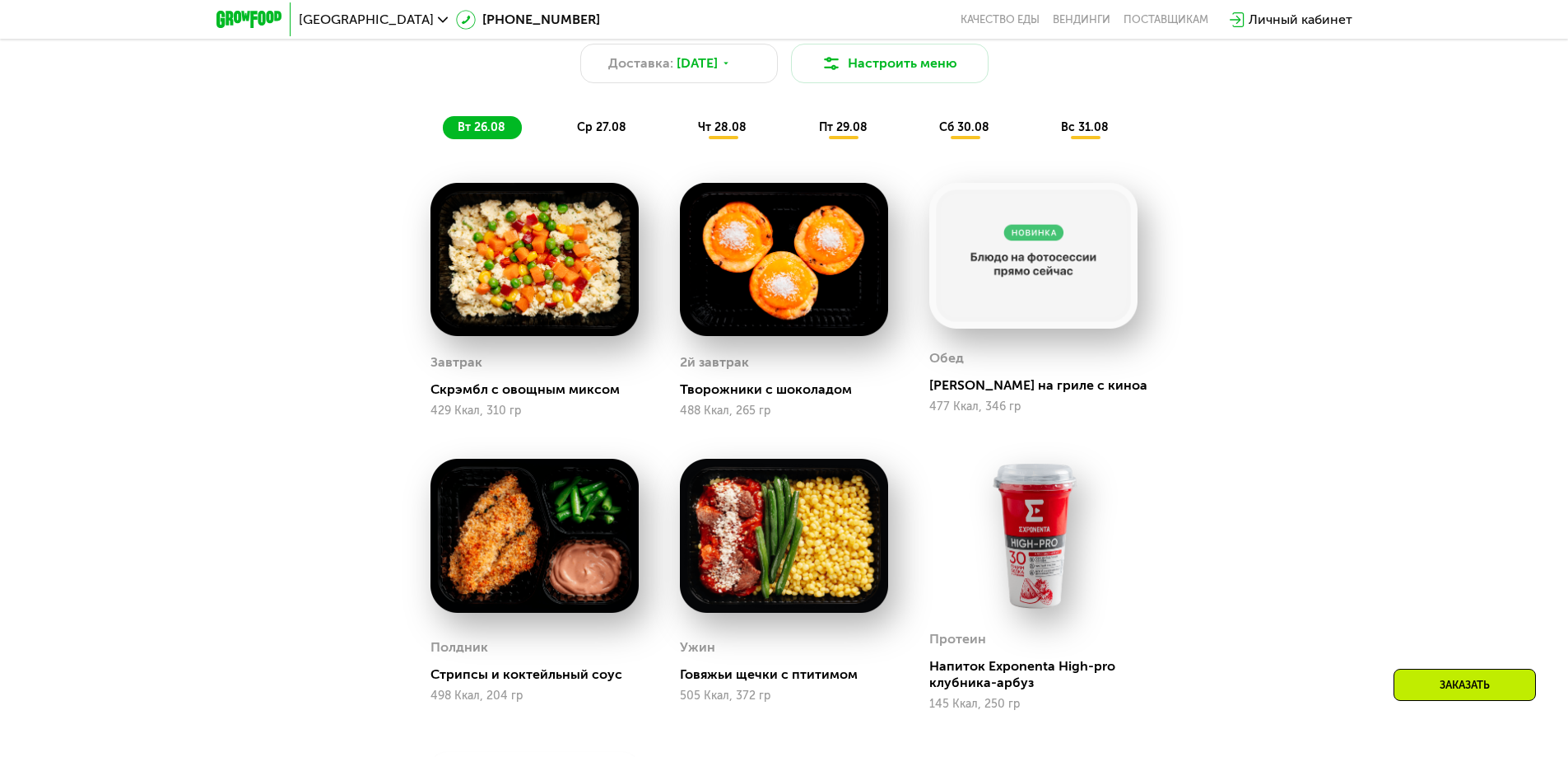
click at [470, 324] on img at bounding box center [535, 259] width 208 height 154
drag, startPoint x: 450, startPoint y: 363, endPoint x: 461, endPoint y: 351, distance: 16.3
click at [450, 362] on div "Завтрак" at bounding box center [457, 362] width 52 height 24
click at [473, 339] on div at bounding box center [535, 261] width 208 height 156
click at [477, 366] on div "Завтрак" at bounding box center [457, 362] width 52 height 24
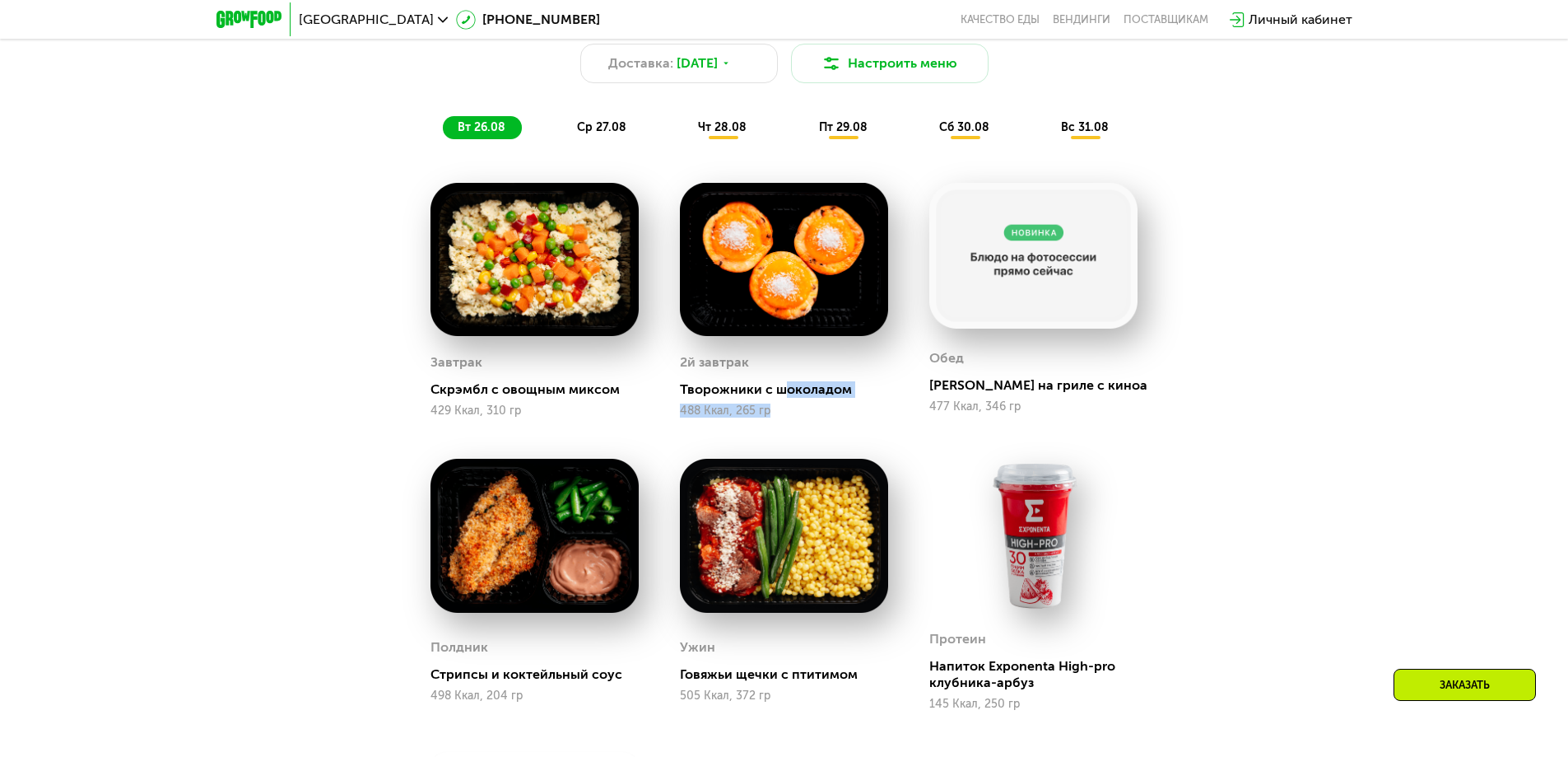
drag, startPoint x: 779, startPoint y: 395, endPoint x: 915, endPoint y: 428, distance: 139.9
click at [0, 0] on div "Завтрак Скрэмбл с овощным миксом 429 Ккал, 310 гр 2й завтрак Творожники с шокол…" at bounding box center [0, 0] width 0 height 0
click at [829, 362] on div "2й завтрак" at bounding box center [784, 362] width 208 height 24
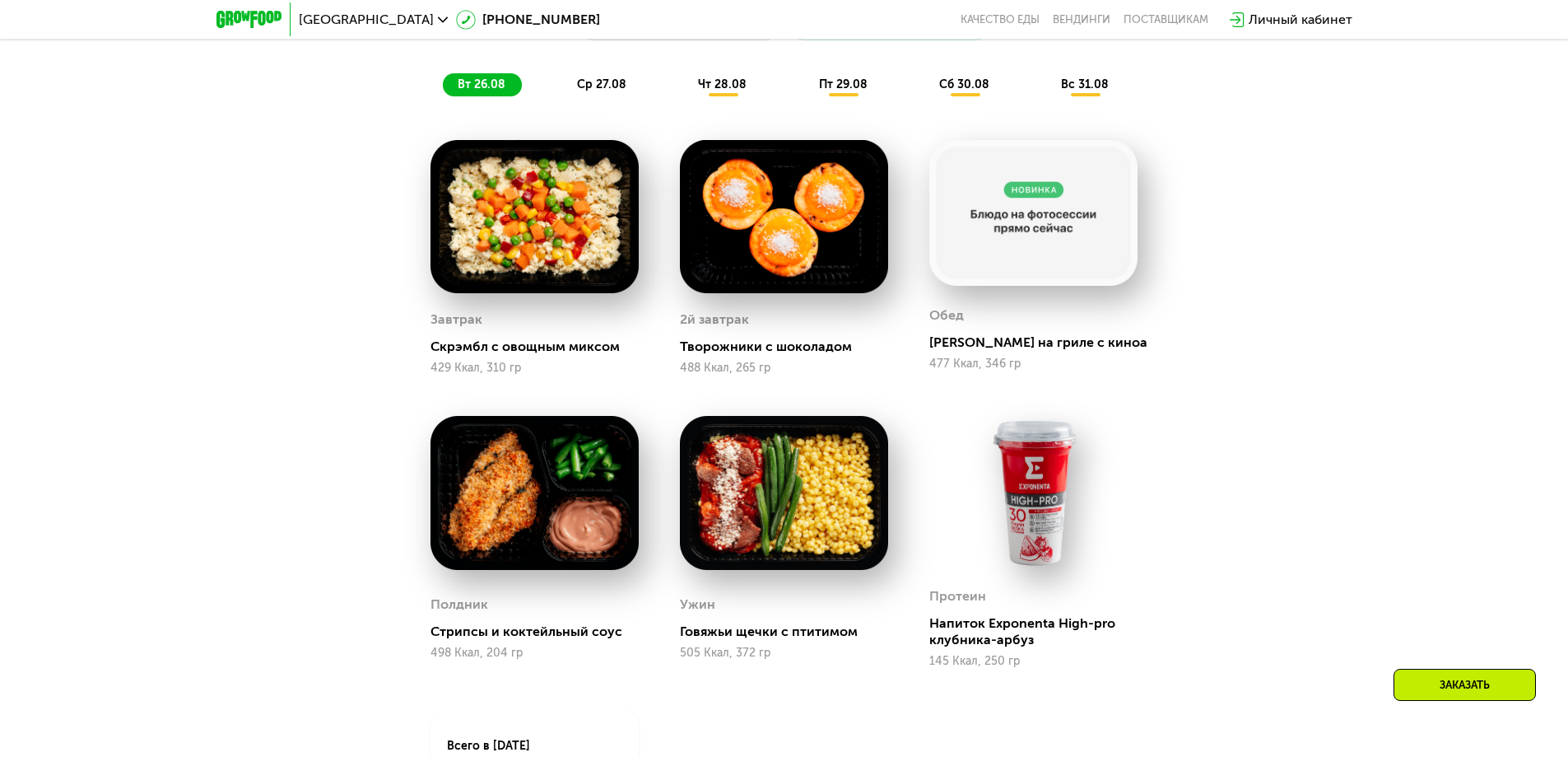
scroll to position [1185, 0]
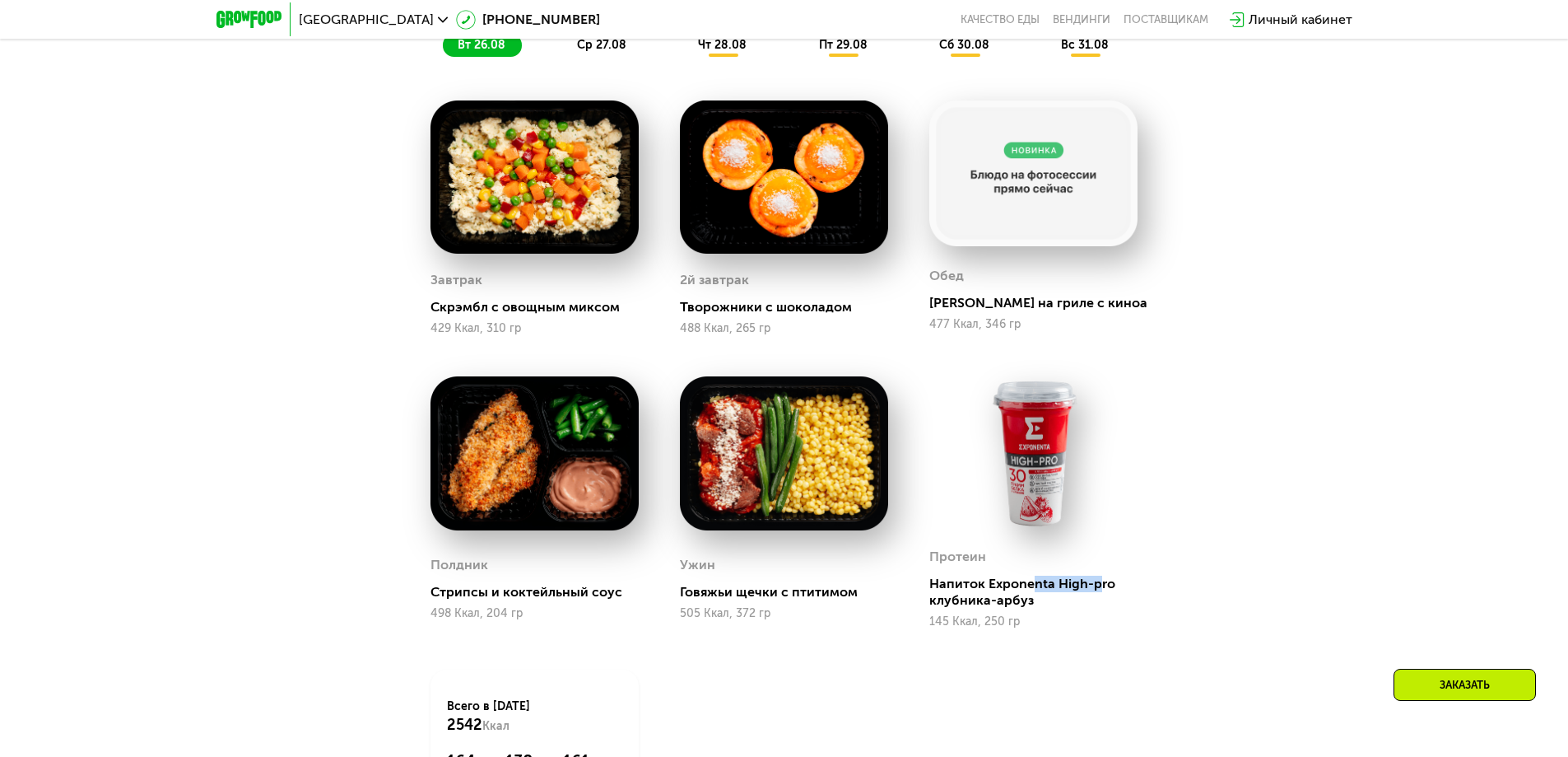
drag, startPoint x: 1101, startPoint y: 591, endPoint x: 1034, endPoint y: 590, distance: 67.0
click at [1034, 591] on div "Напиток Exponenta High-pro клубника-арбуз" at bounding box center [1040, 592] width 222 height 33
click at [1029, 584] on div "Напиток Exponenta High-pro клубника-арбуз" at bounding box center [1040, 592] width 222 height 33
click at [1036, 486] on img at bounding box center [1034, 453] width 208 height 154
drag, startPoint x: 1011, startPoint y: 558, endPoint x: 947, endPoint y: 568, distance: 64.8
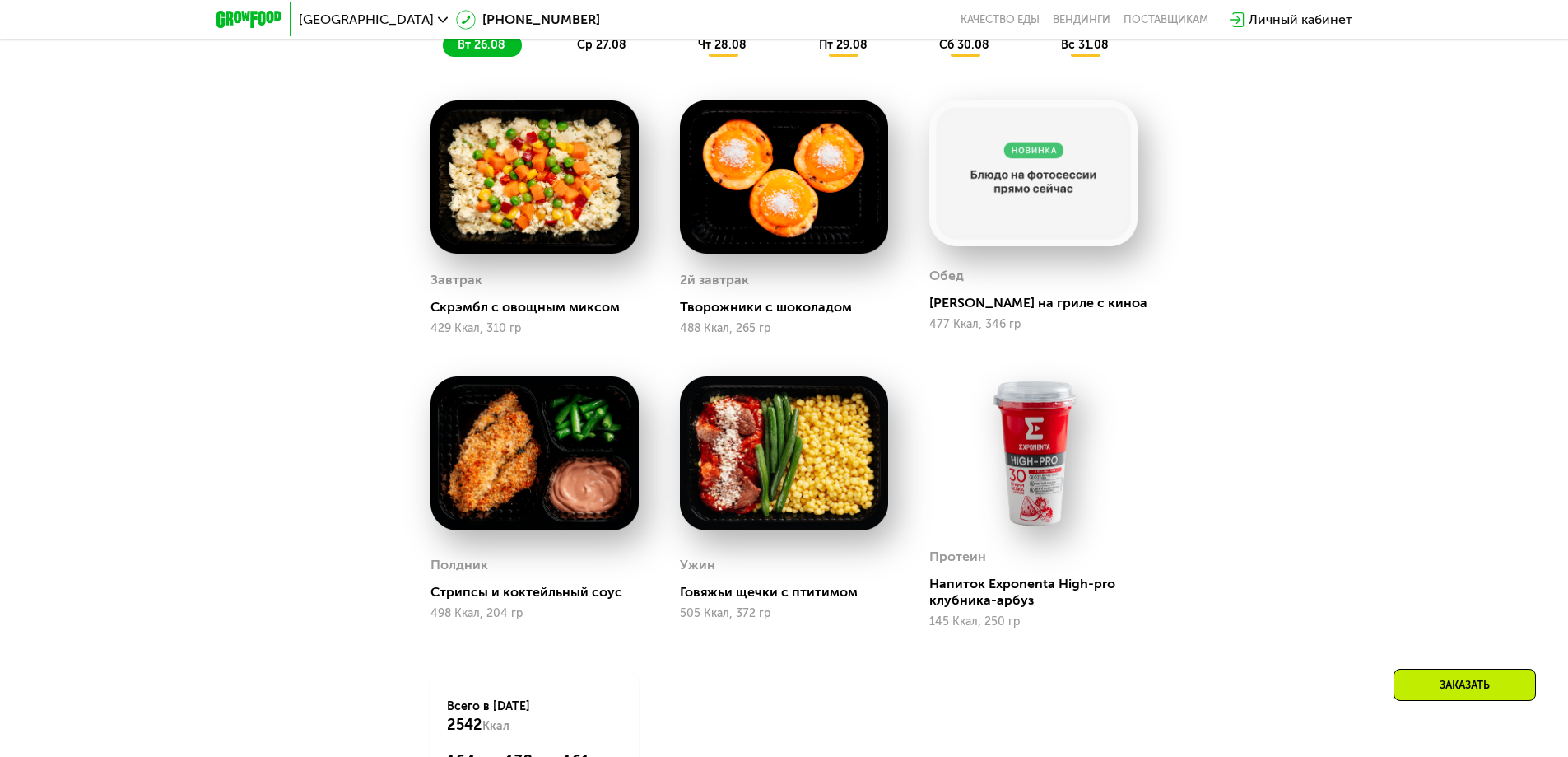
click at [1010, 558] on div "Протеин" at bounding box center [1034, 556] width 208 height 24
drag, startPoint x: 940, startPoint y: 568, endPoint x: 1045, endPoint y: 570, distance: 105.0
click at [1044, 569] on div "Протеин" at bounding box center [1034, 556] width 208 height 24
click at [1047, 569] on div "Протеин" at bounding box center [1034, 556] width 208 height 24
drag, startPoint x: 1072, startPoint y: 590, endPoint x: 994, endPoint y: 588, distance: 78.0
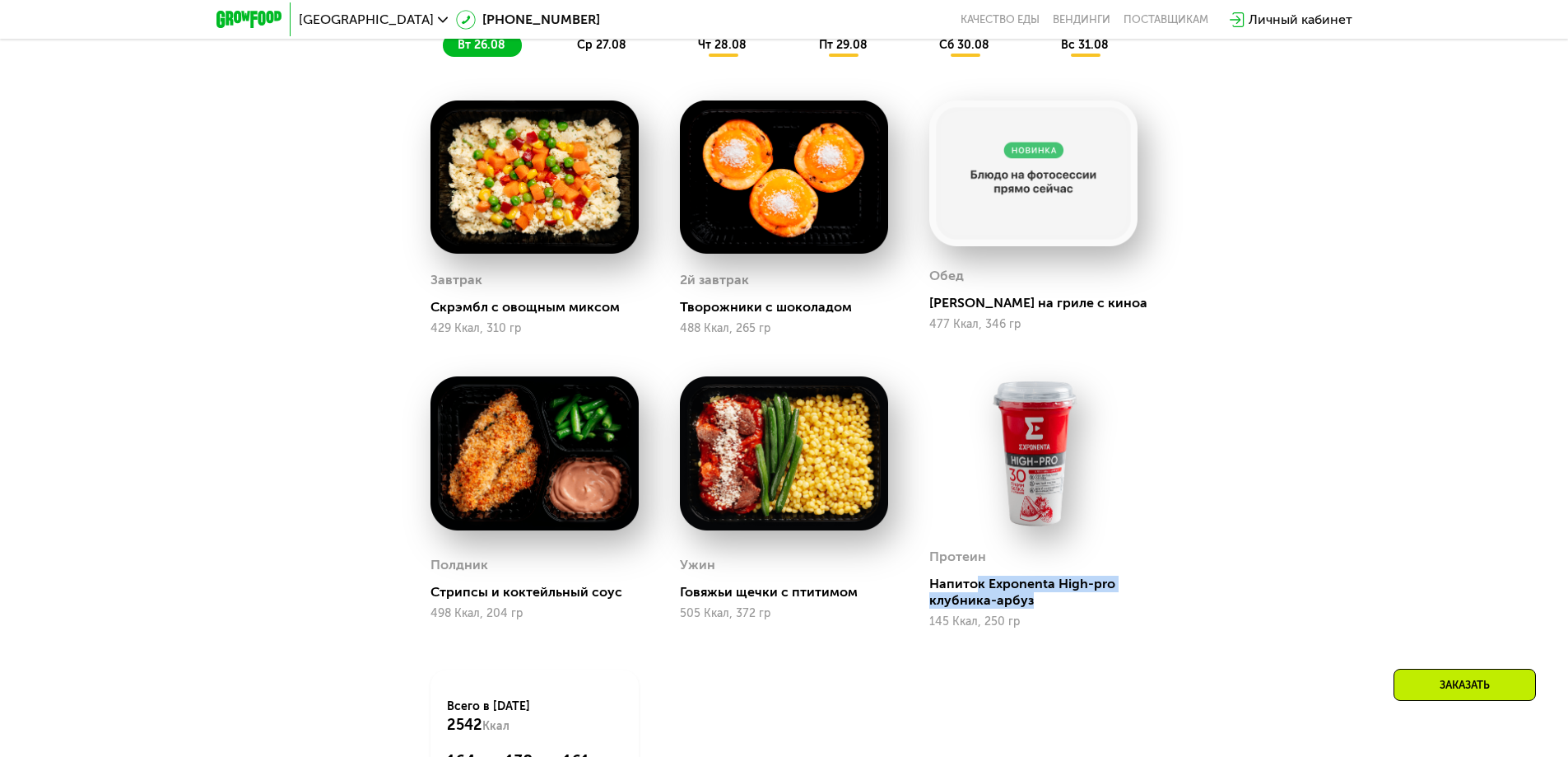
click at [980, 584] on div "Напиток Exponenta High-pro клубника-арбуз" at bounding box center [1040, 592] width 222 height 33
click at [1063, 594] on div "Напиток Exponenta High-pro клубника-арбуз" at bounding box center [1040, 592] width 222 height 33
click at [1038, 582] on div "Напиток Exponenta High-pro клубника-арбуз" at bounding box center [1040, 592] width 222 height 33
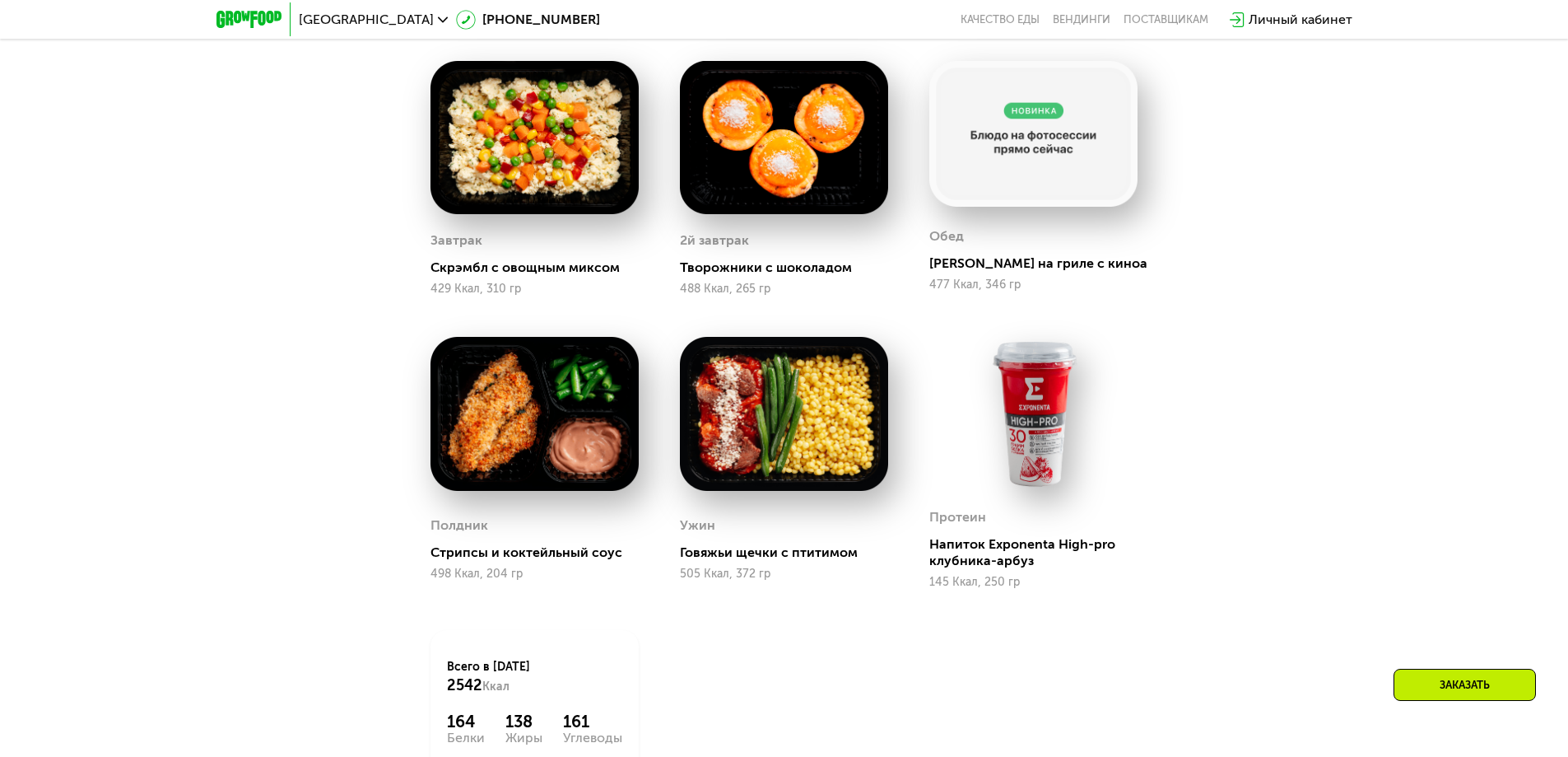
scroll to position [1021, 0]
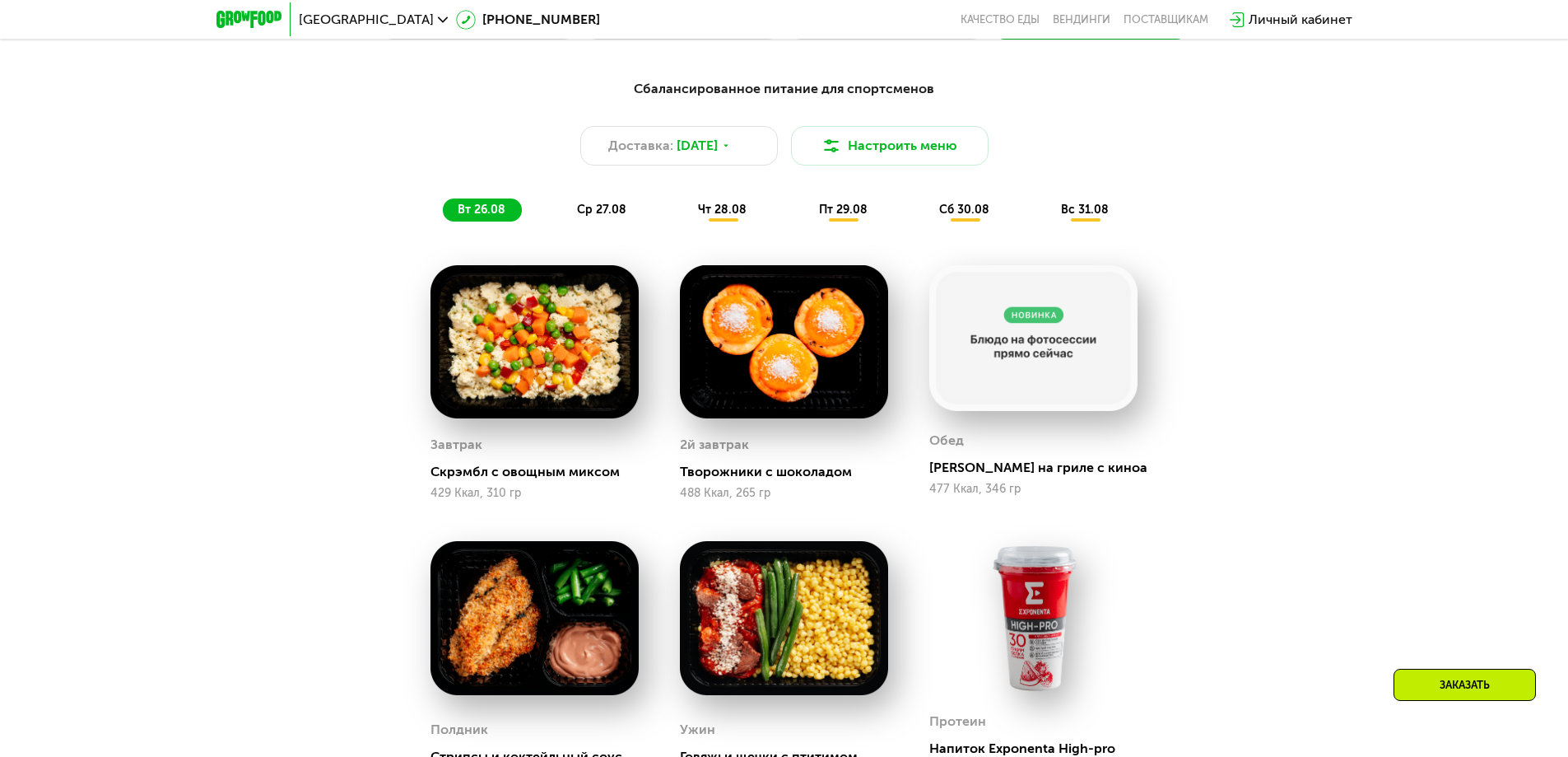
click at [604, 209] on span "ср 27.08" at bounding box center [601, 209] width 50 height 14
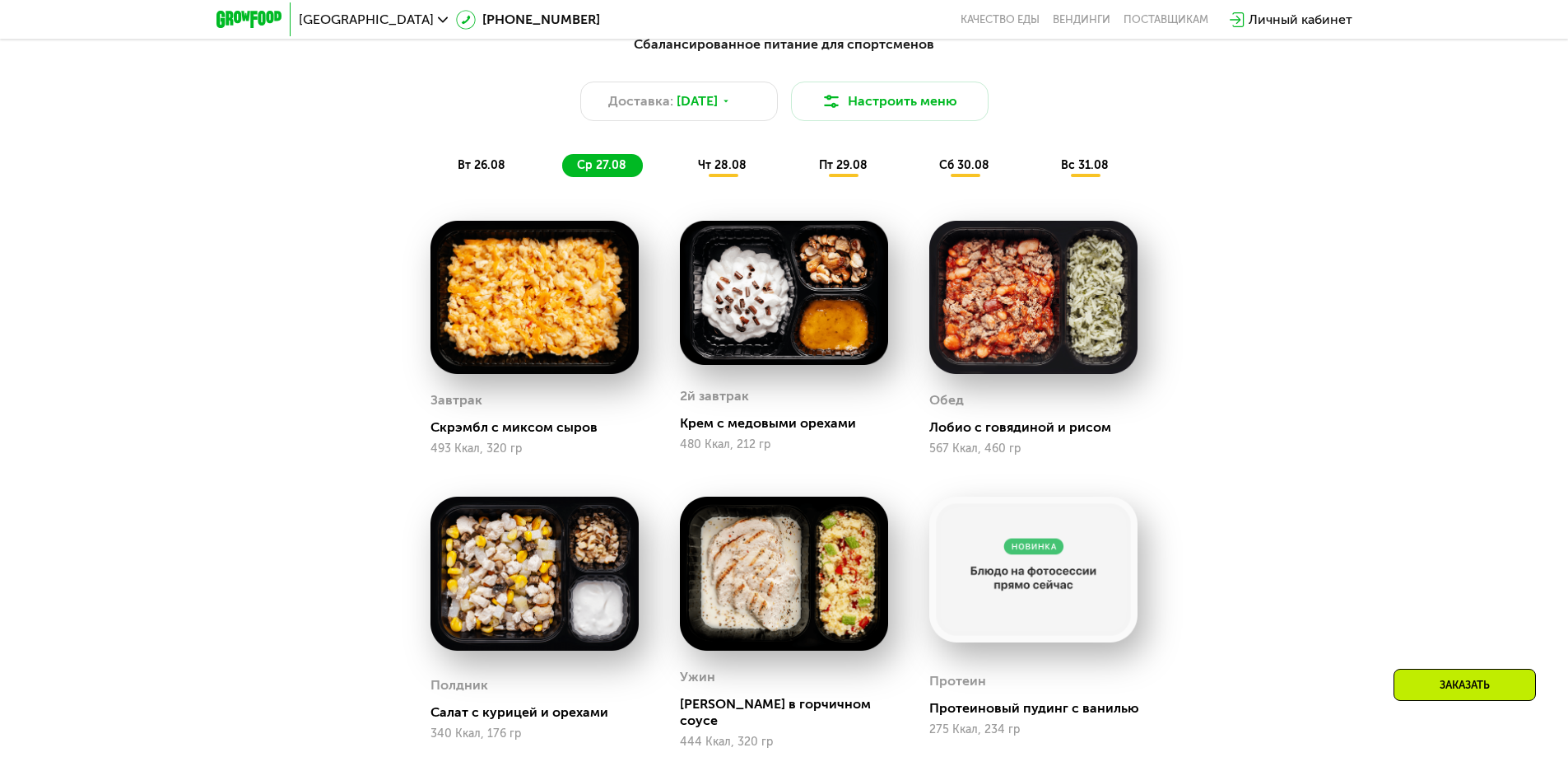
scroll to position [1104, 0]
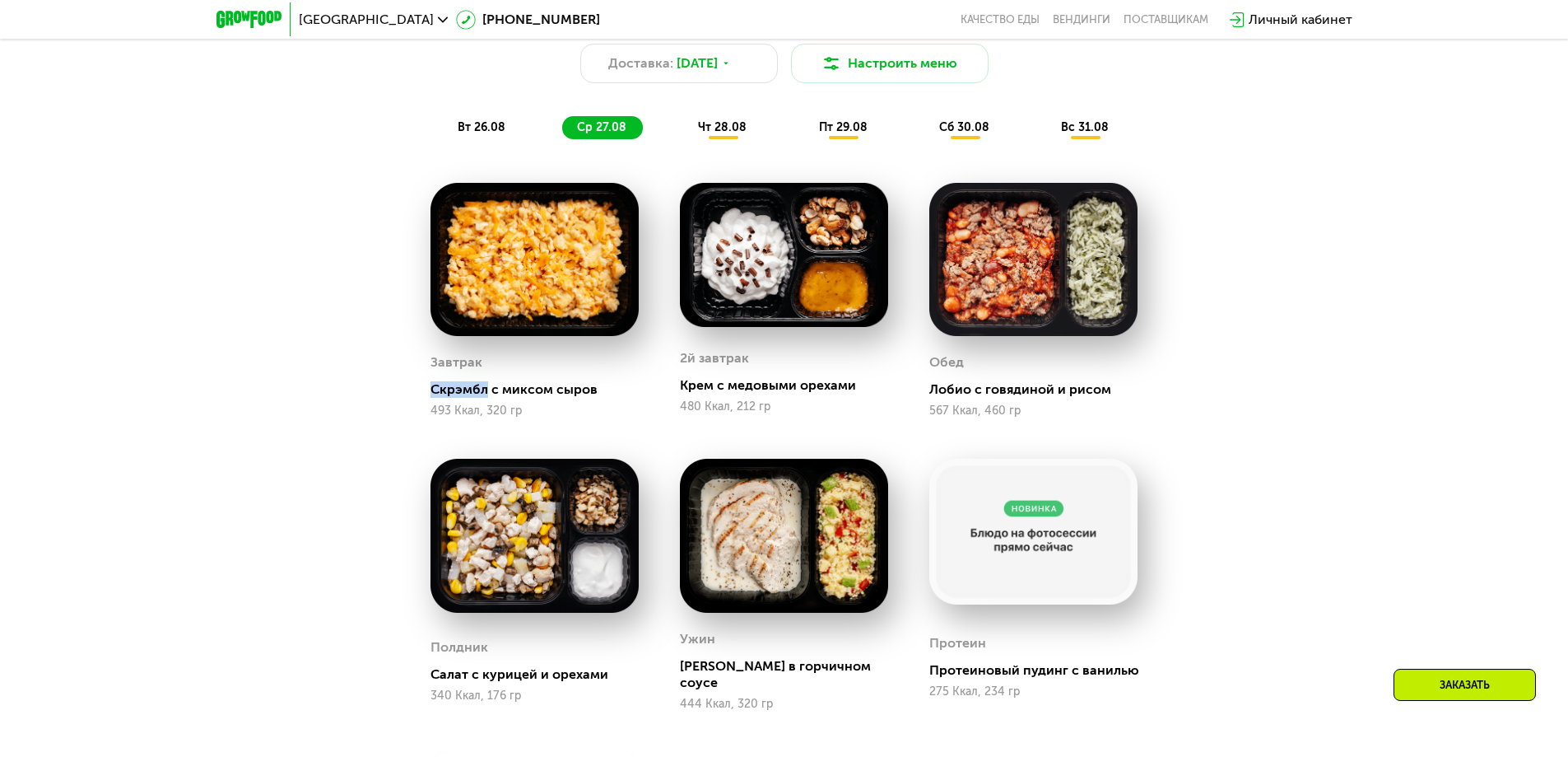
drag, startPoint x: 486, startPoint y: 395, endPoint x: 418, endPoint y: 395, distance: 68.0
click at [418, 395] on div "Завтрак [PERSON_NAME] с миксом сыров 493 Ккал, 320 гр" at bounding box center [534, 301] width 249 height 276
copy div "Скрэмбл"
drag, startPoint x: 762, startPoint y: 391, endPoint x: 858, endPoint y: 388, distance: 96.0
click at [858, 388] on div "Крем с медовыми орехами" at bounding box center [791, 385] width 222 height 17
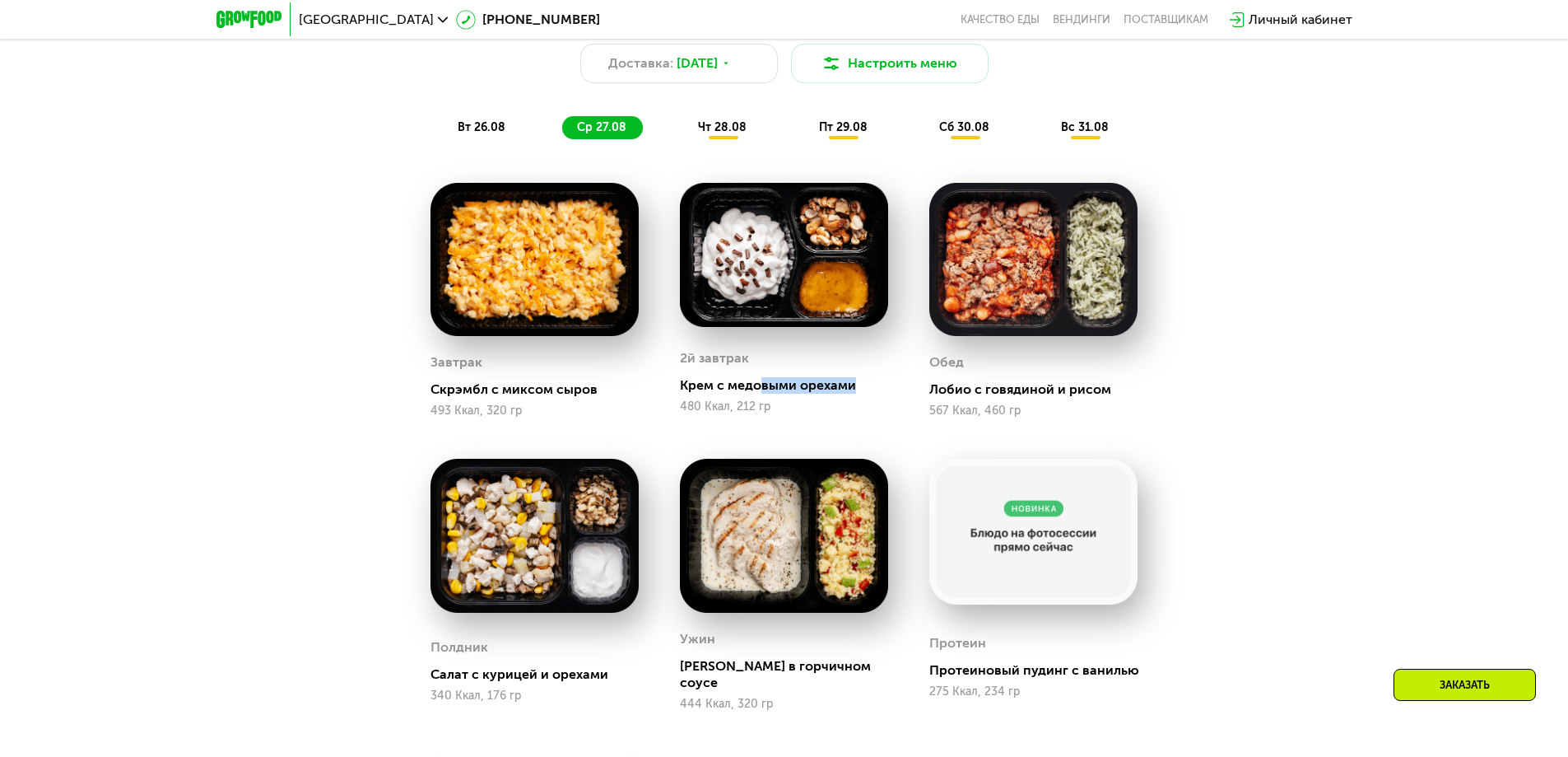
click at [855, 388] on div "Крем с медовыми орехами" at bounding box center [791, 385] width 222 height 17
drag, startPoint x: 923, startPoint y: 392, endPoint x: 1126, endPoint y: 394, distance: 203.0
click at [1126, 394] on div "[PERSON_NAME] с говядиной и рисом 567 Ккал, 460 гр" at bounding box center [1033, 301] width 249 height 276
click at [1122, 394] on div "Лобио с говядиной и рисом" at bounding box center [1040, 389] width 222 height 17
click at [1121, 392] on div "Лобио с говядиной и рисом" at bounding box center [1040, 389] width 222 height 17
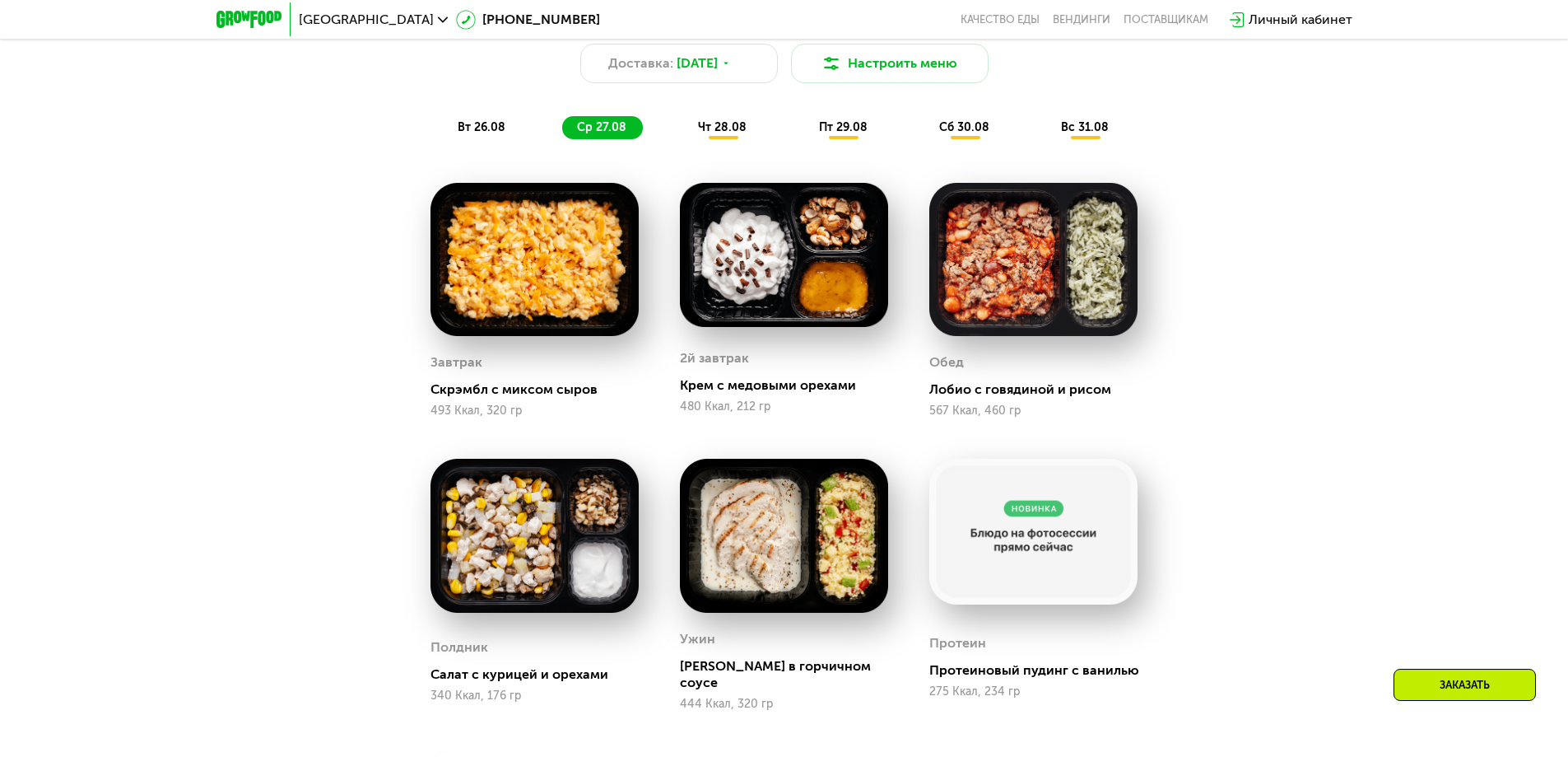
click at [1152, 400] on div "[PERSON_NAME] с говядиной и рисом 567 Ккал, 460 гр" at bounding box center [1033, 301] width 249 height 276
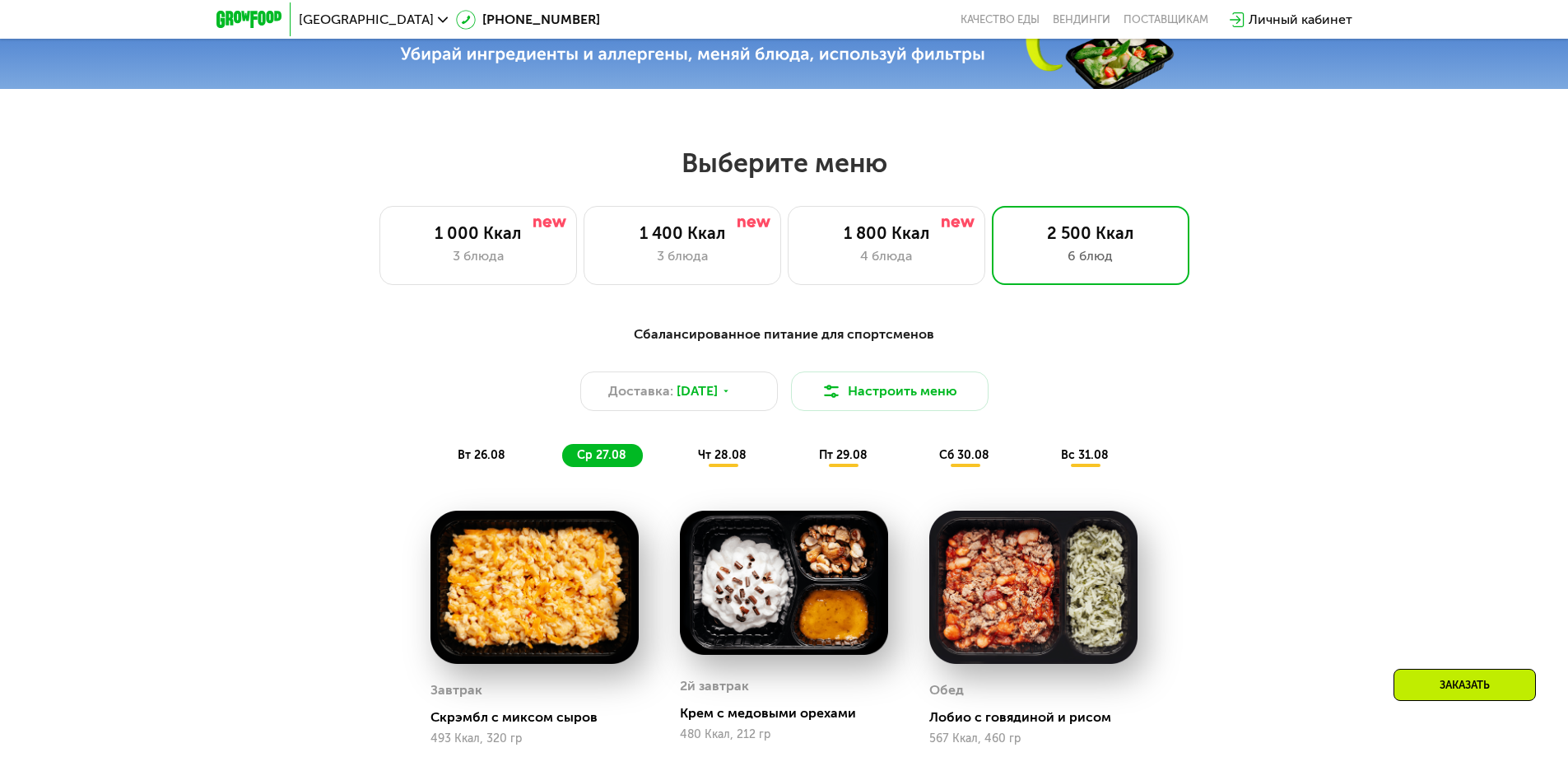
scroll to position [856, 0]
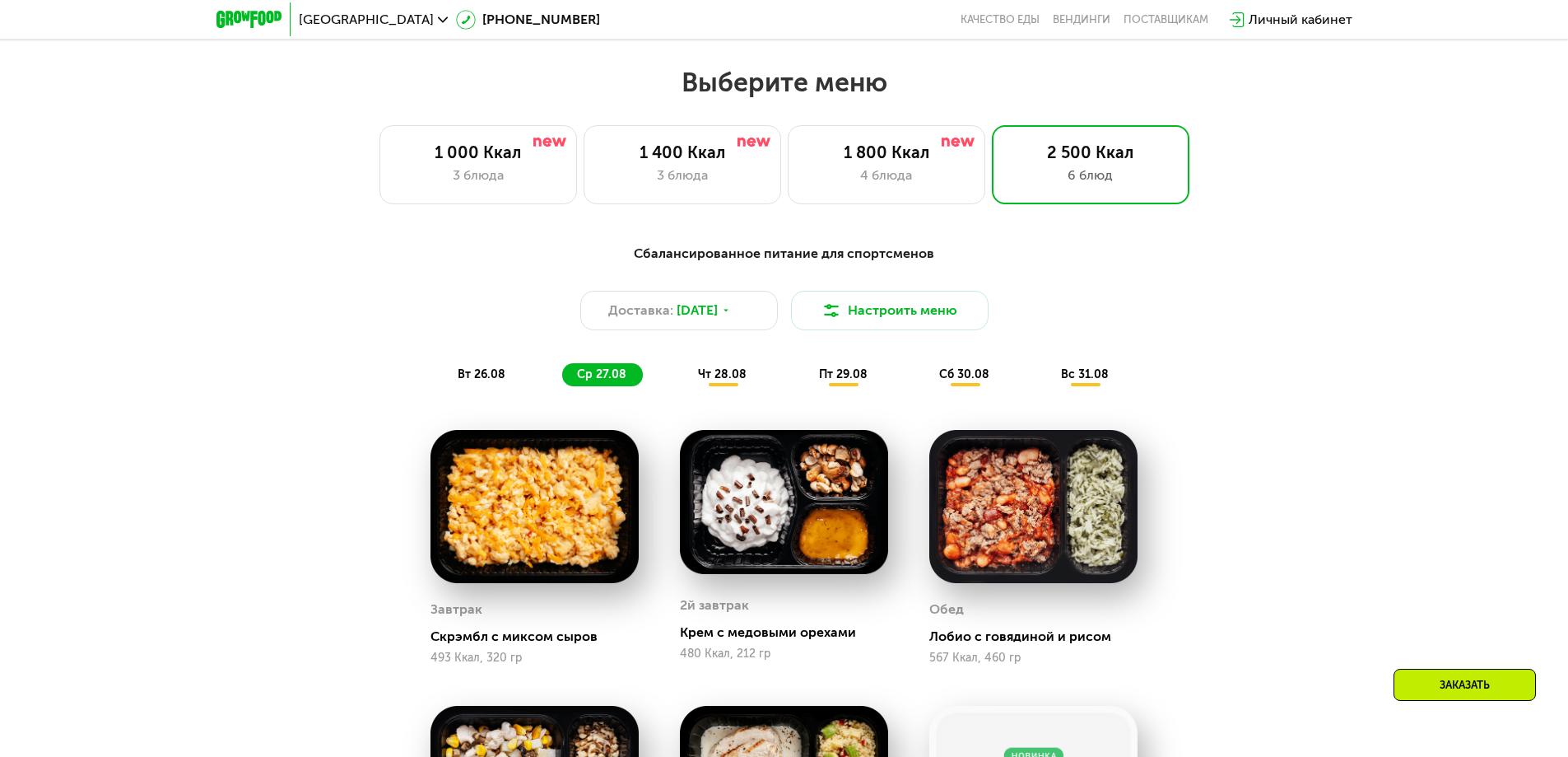
click at [804, 370] on div "чт 28.08" at bounding box center [844, 375] width 80 height 23
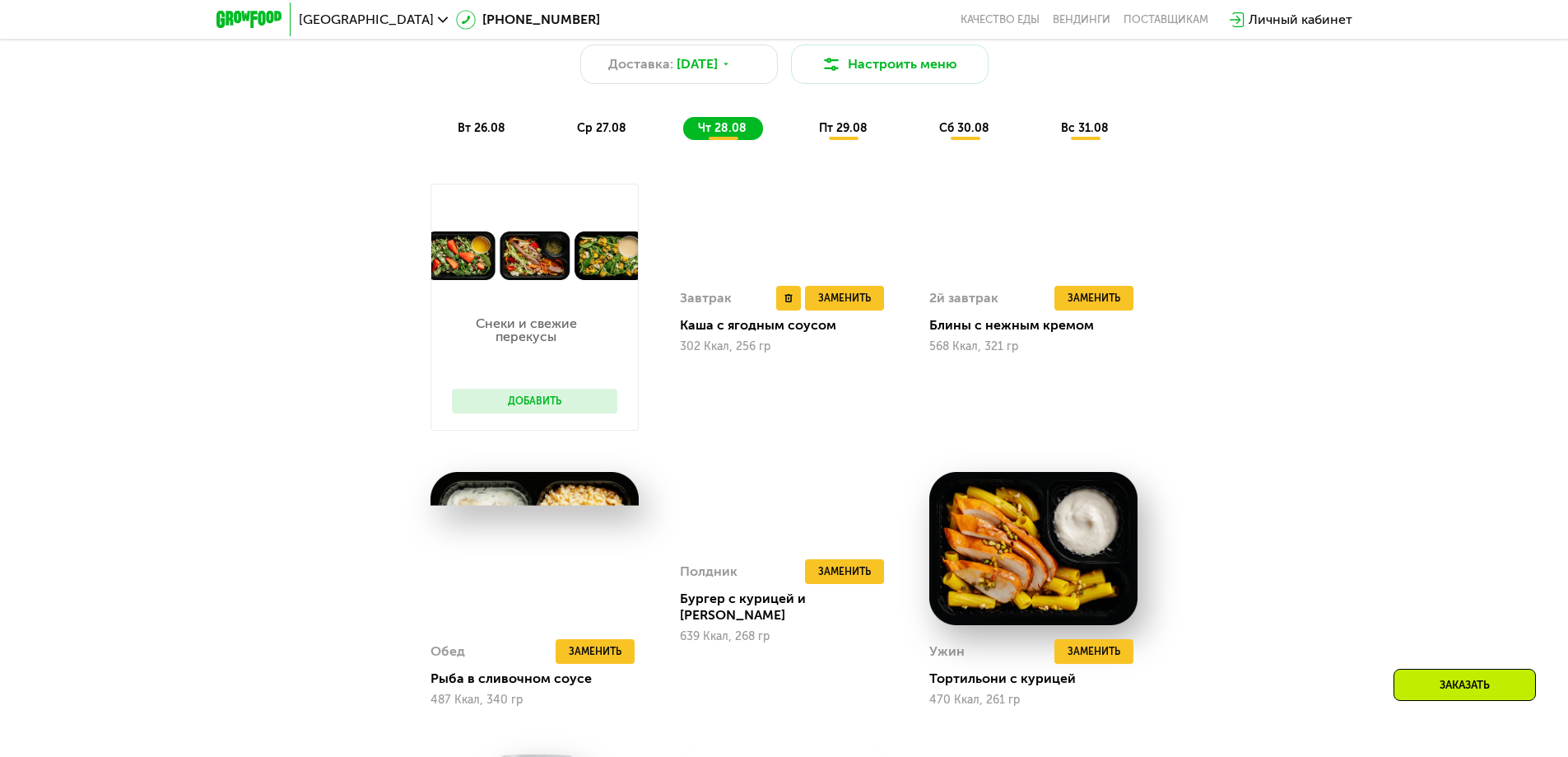
scroll to position [1104, 0]
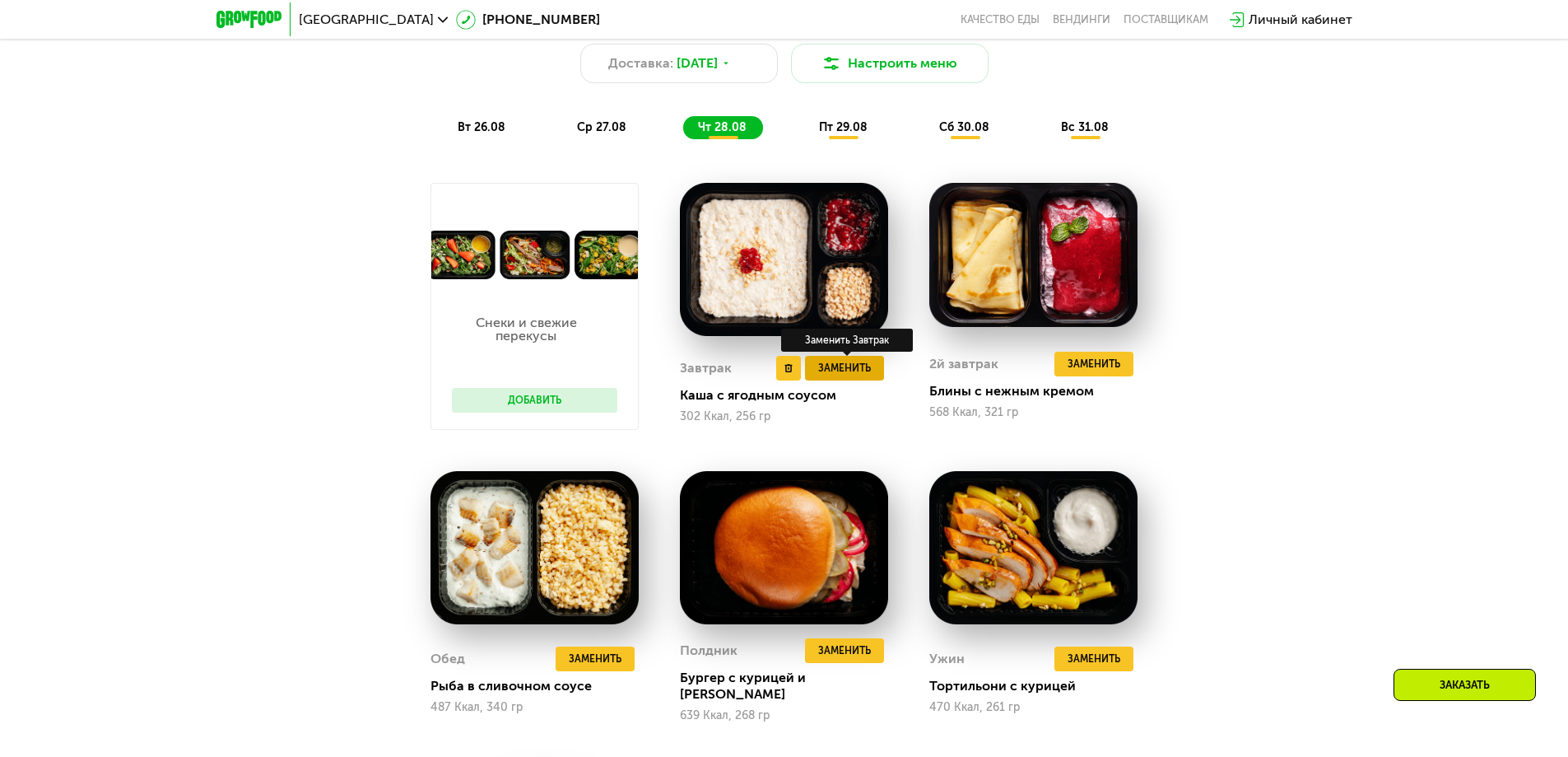
click at [855, 369] on span "Заменить" at bounding box center [844, 368] width 53 height 17
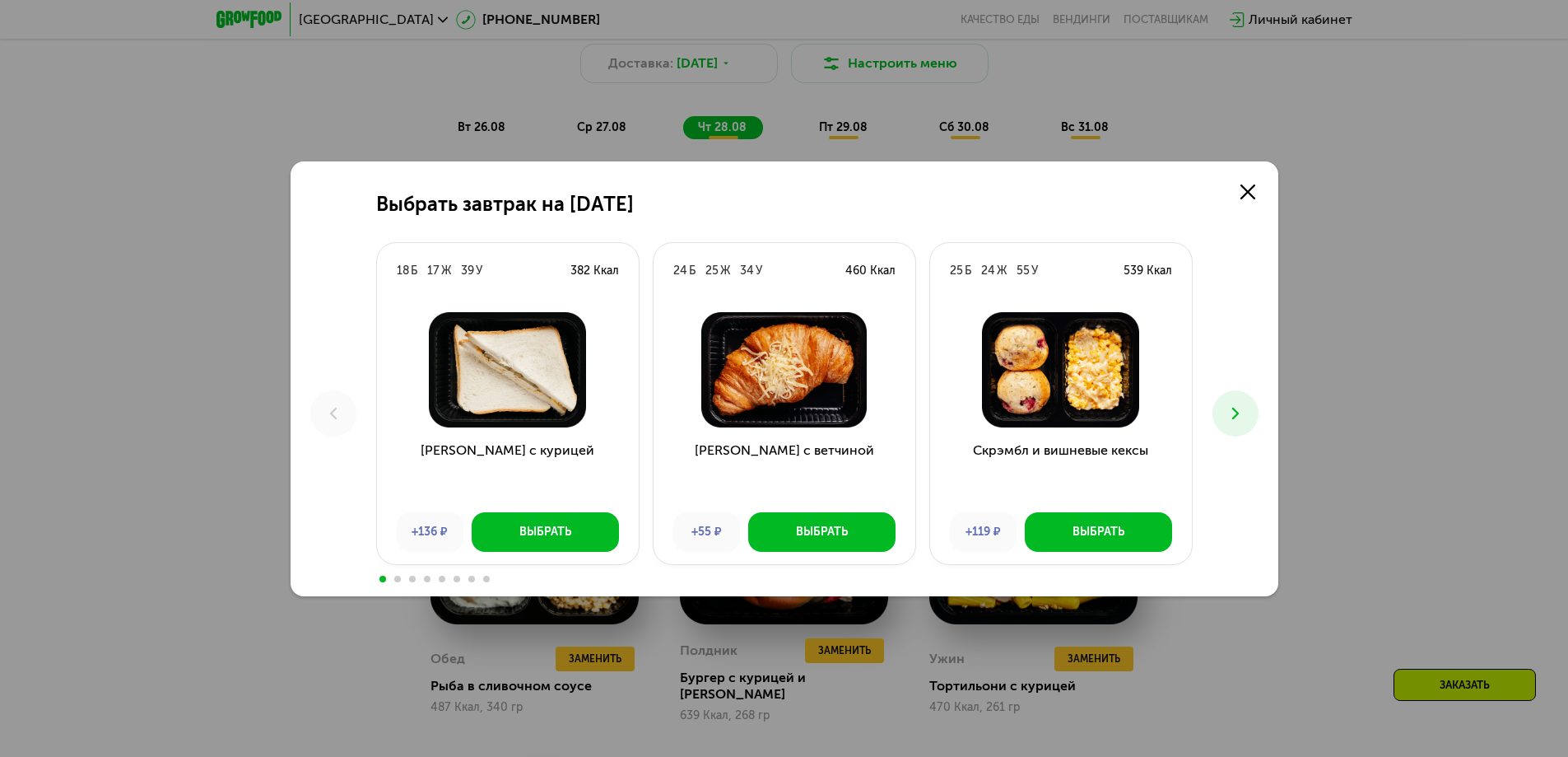
click at [1247, 417] on button at bounding box center [1235, 413] width 46 height 46
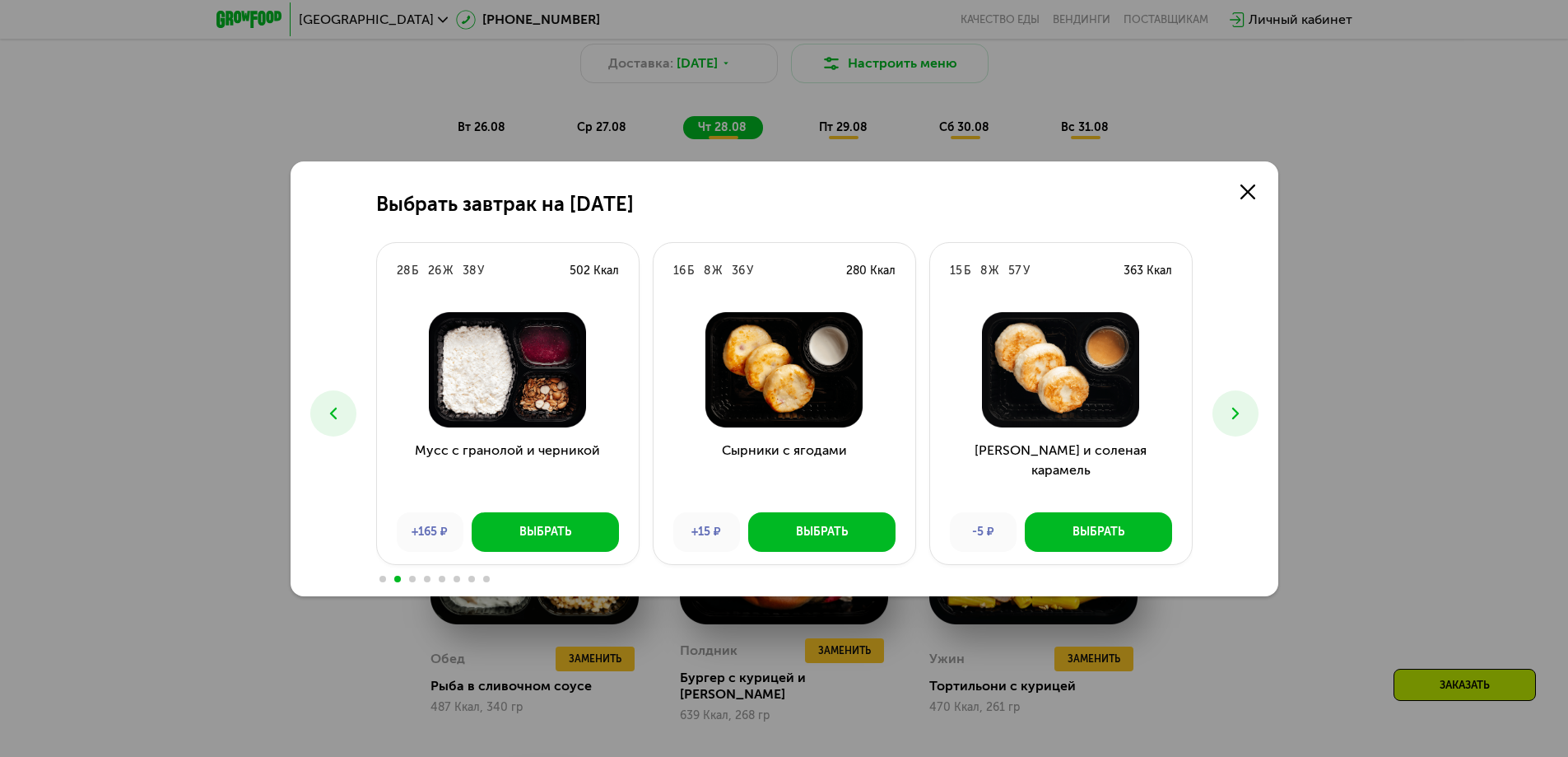
click at [1247, 417] on button at bounding box center [1235, 413] width 46 height 46
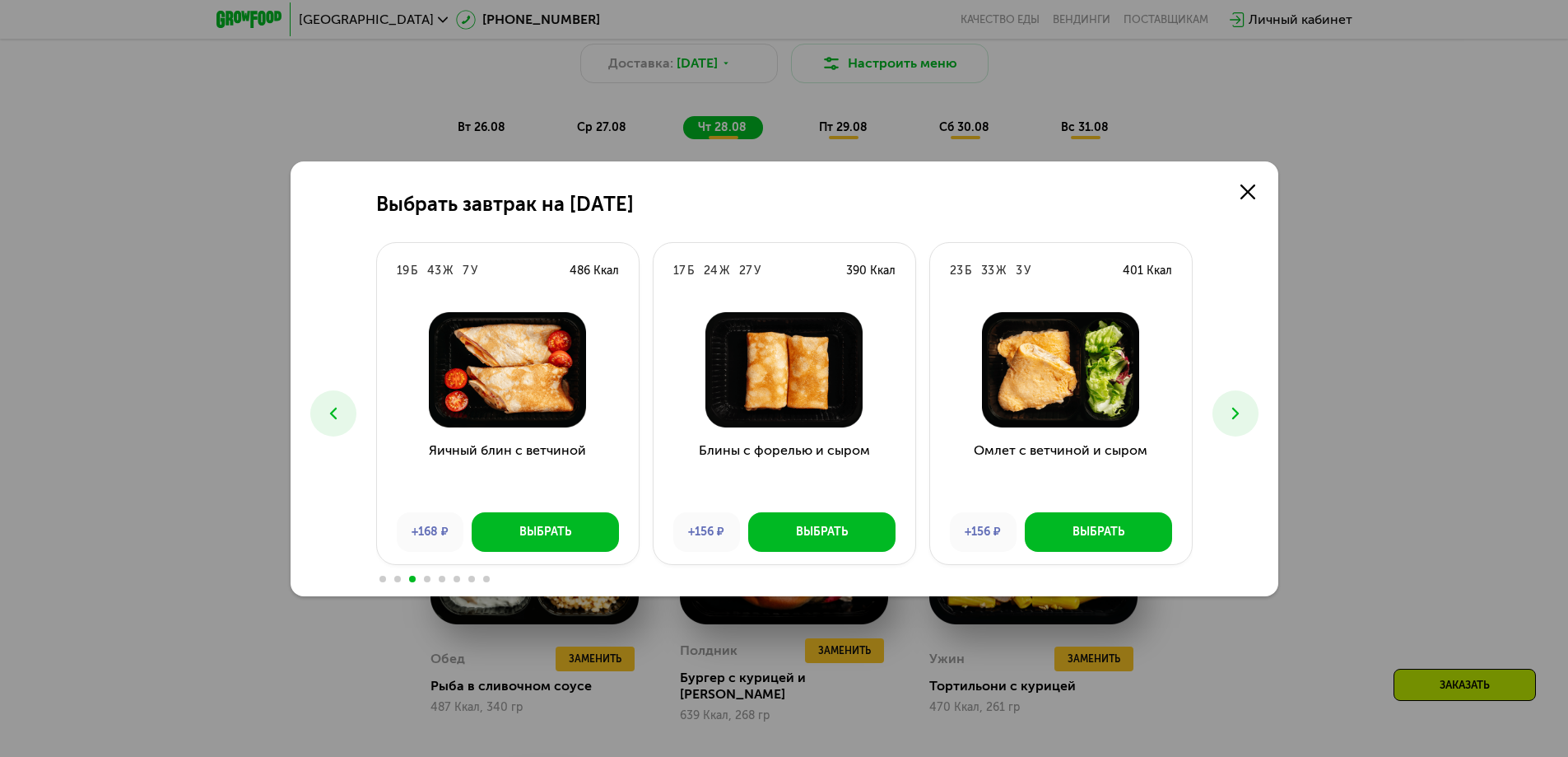
click at [1247, 417] on button at bounding box center [1235, 413] width 46 height 46
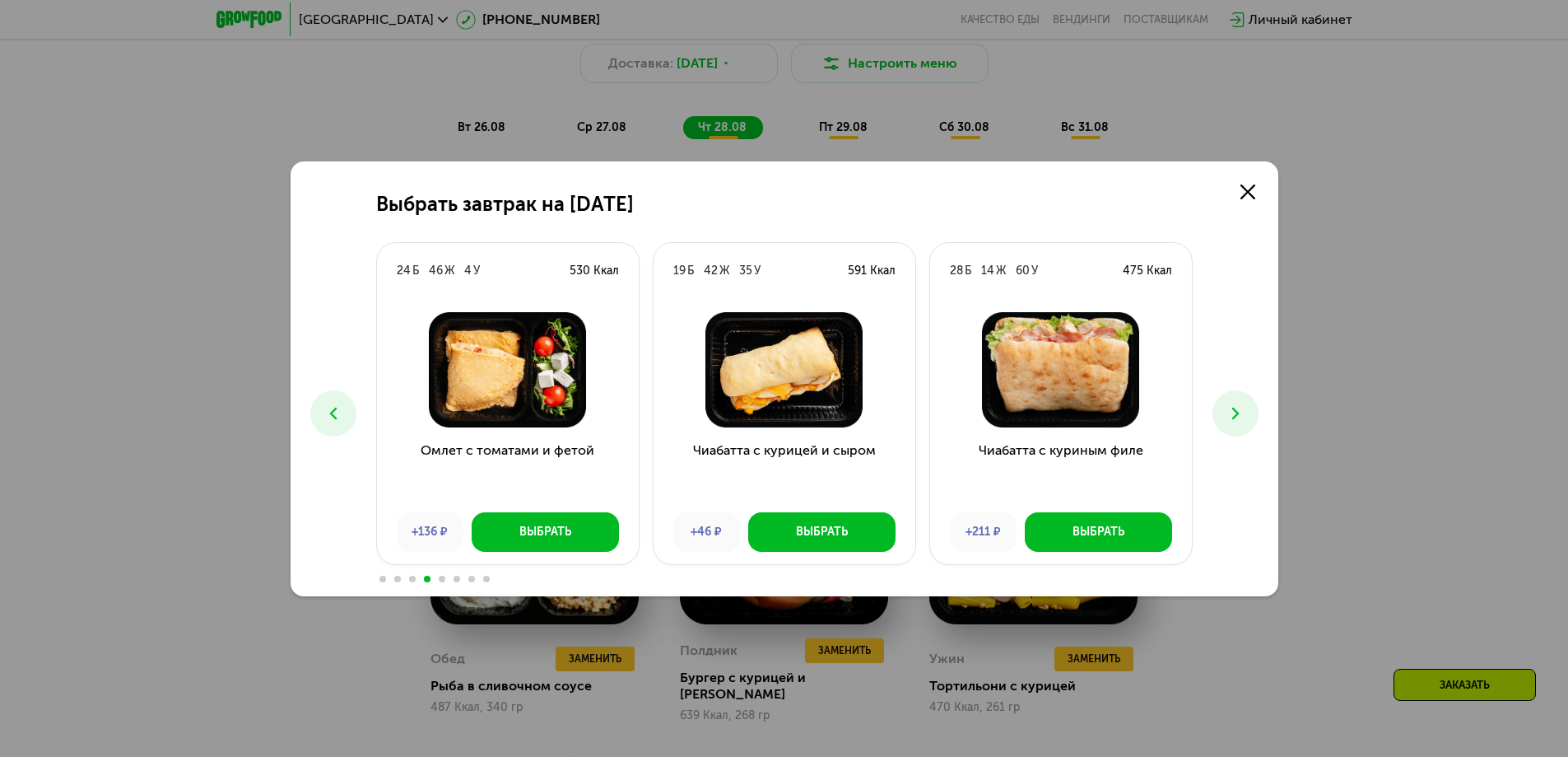
click at [1247, 417] on button at bounding box center [1235, 413] width 46 height 46
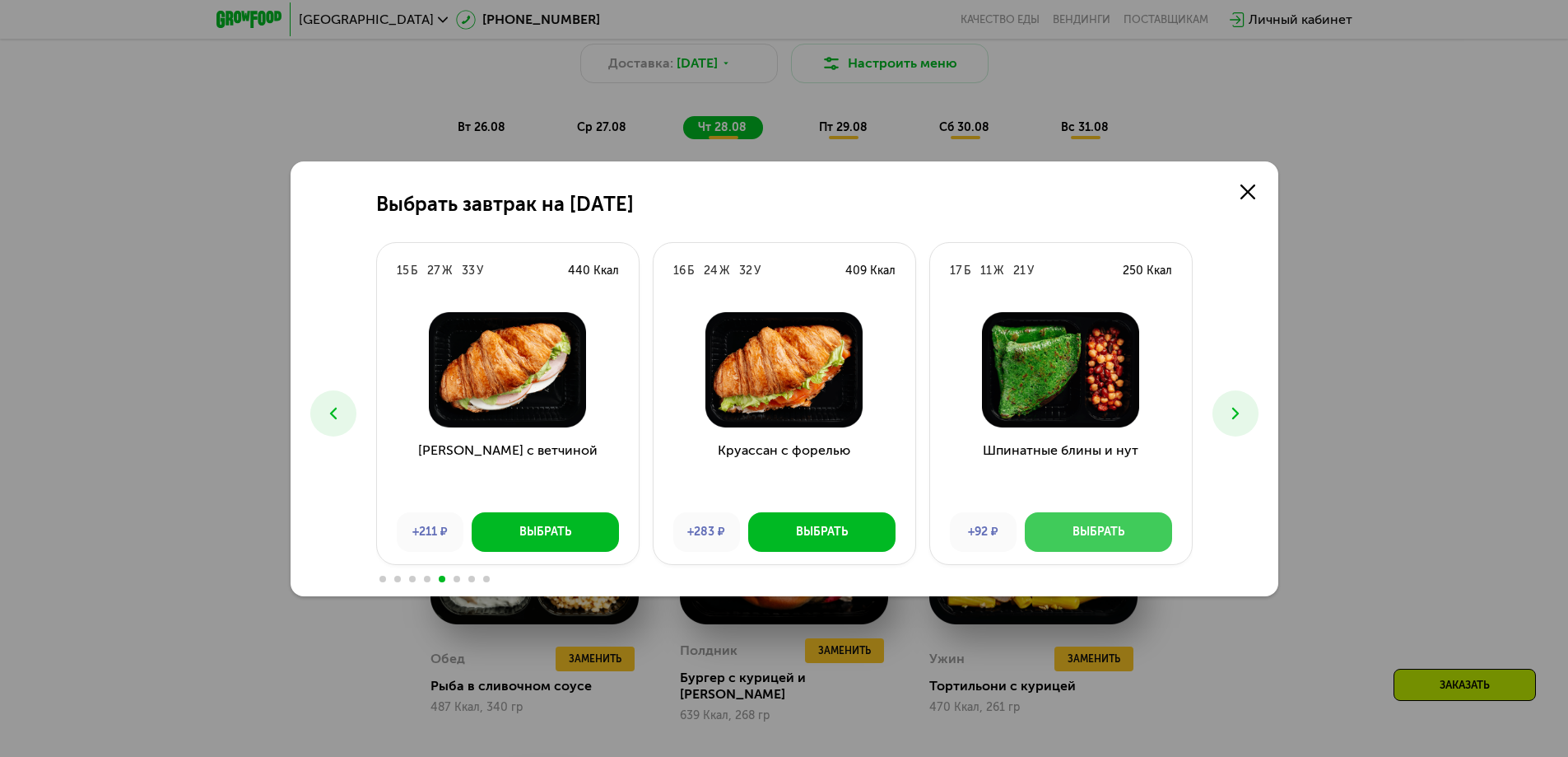
click at [1119, 525] on div "Выбрать" at bounding box center [1099, 532] width 52 height 17
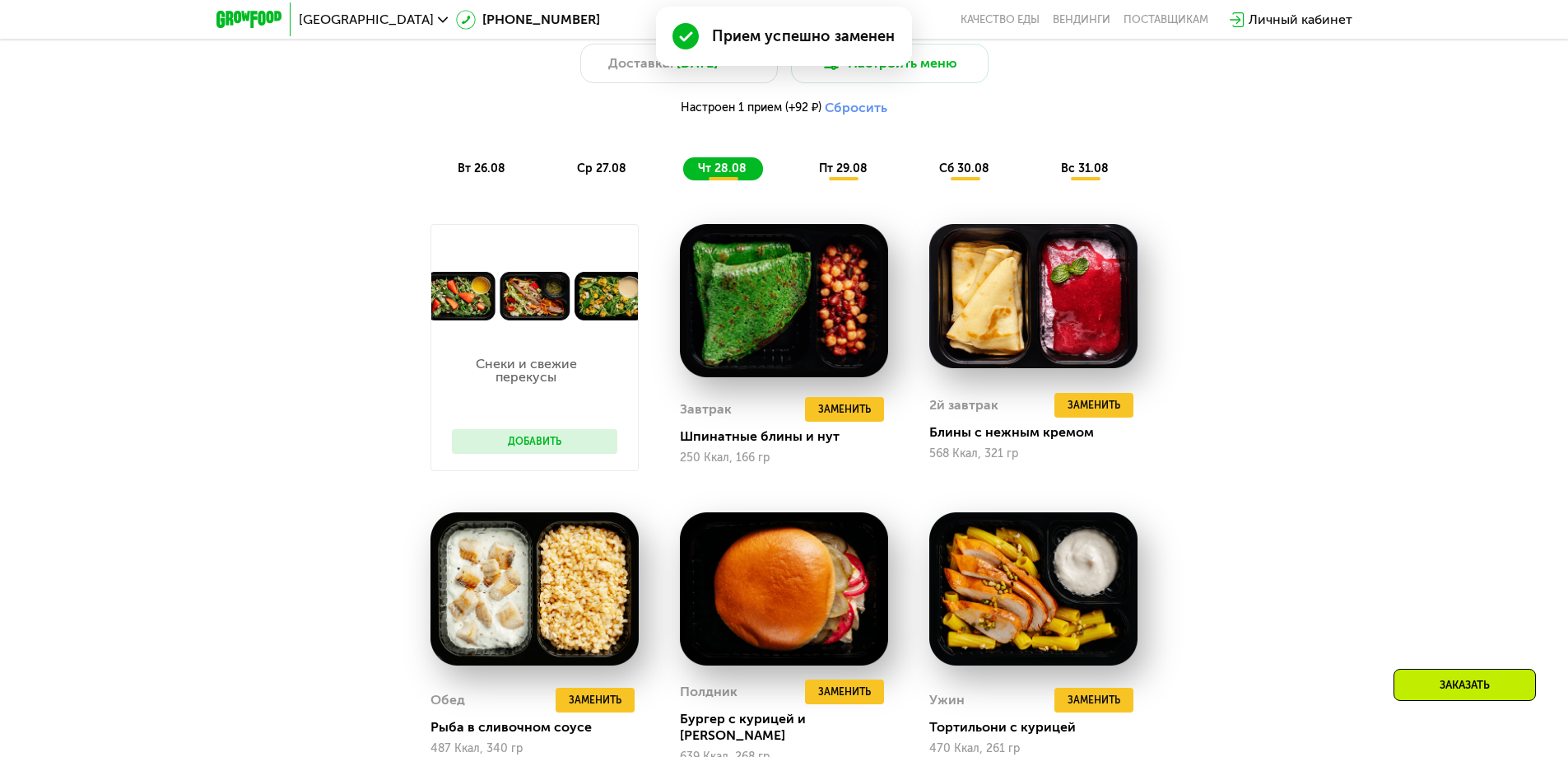
click at [683, 164] on div "ср 27.08" at bounding box center [723, 169] width 80 height 23
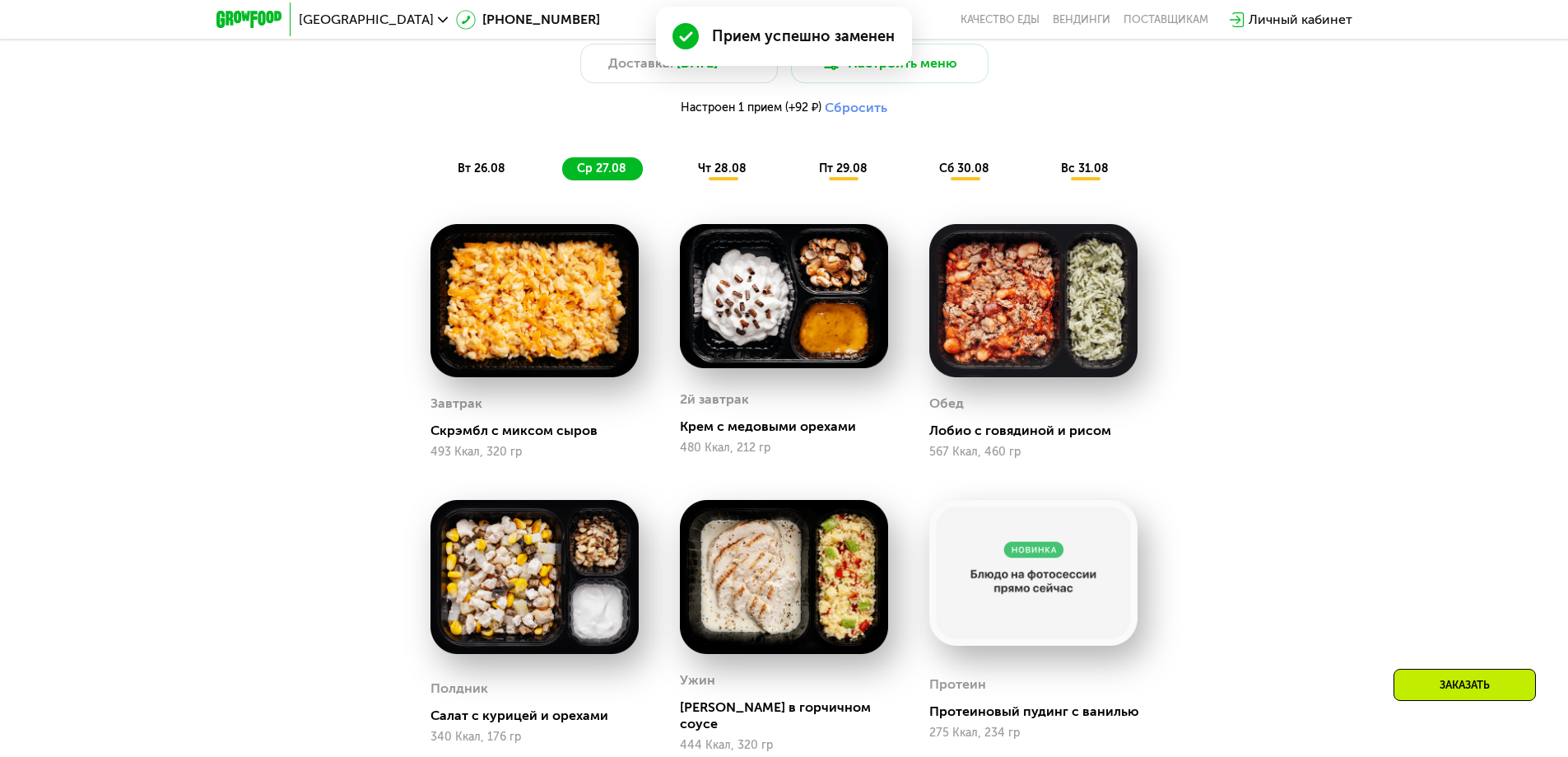
click at [705, 170] on span "чт 28.08" at bounding box center [722, 169] width 49 height 14
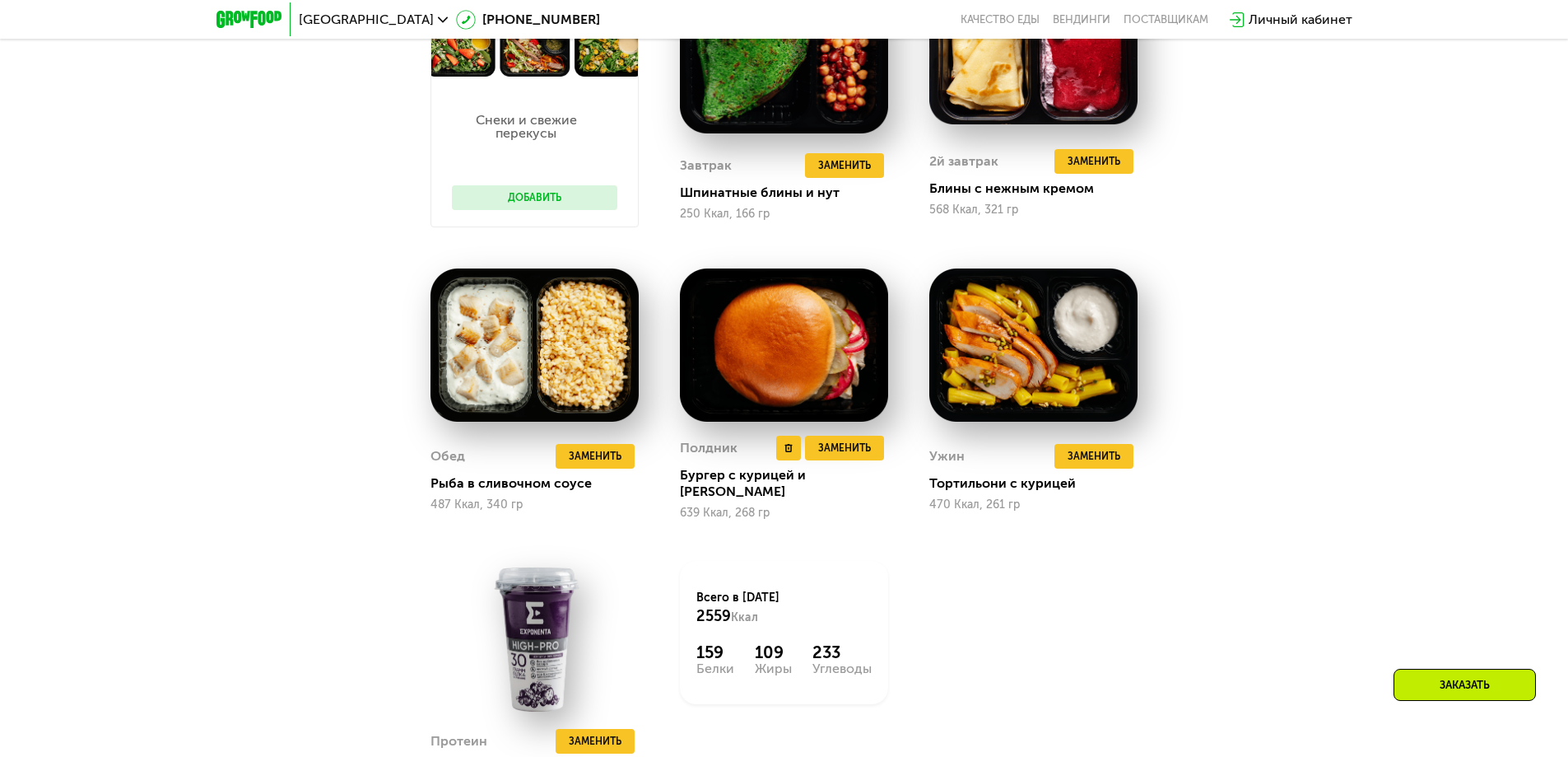
scroll to position [1351, 0]
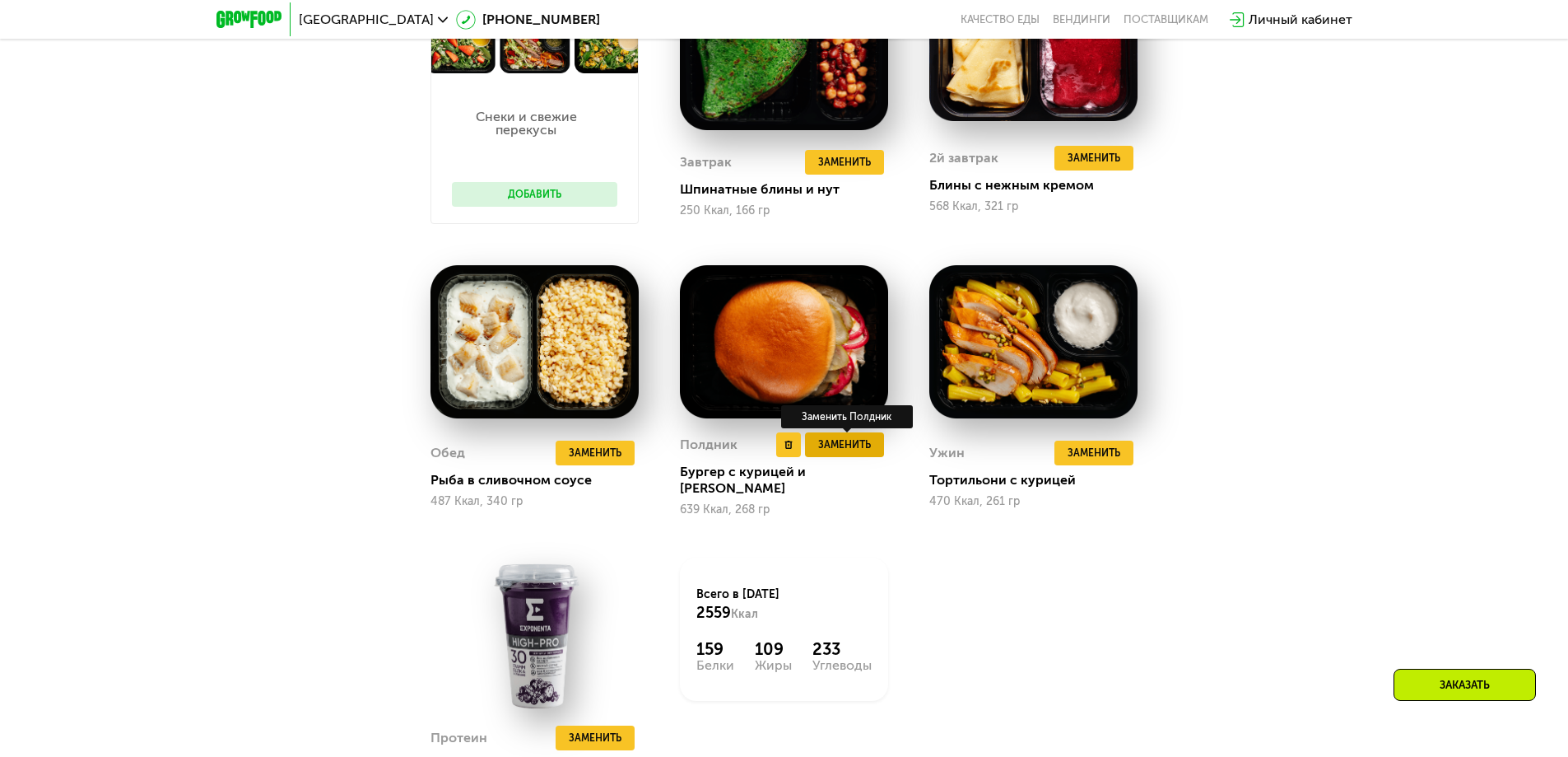
click at [861, 452] on span "Заменить" at bounding box center [844, 444] width 53 height 17
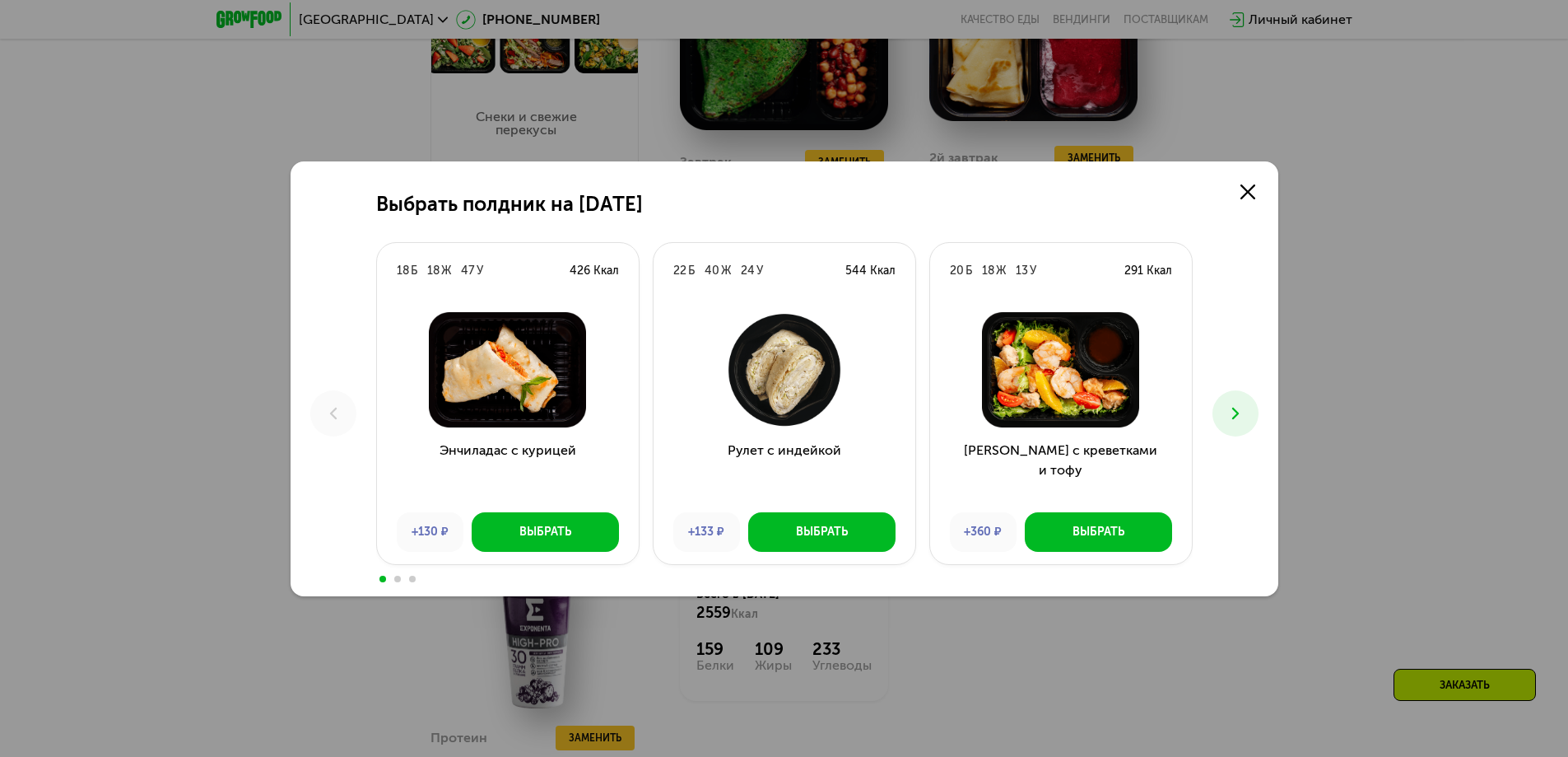
click at [1234, 417] on use at bounding box center [1234, 412] width 7 height 11
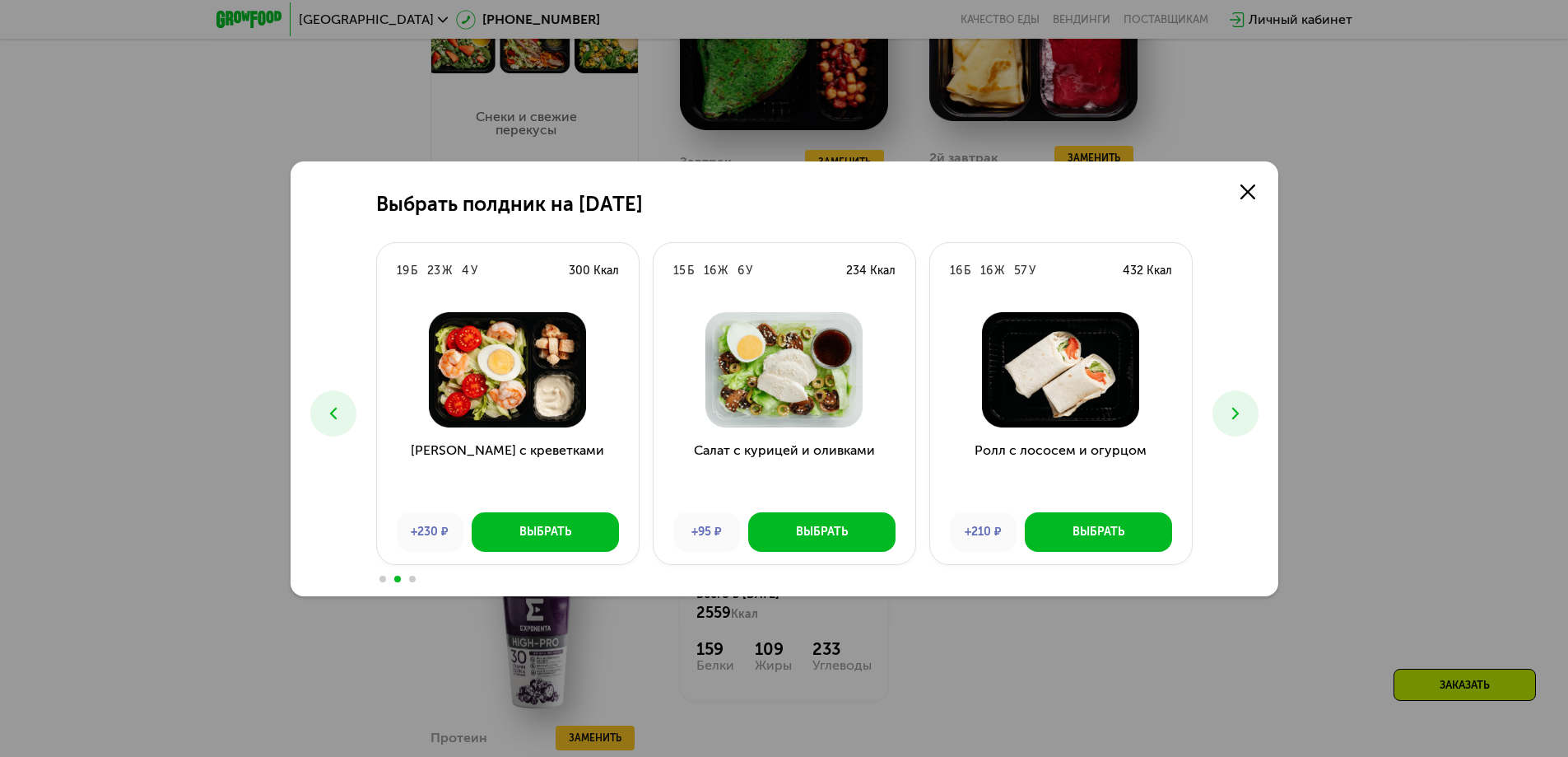
click at [1234, 417] on use at bounding box center [1234, 412] width 7 height 11
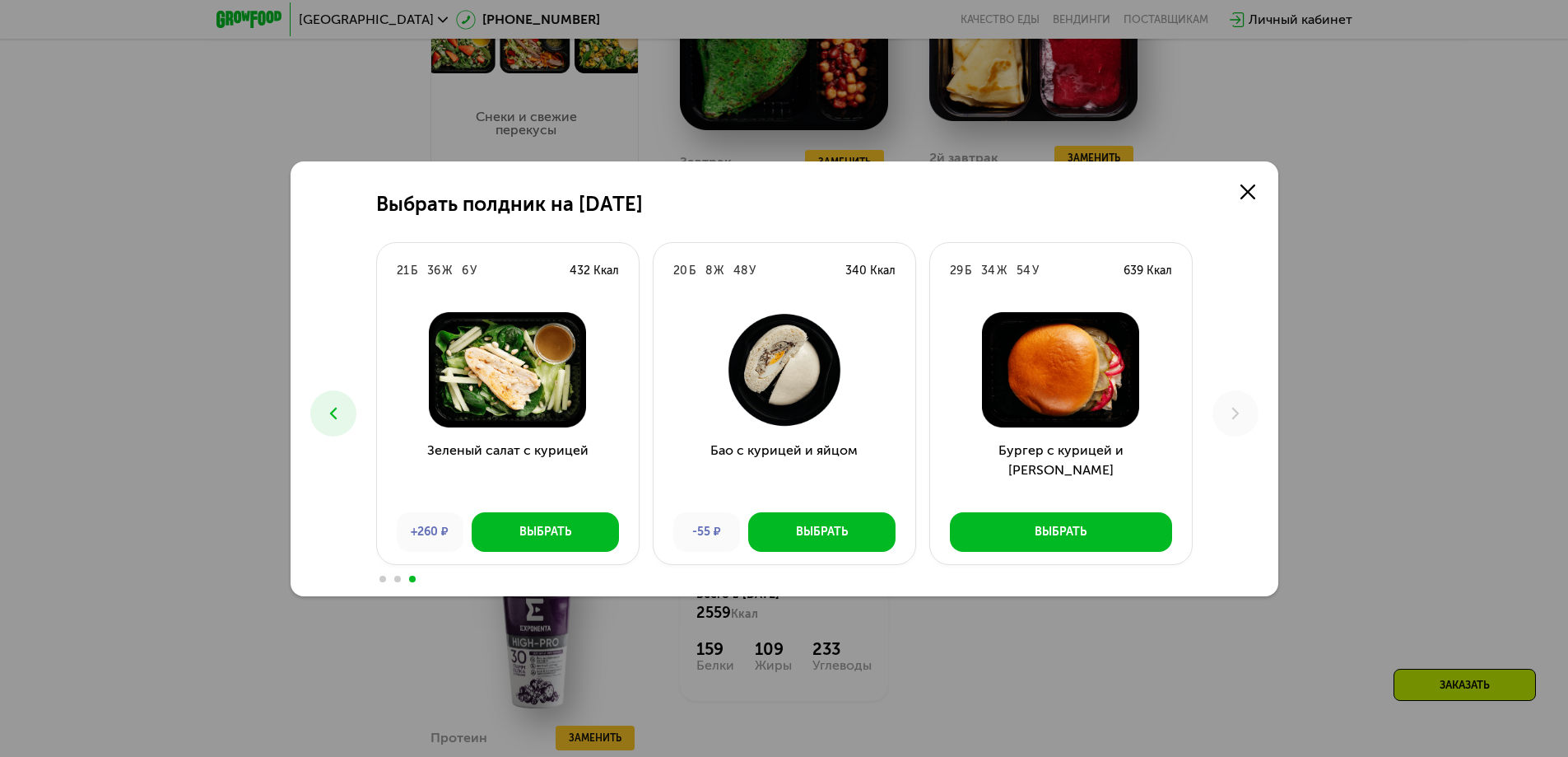
click at [331, 417] on icon at bounding box center [333, 413] width 20 height 20
click at [332, 415] on icon at bounding box center [333, 413] width 20 height 20
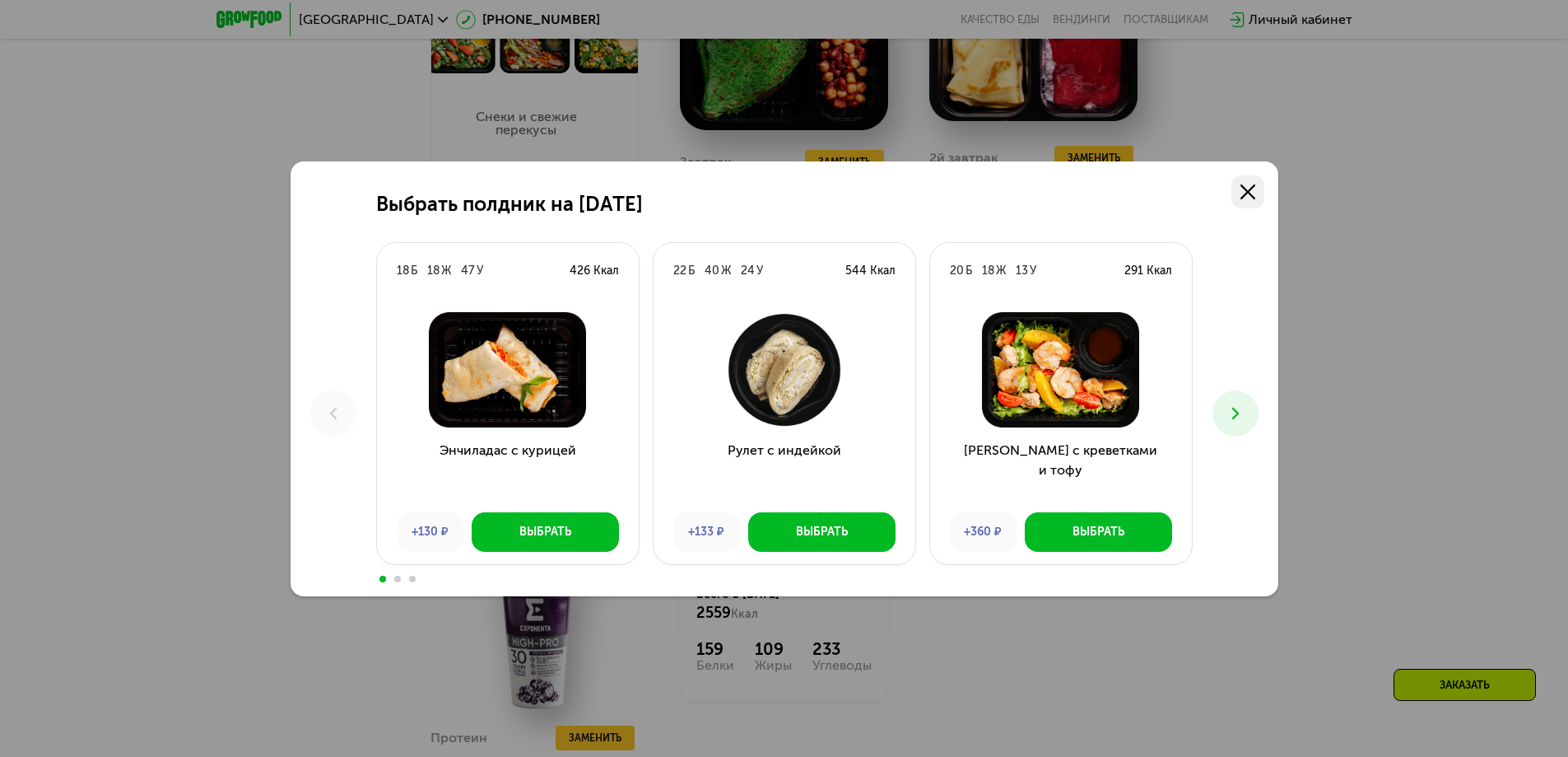
drag, startPoint x: 1248, startPoint y: 209, endPoint x: 1250, endPoint y: 200, distance: 9.2
click at [1249, 203] on div "Выбрать полдник на [DATE] Б 18 Ж 47 У 426 Ккал Энчиладас с курицей +130 ₽ Выбра…" at bounding box center [784, 379] width 988 height 435
click at [1250, 200] on link at bounding box center [1247, 192] width 33 height 33
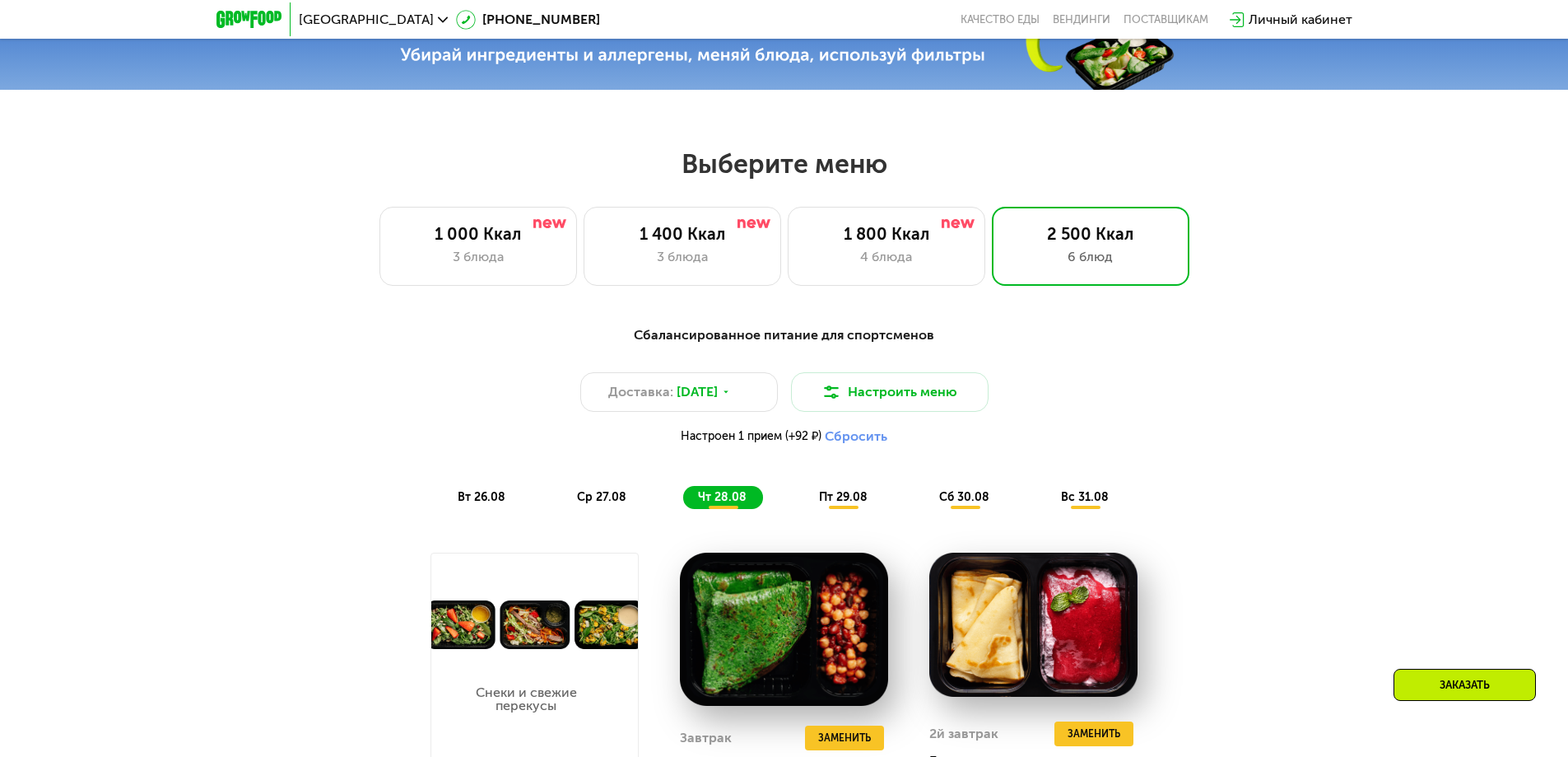
scroll to position [774, 0]
click at [924, 495] on div "пт 29.08" at bounding box center [965, 498] width 82 height 23
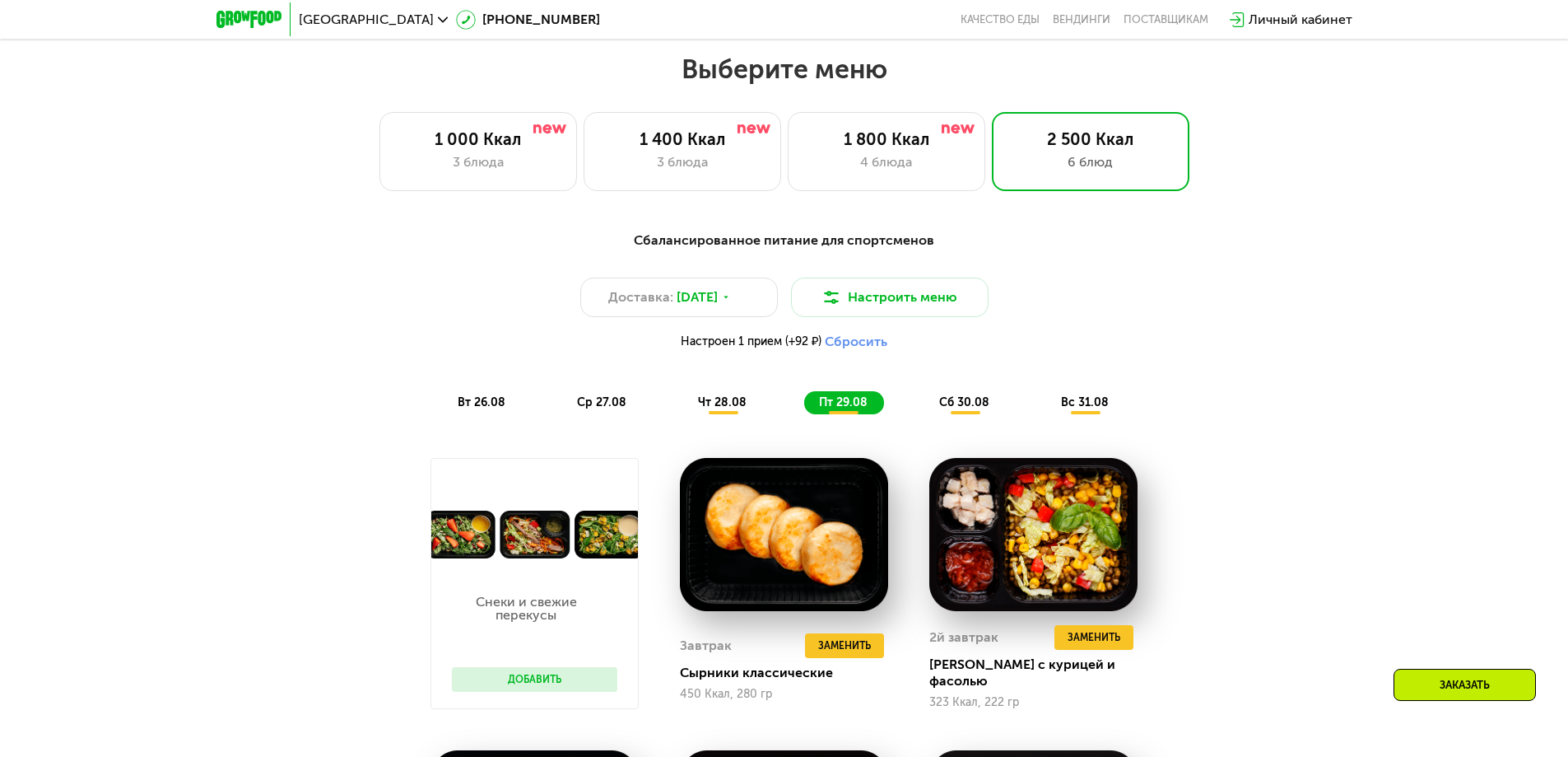
scroll to position [692, 0]
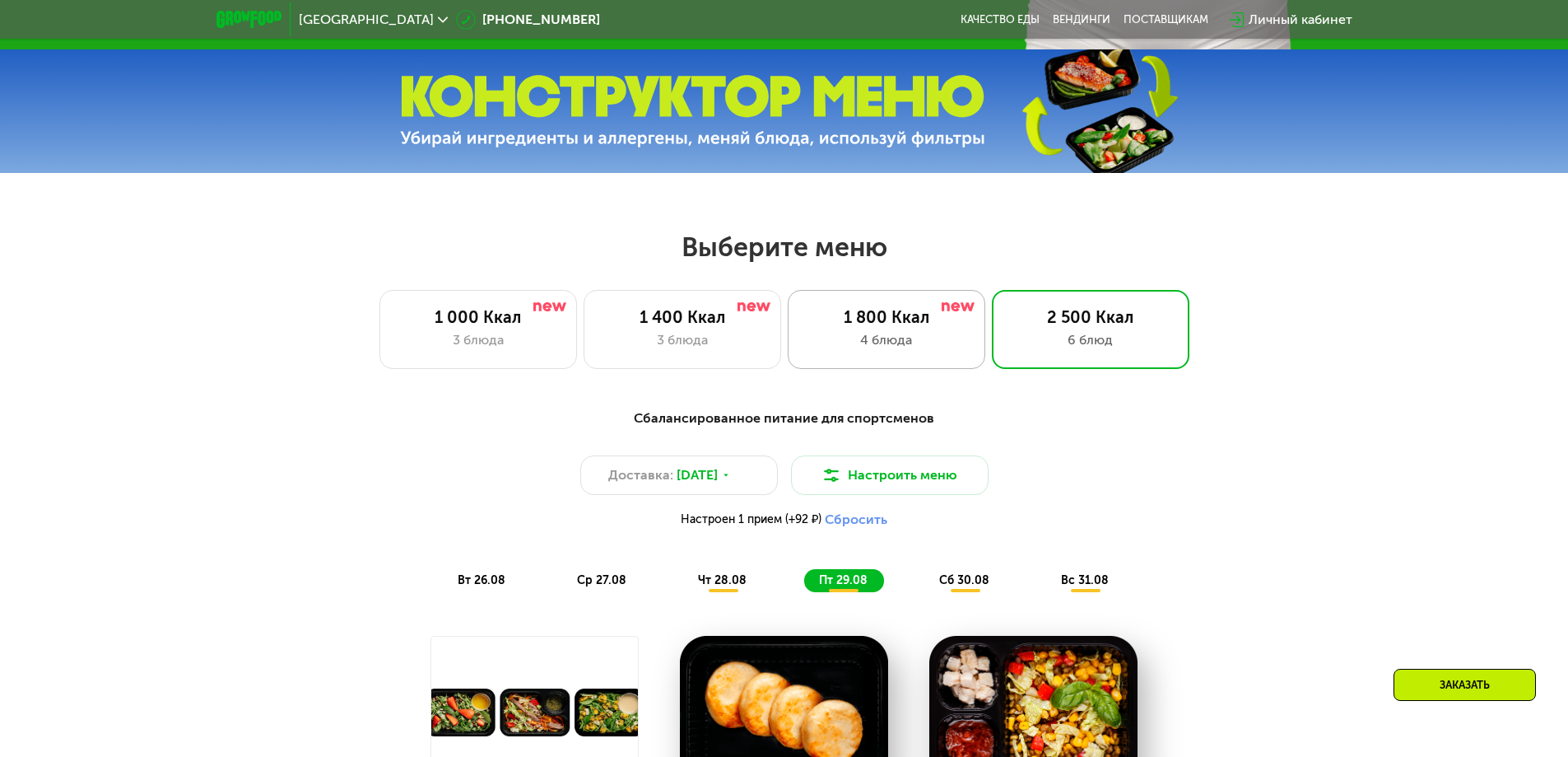
click at [931, 320] on div "1 800 Ккал" at bounding box center [887, 316] width 163 height 20
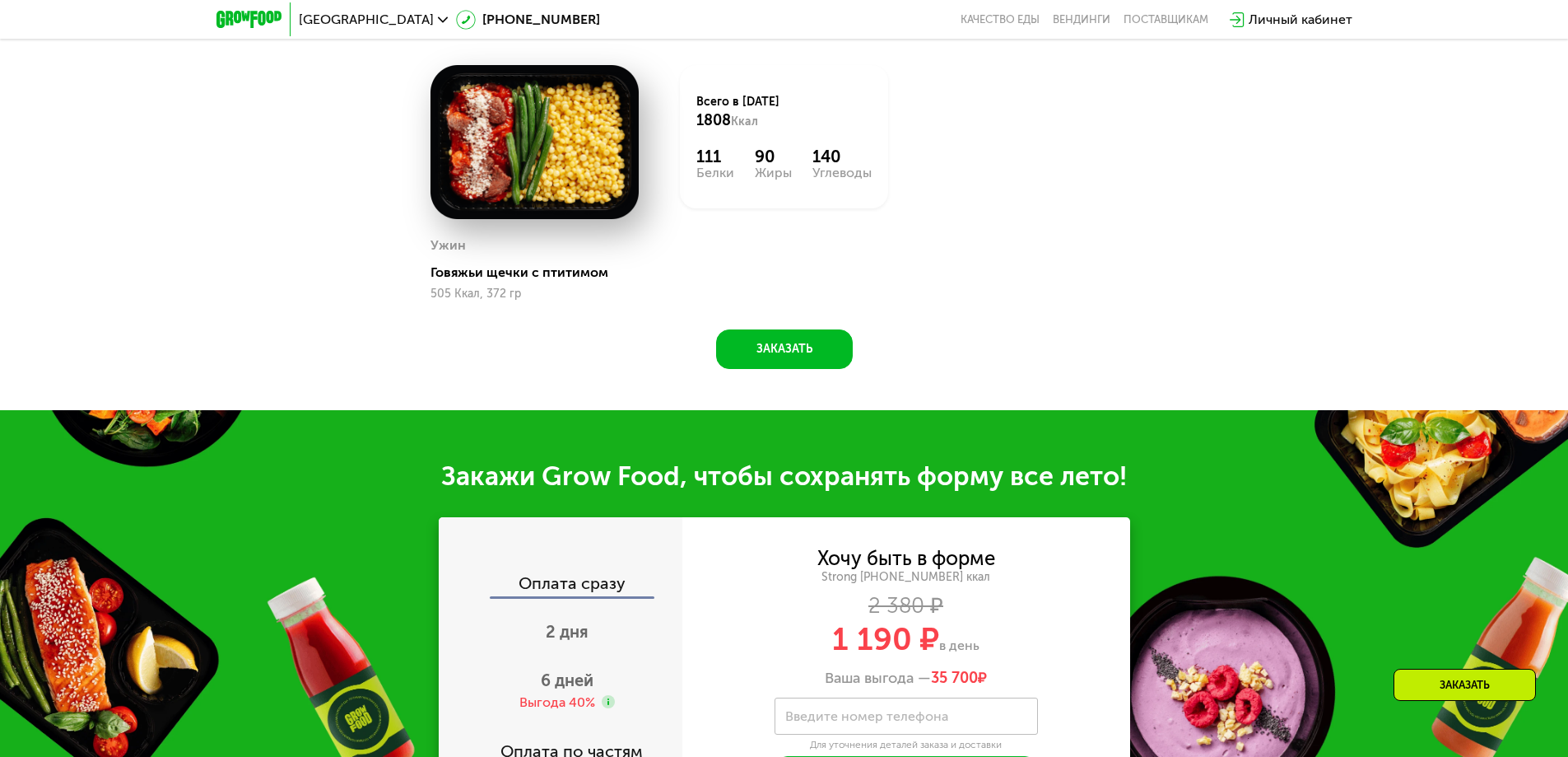
scroll to position [1680, 0]
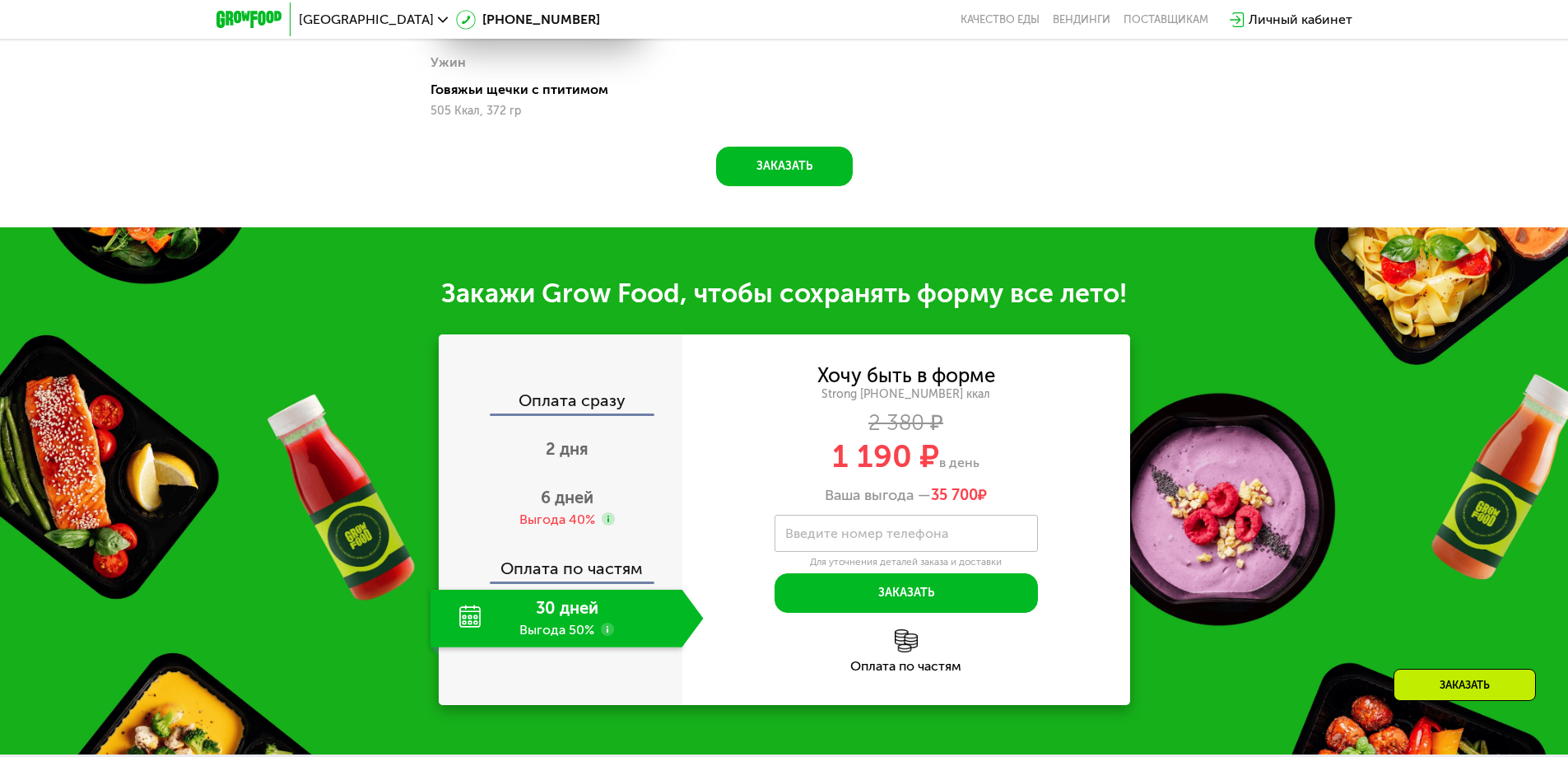
click at [567, 605] on div "30 дней Выгода 50%" at bounding box center [557, 618] width 252 height 57
drag, startPoint x: 824, startPoint y: 449, endPoint x: 916, endPoint y: 468, distance: 93.9
click at [916, 468] on div "1 190 ₽ в день" at bounding box center [905, 456] width 447 height 31
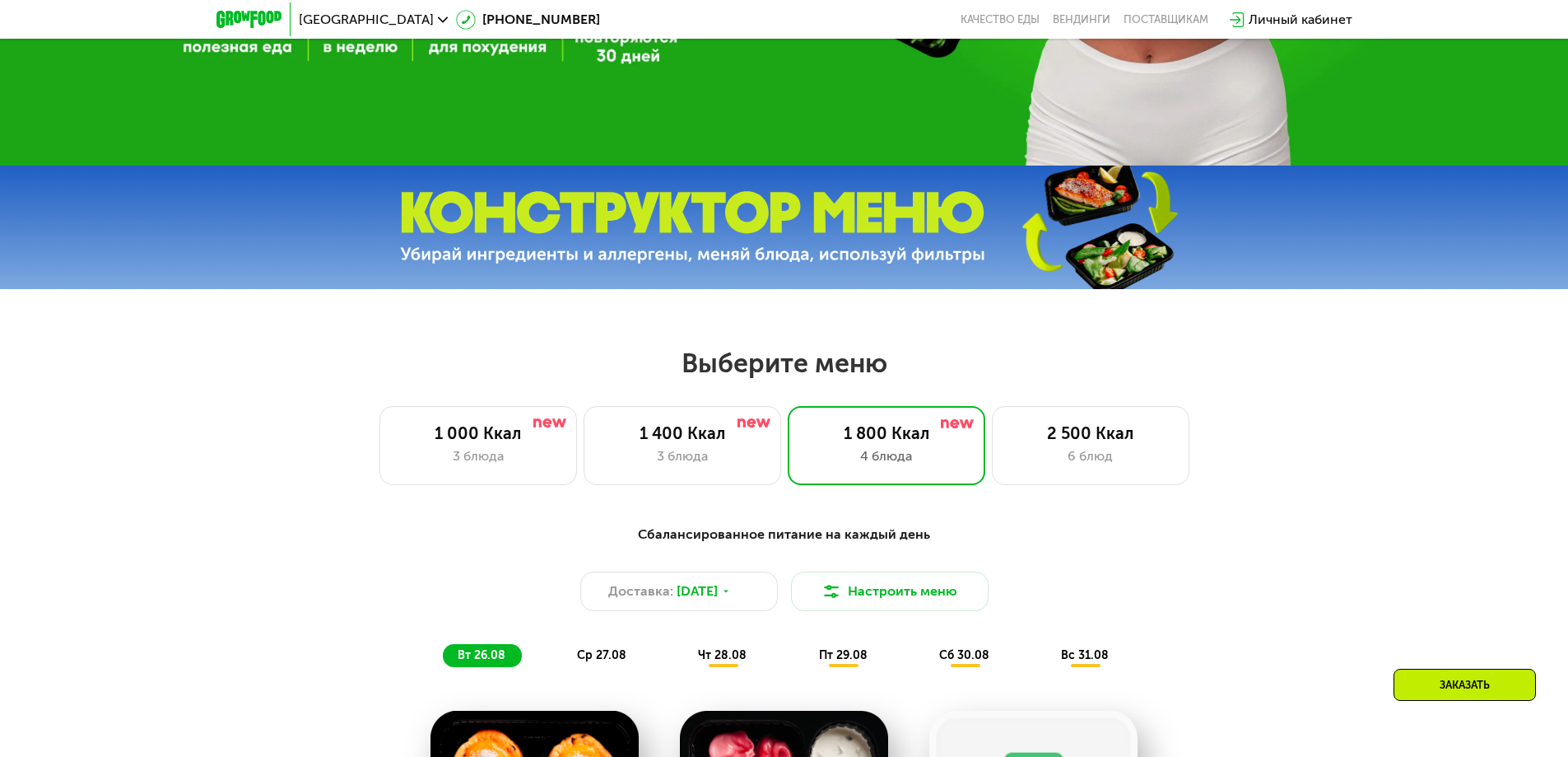
scroll to position [362, 0]
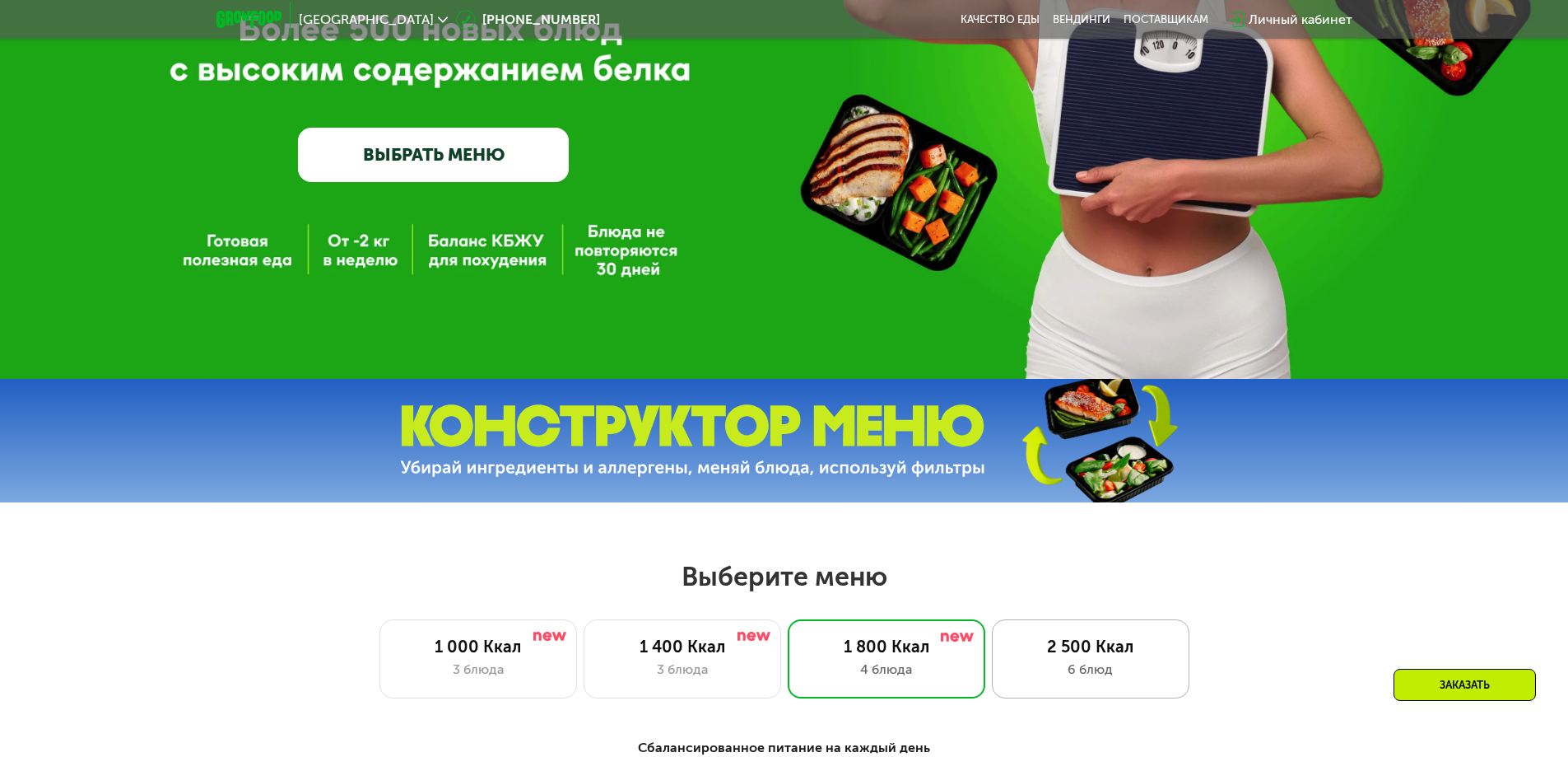
click at [1057, 641] on div "2 500 Ккал 6 блюд" at bounding box center [1090, 659] width 197 height 79
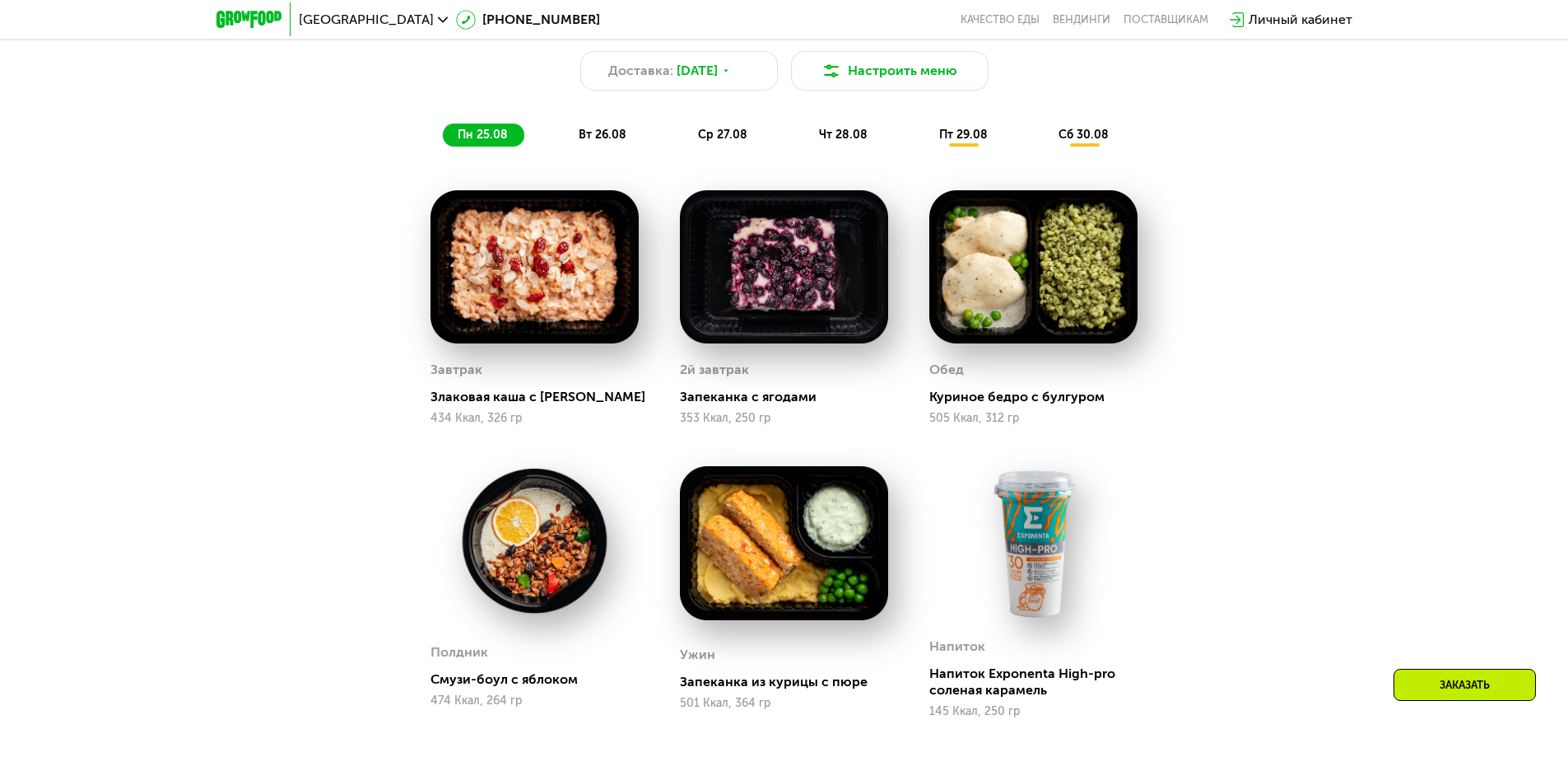
scroll to position [939, 0]
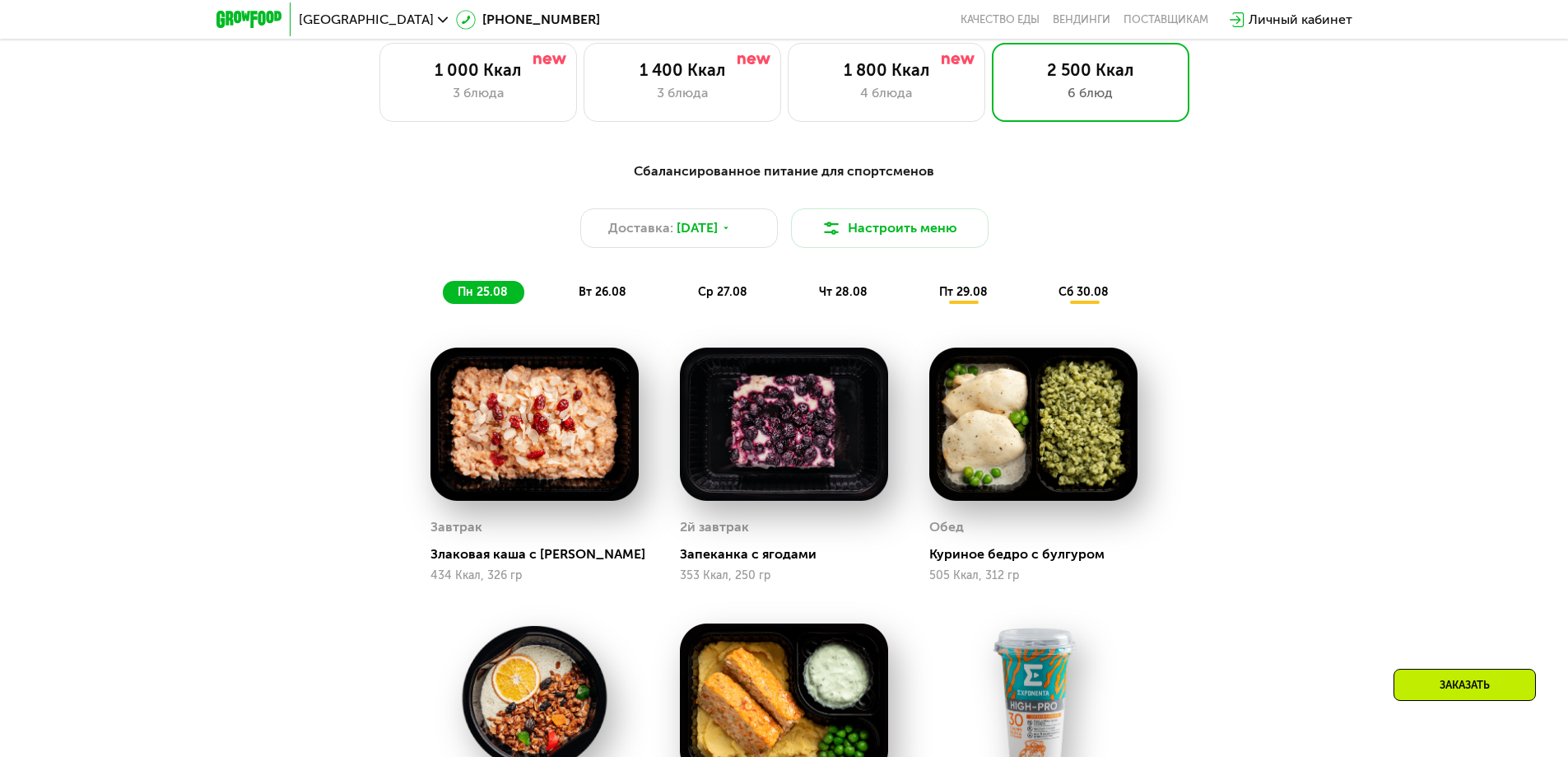
click at [597, 299] on span "вт 26.08" at bounding box center [602, 292] width 48 height 14
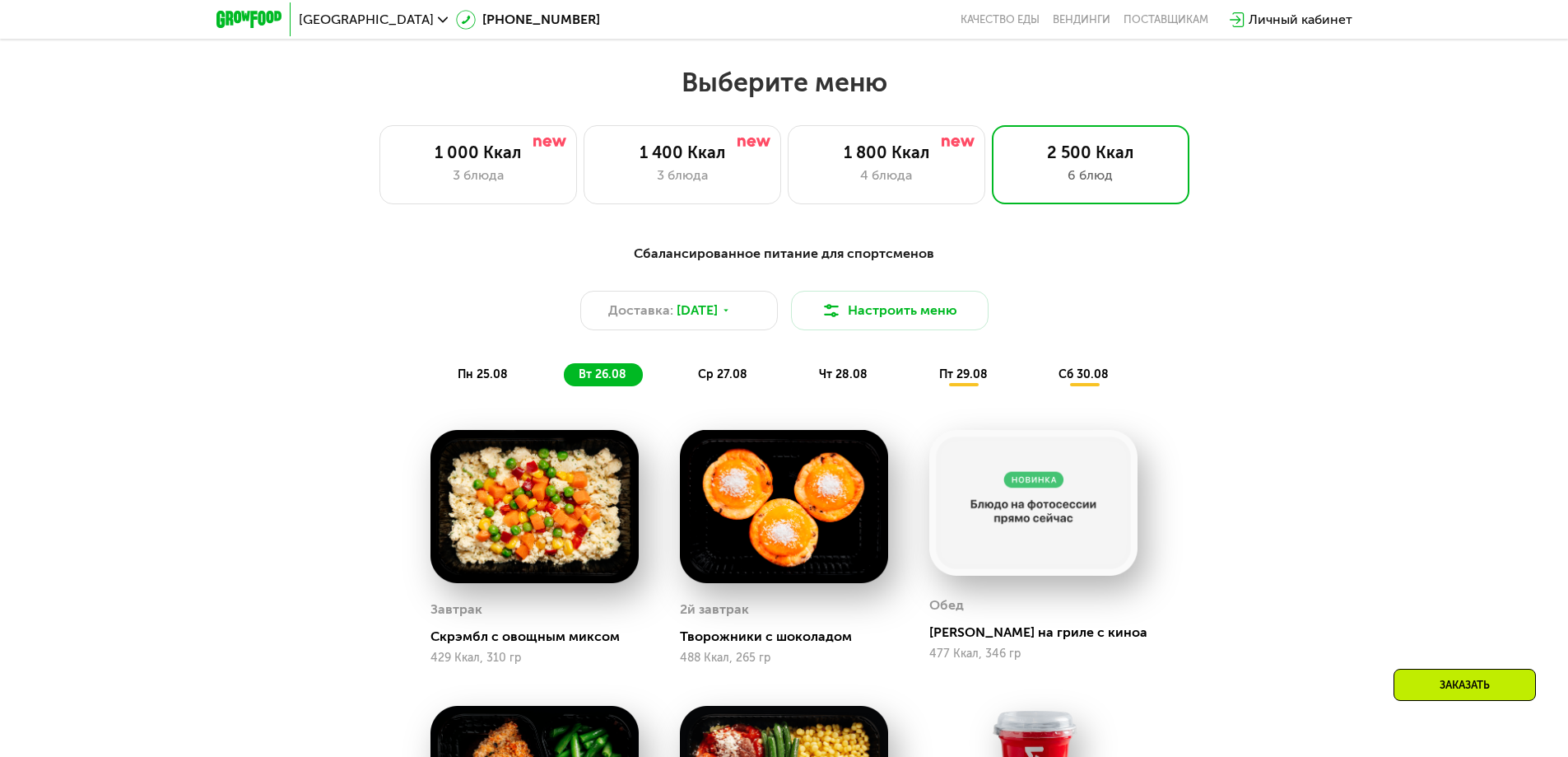
click at [713, 382] on span "ср 27.08" at bounding box center [722, 375] width 50 height 14
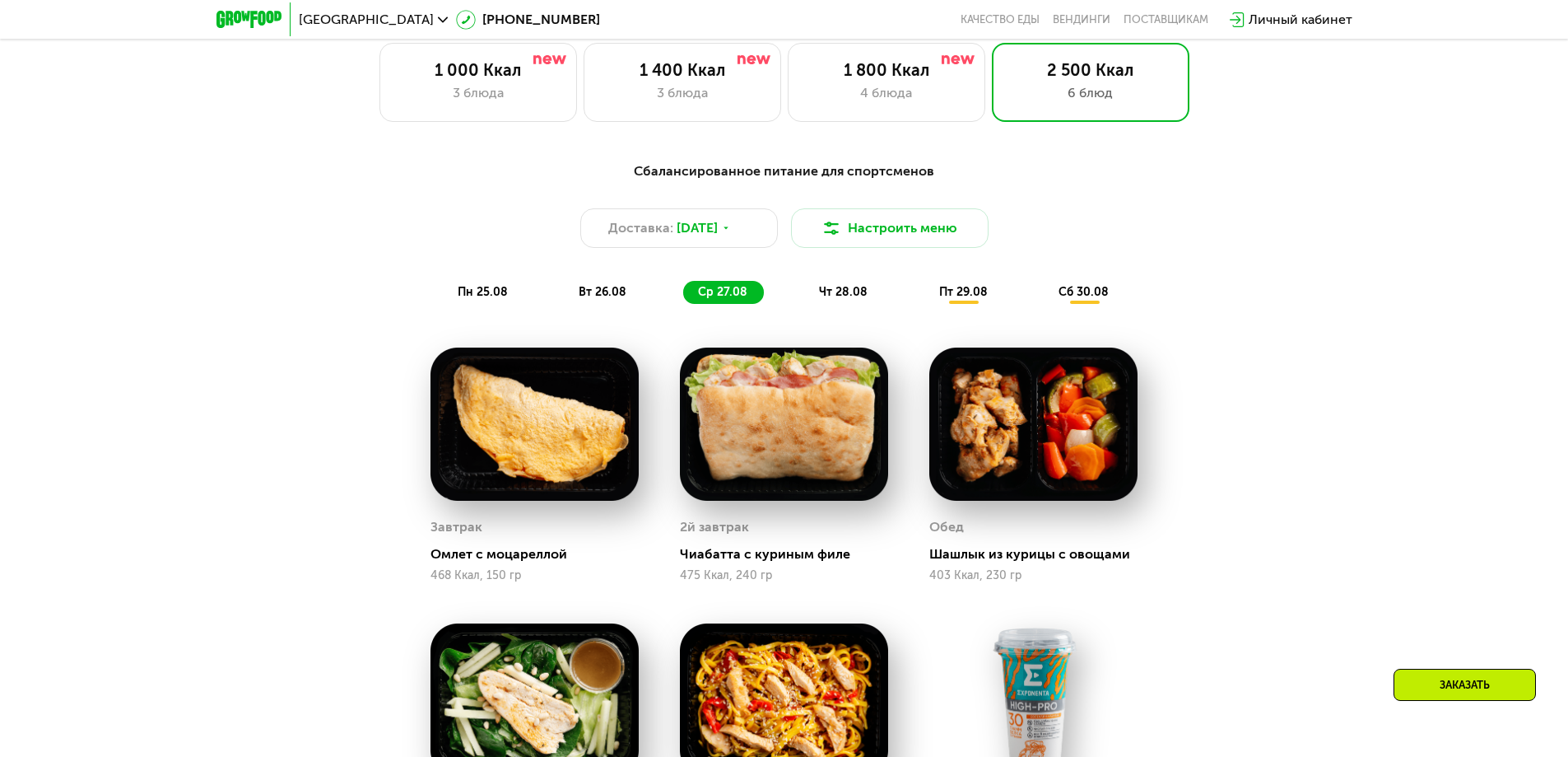
click at [924, 286] on div "чт 28.08" at bounding box center [964, 292] width 80 height 23
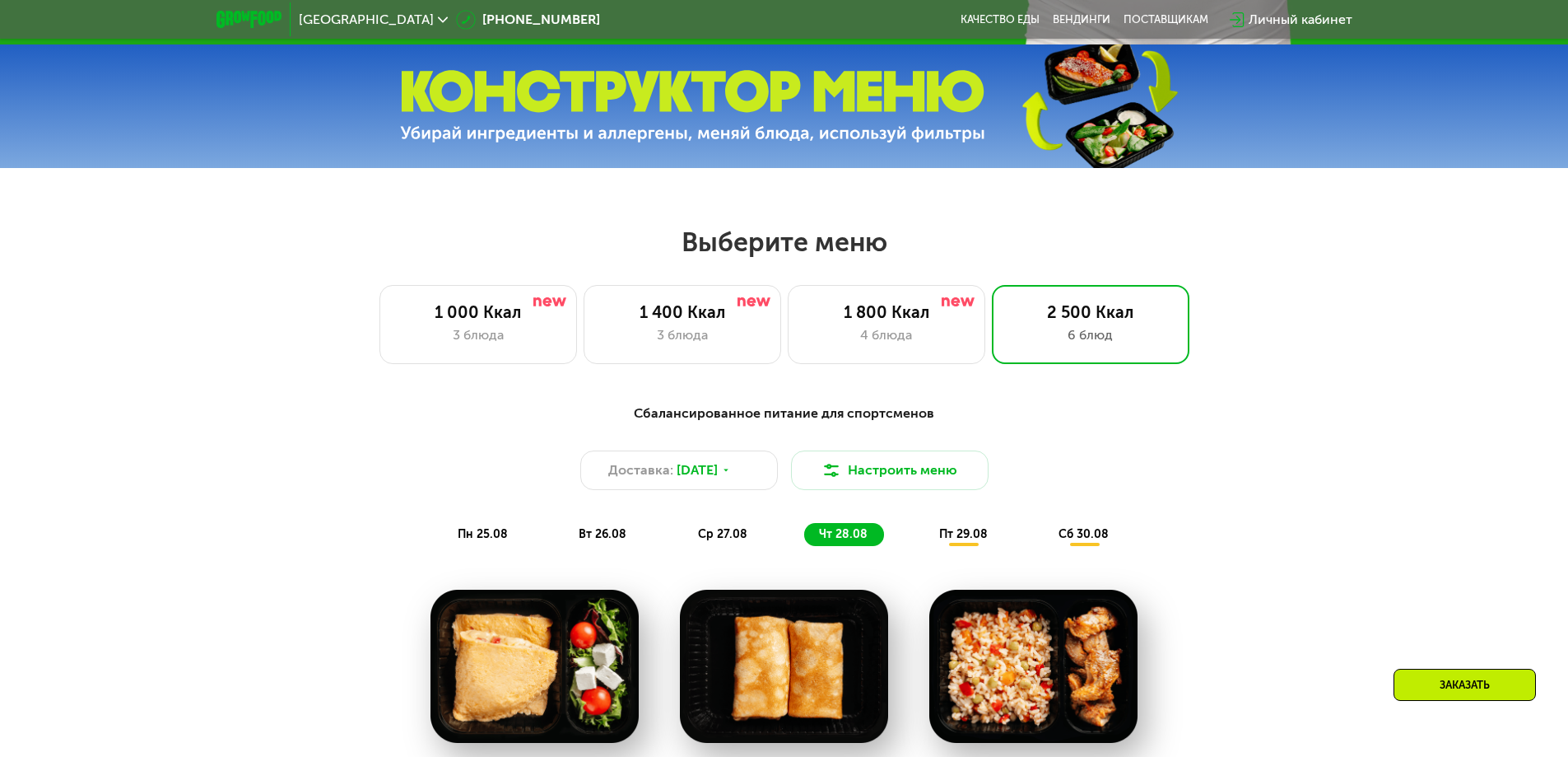
scroll to position [1021, 0]
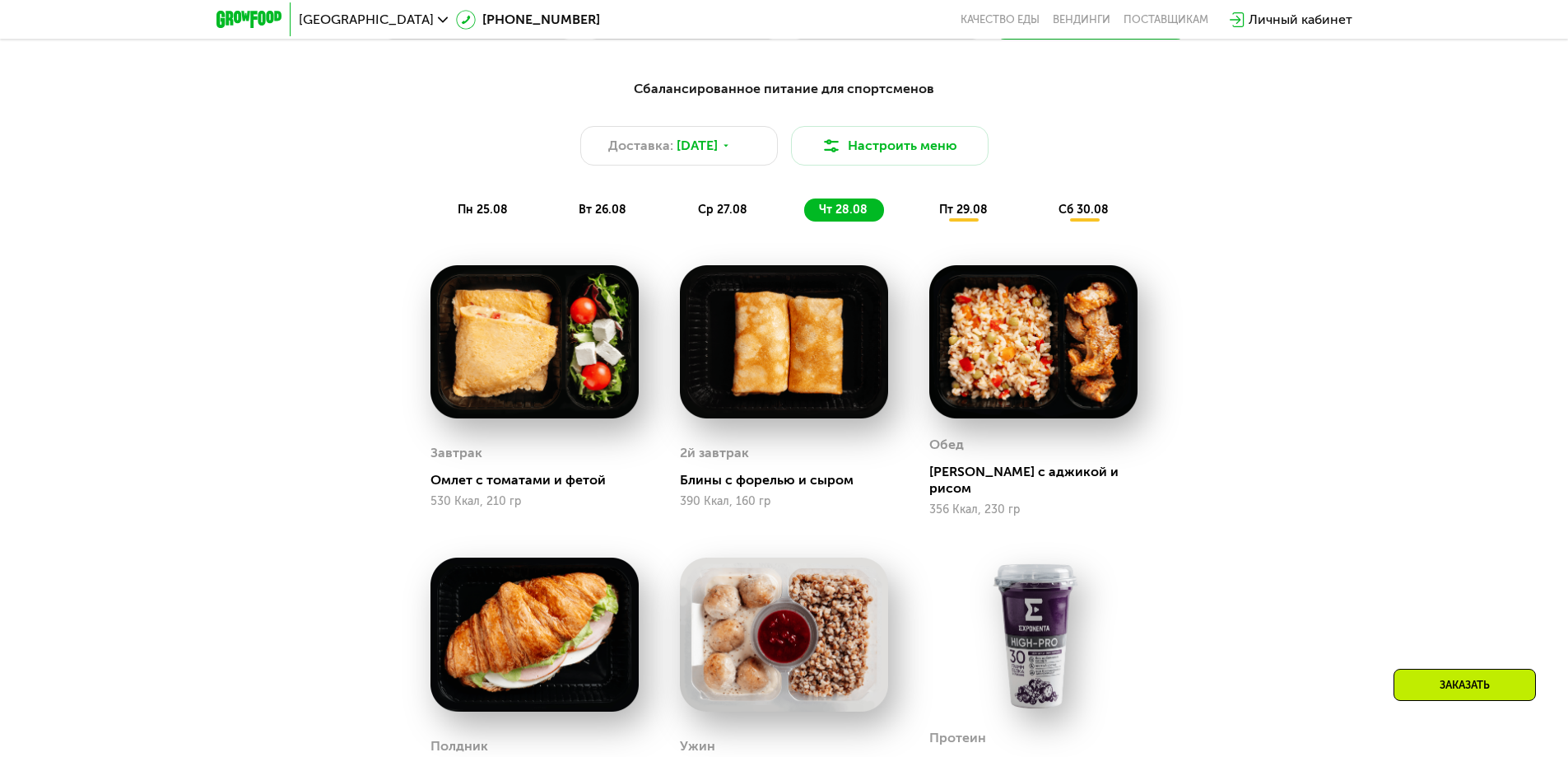
click at [1043, 222] on div "пт 29.08" at bounding box center [1084, 209] width 82 height 23
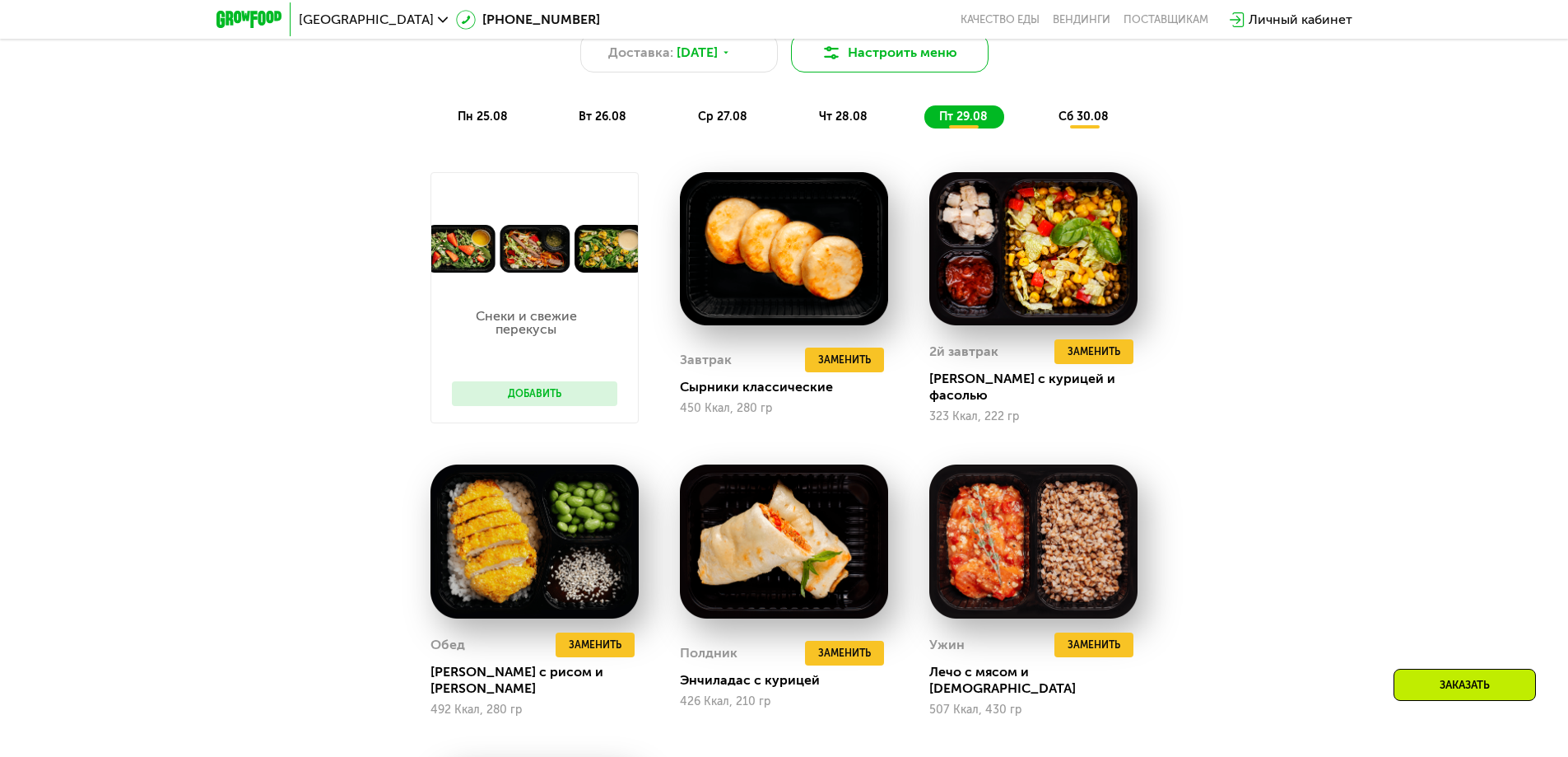
scroll to position [856, 0]
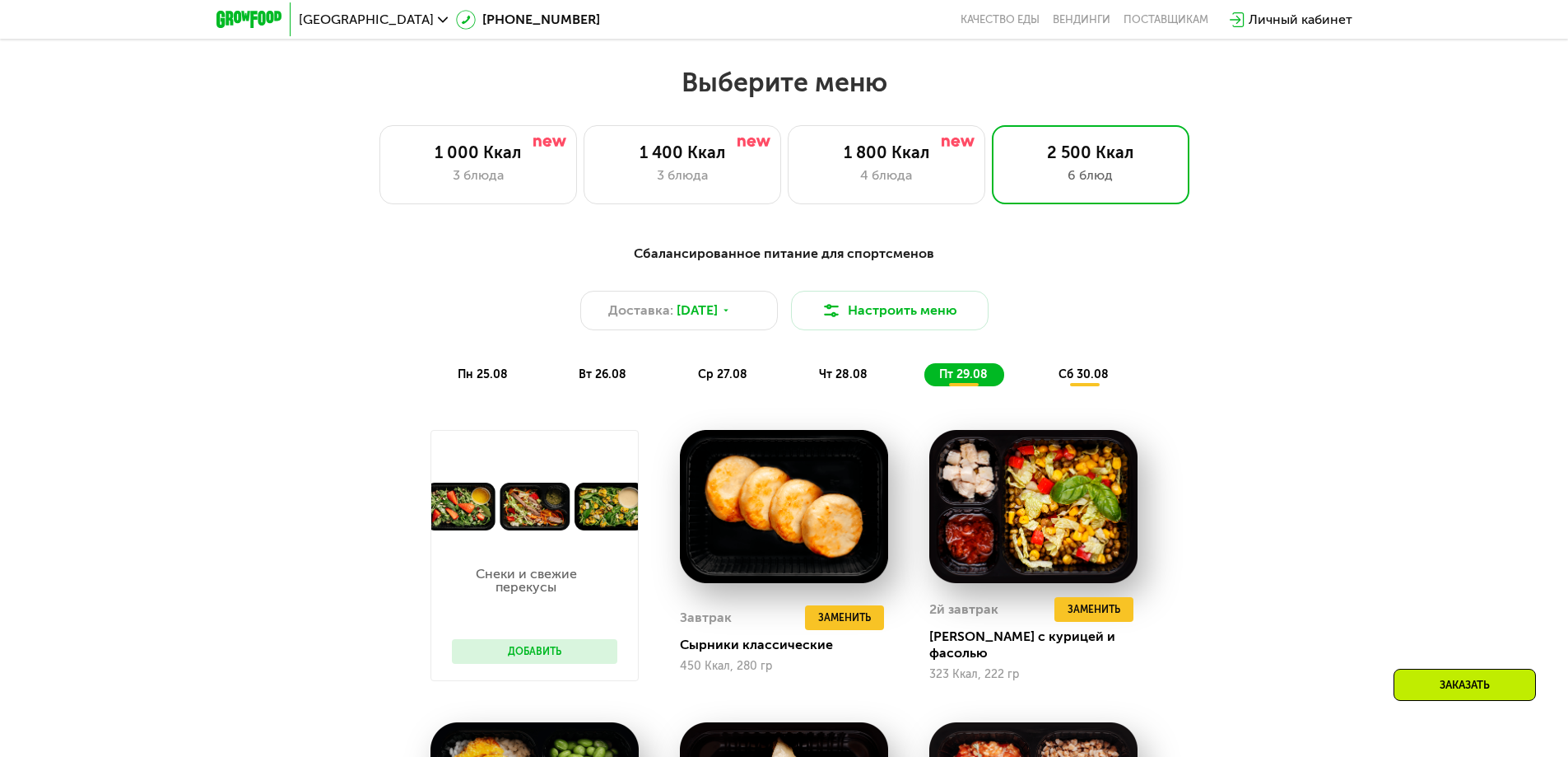
click at [1085, 382] on span "сб 30.08" at bounding box center [1083, 375] width 50 height 14
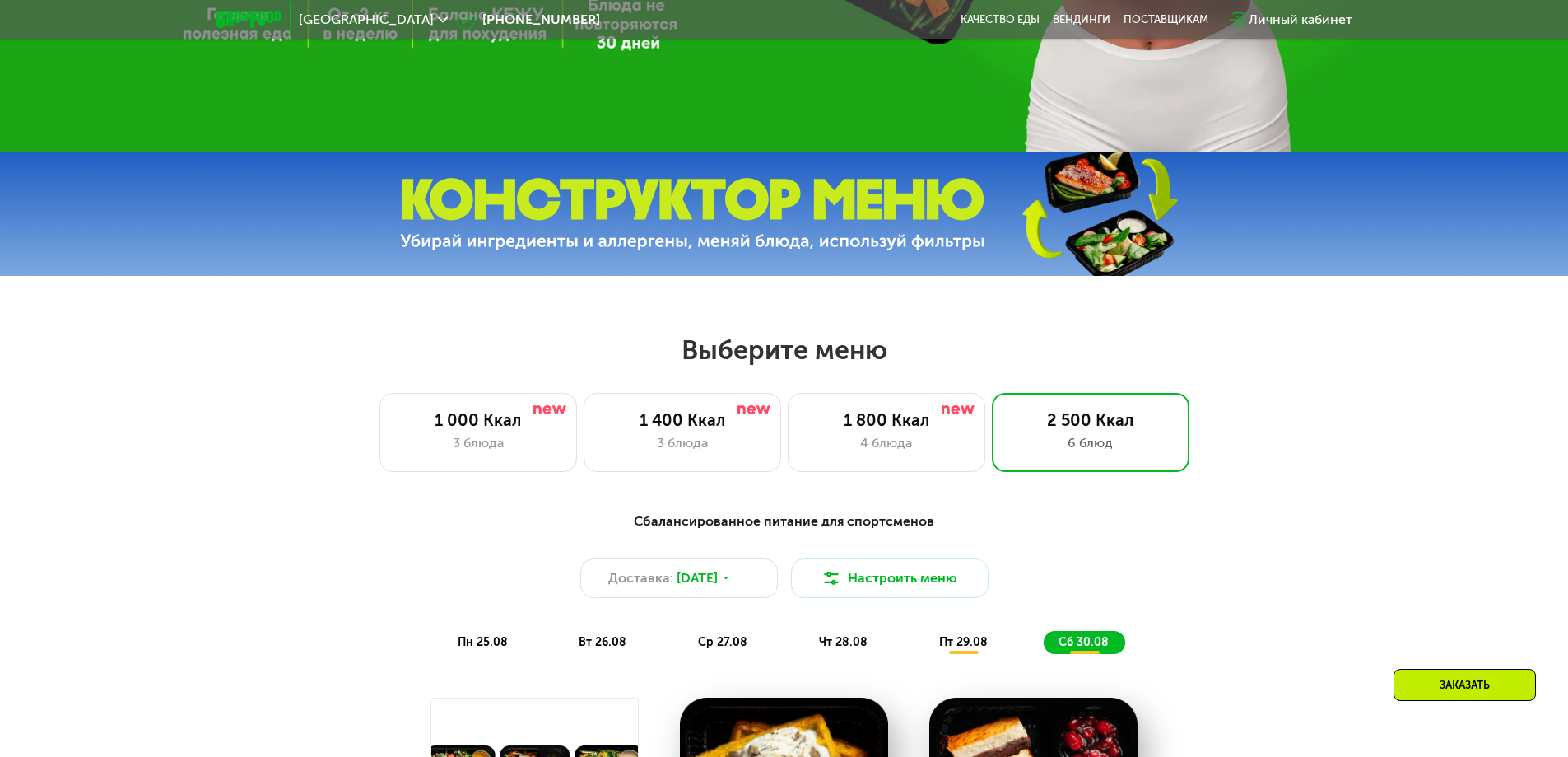
scroll to position [692, 0]
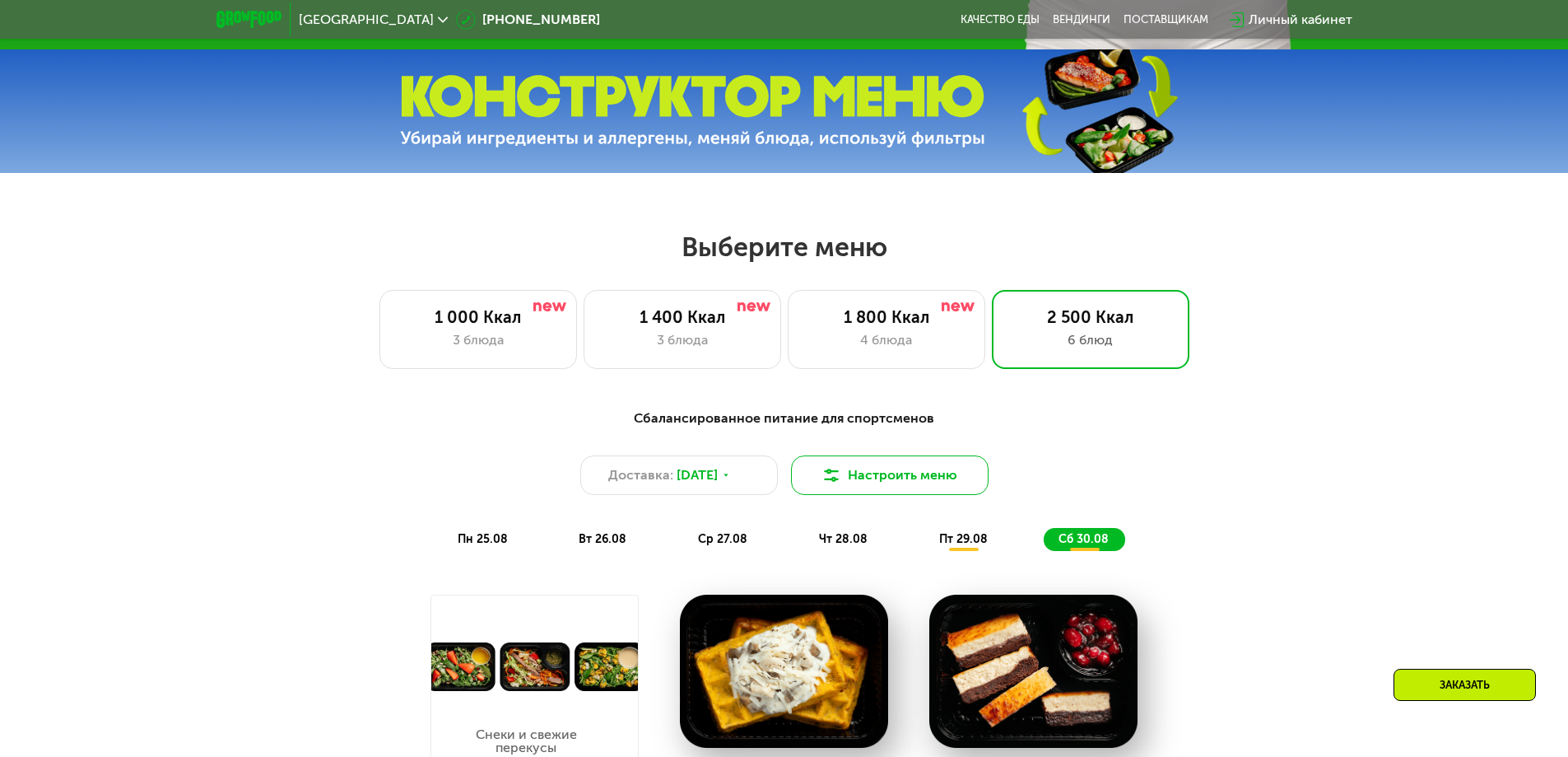
click at [924, 487] on button "Настроить меню" at bounding box center [890, 475] width 197 height 39
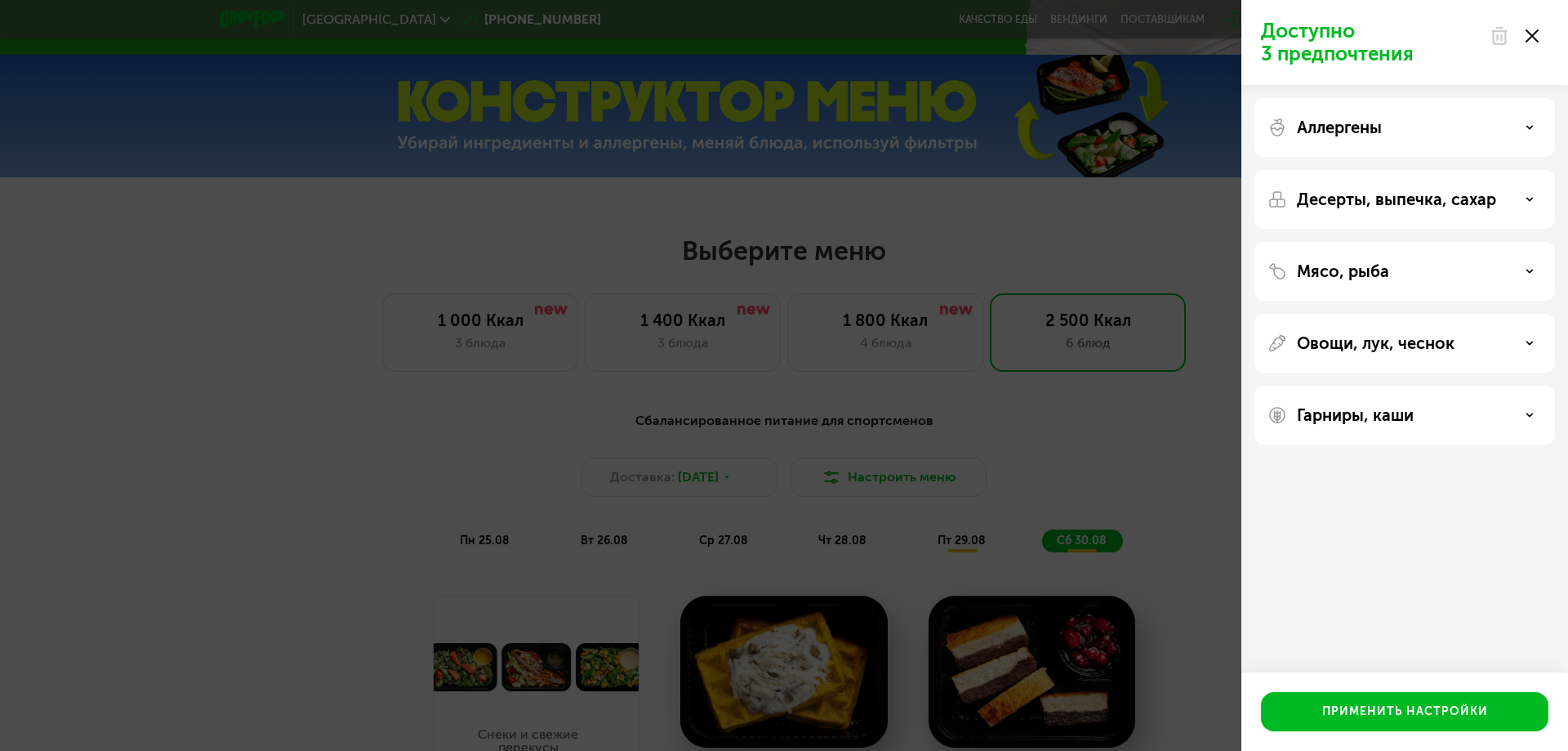
click at [1046, 511] on div "Доступно 3 предпочтения Аллергены Десерты, выпечка, сахар Мясо, рыба Овощи, лук…" at bounding box center [784, 375] width 1568 height 751
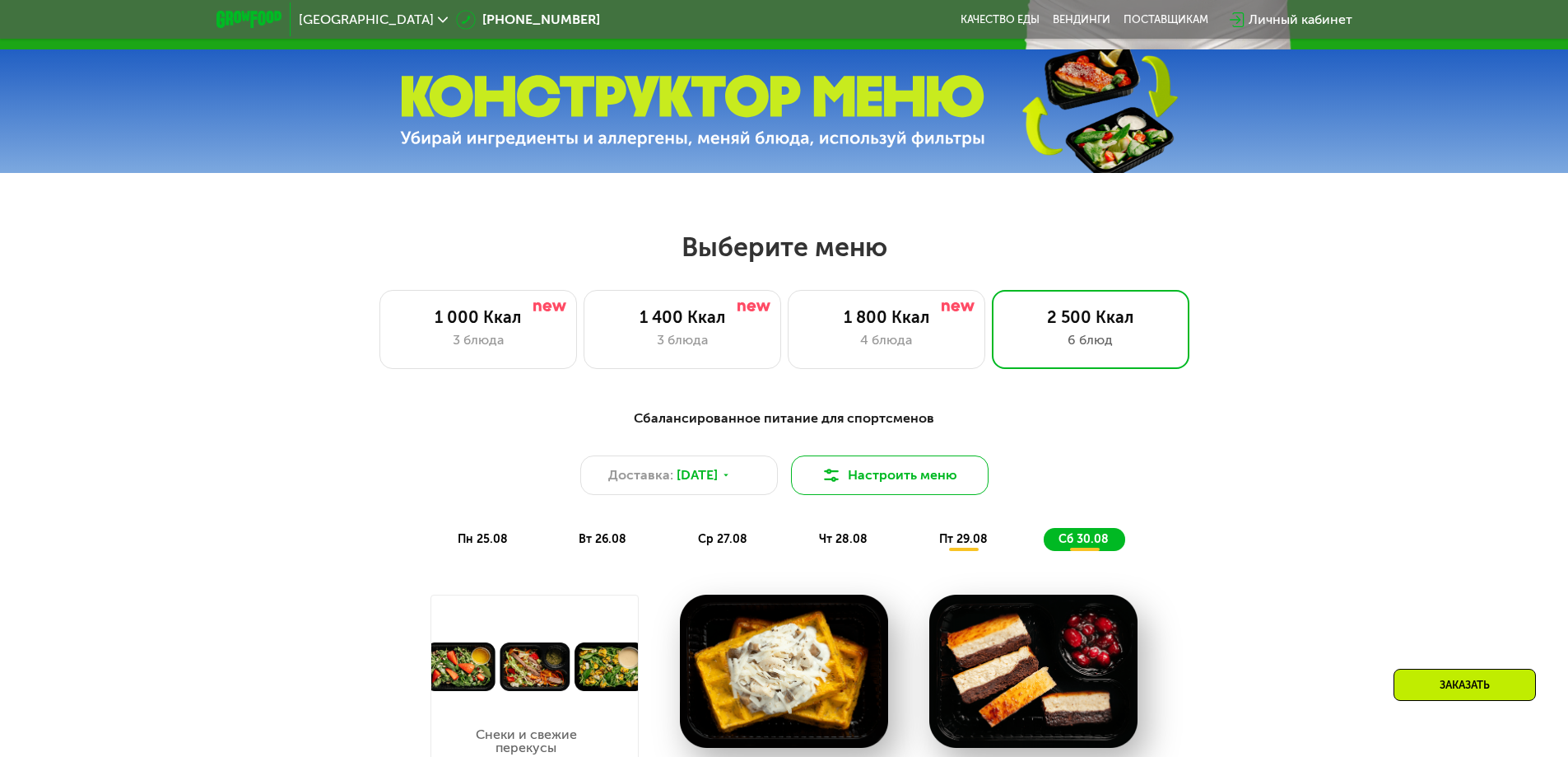
click at [930, 485] on button "Настроить меню" at bounding box center [890, 475] width 197 height 39
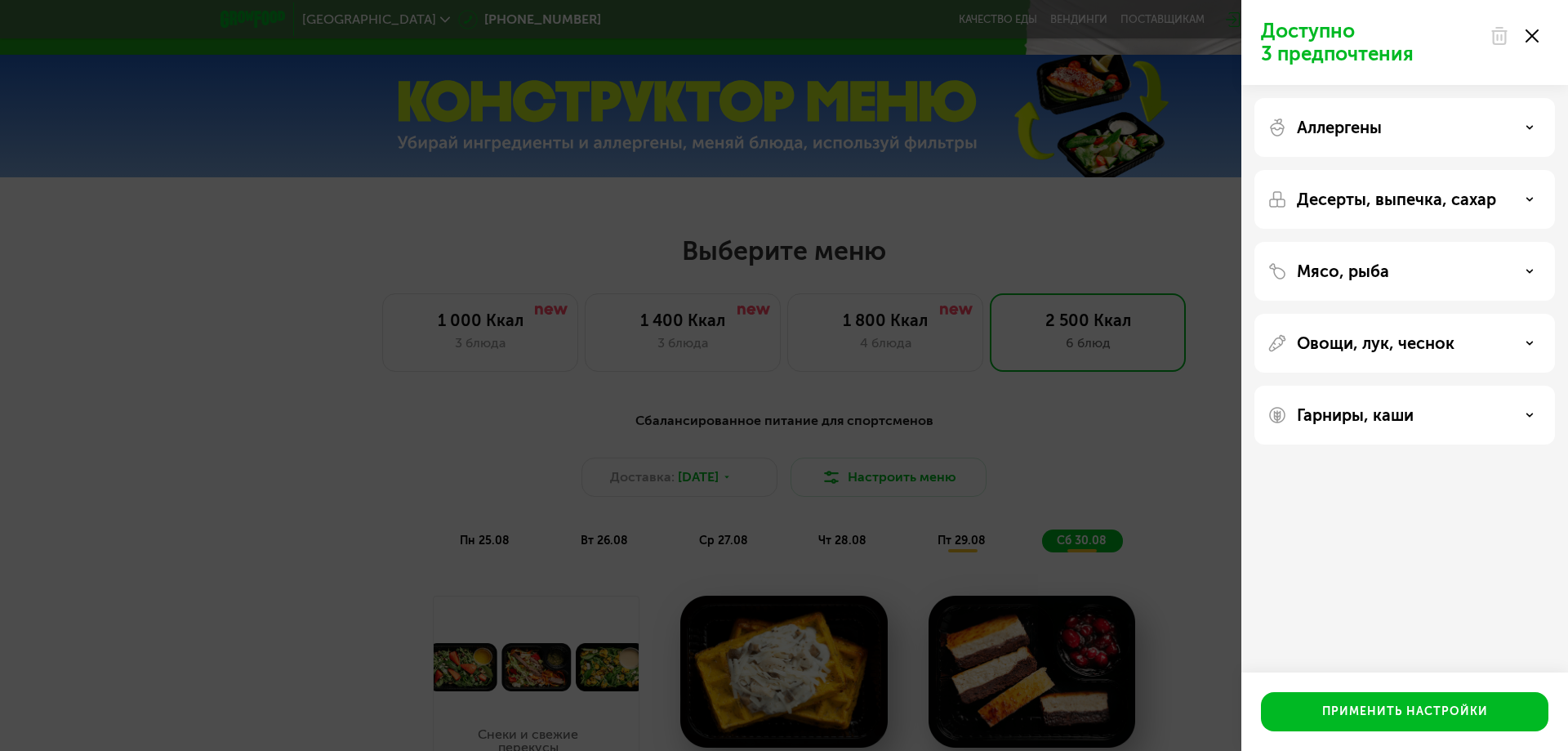
click at [1423, 272] on div "Мясо, рыба" at bounding box center [1405, 271] width 274 height 20
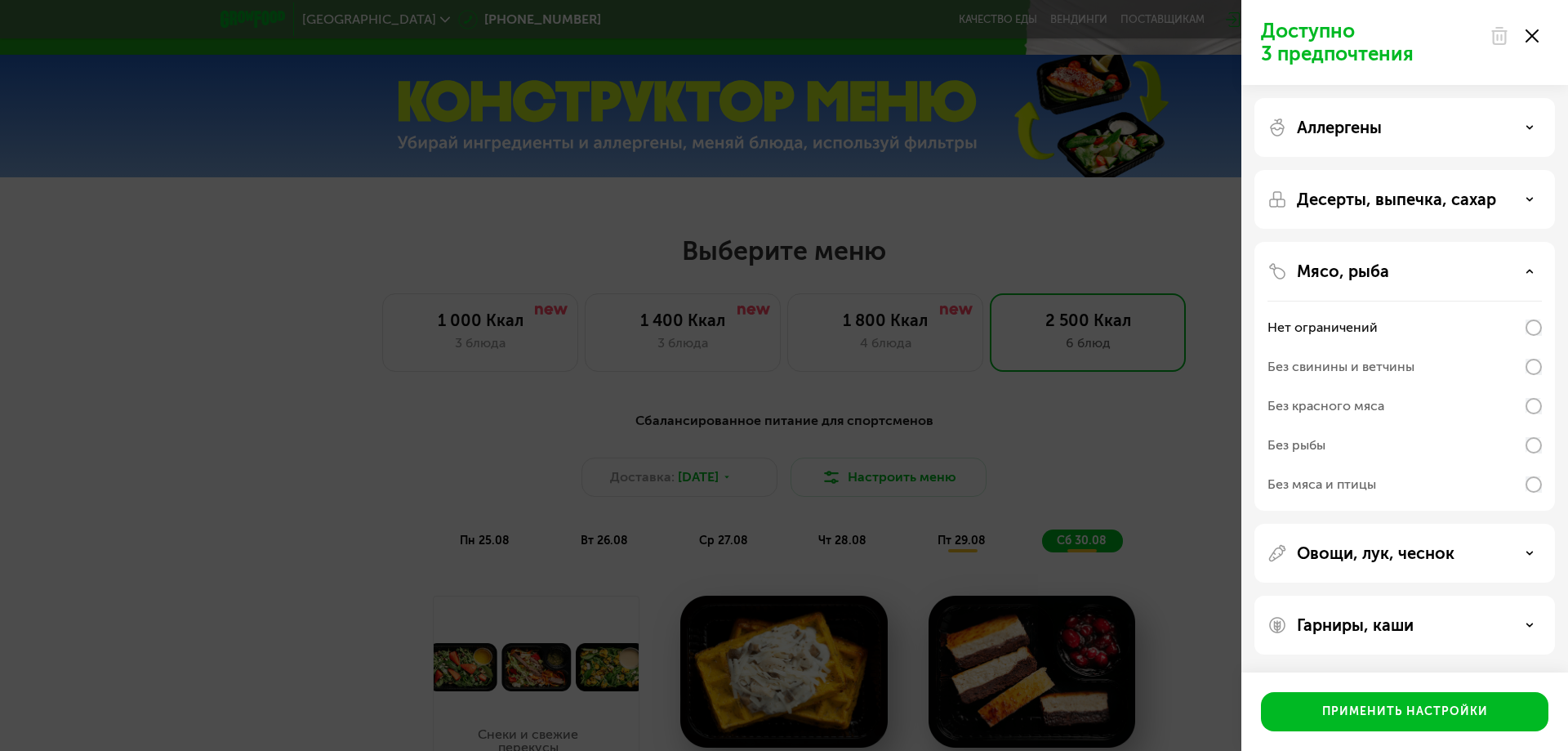
click at [1412, 277] on div "Мясо, рыба" at bounding box center [1405, 271] width 274 height 20
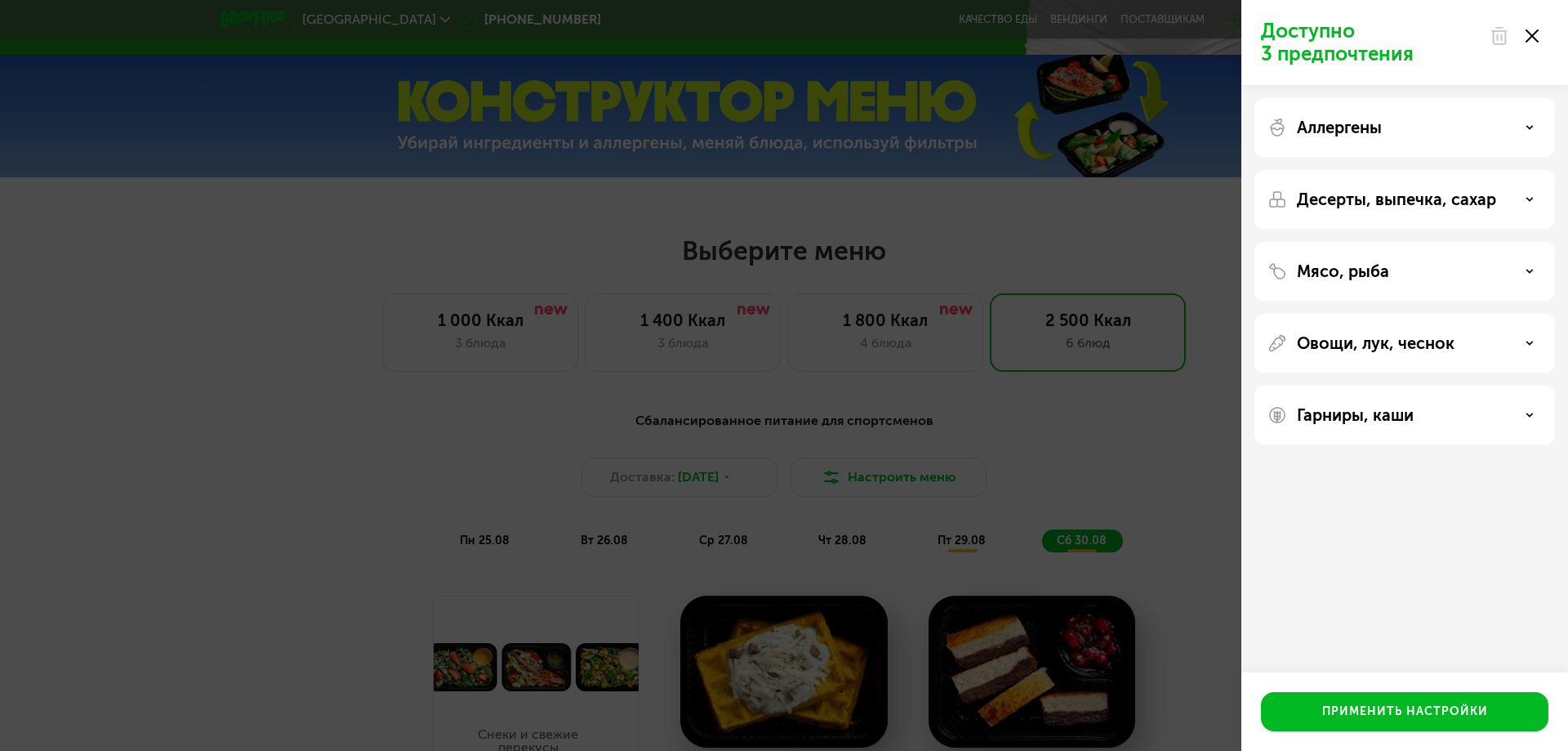
click at [1423, 418] on div "Гарниры, каши" at bounding box center [1405, 415] width 274 height 20
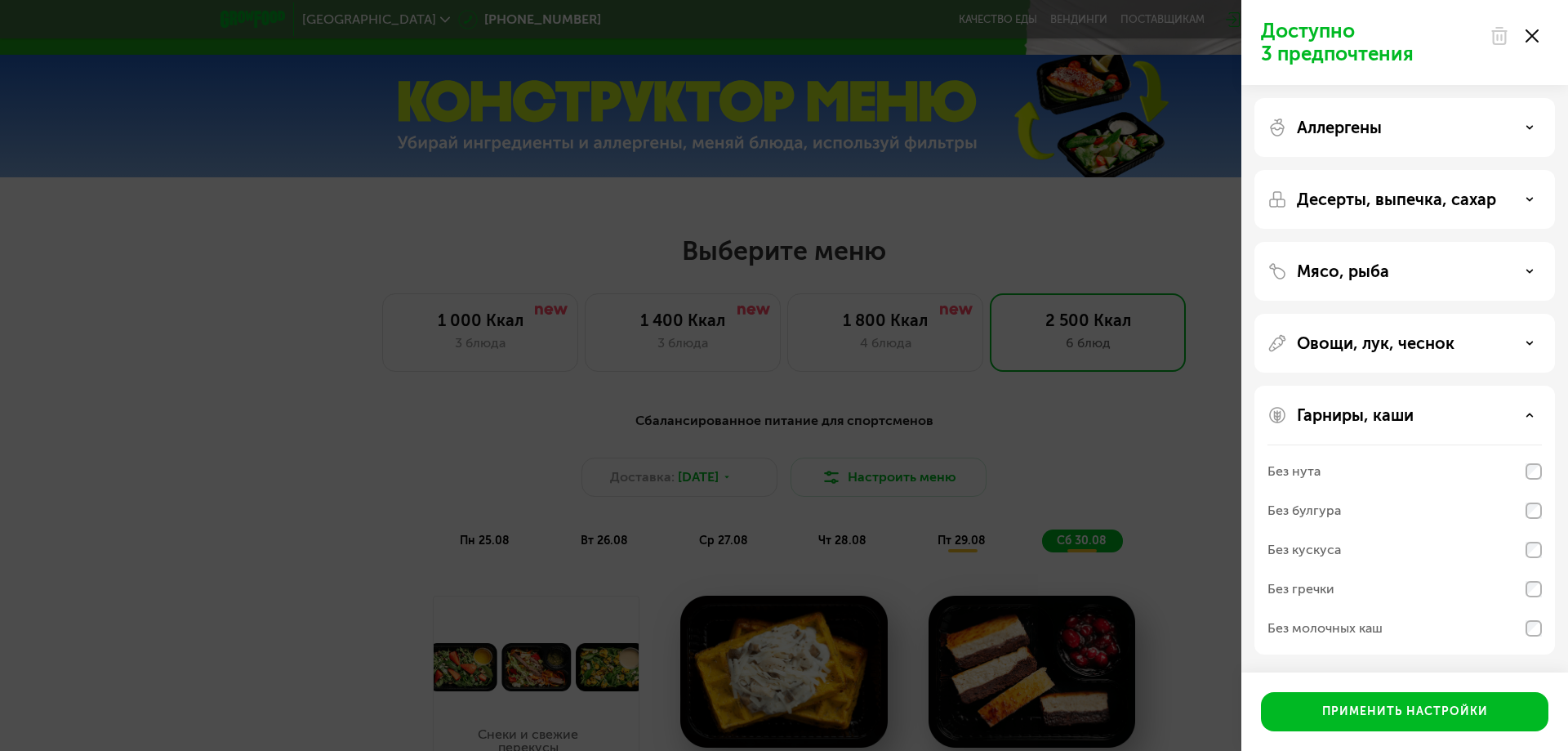
click at [1424, 415] on div "Гарниры, каши" at bounding box center [1405, 415] width 274 height 20
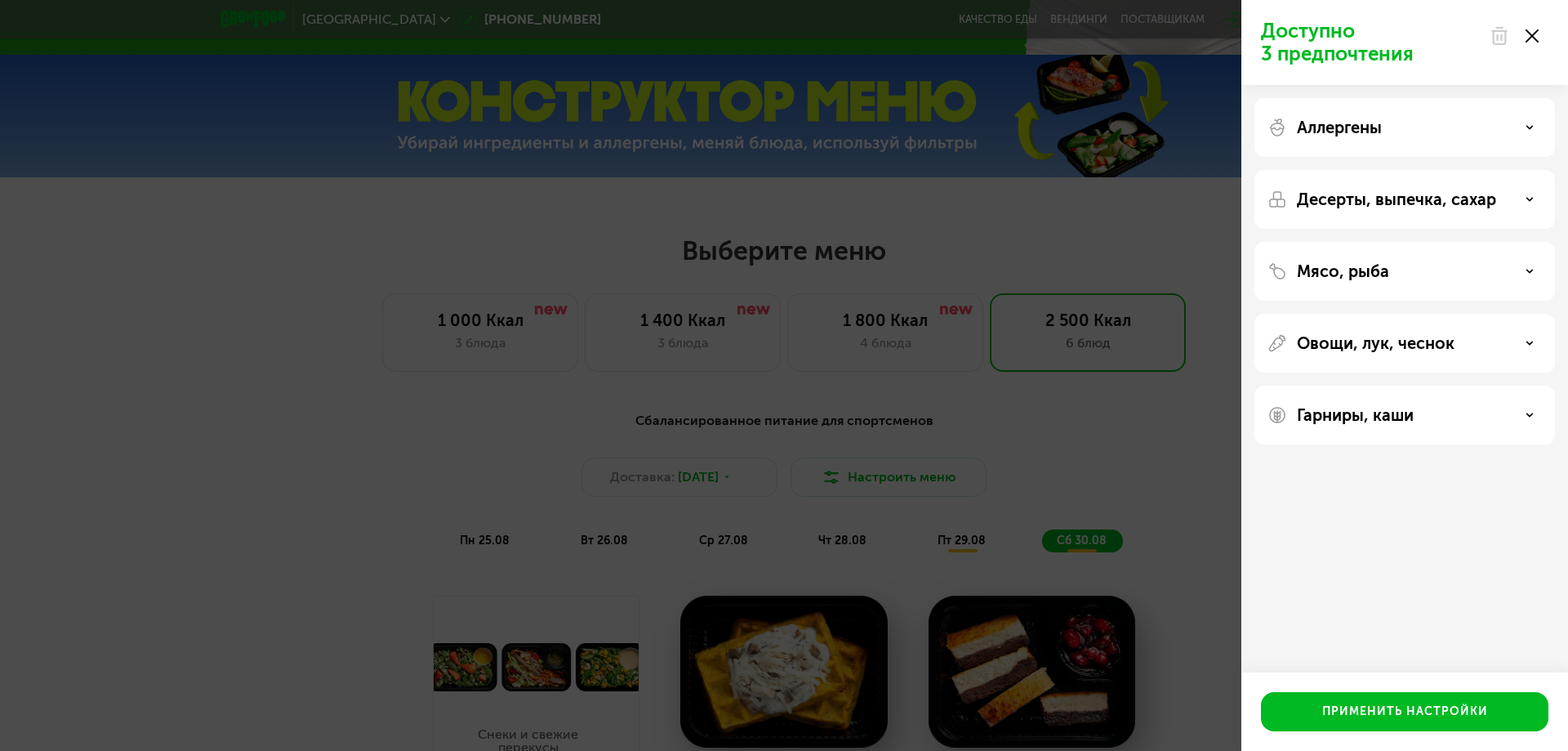
click at [1407, 170] on div "Аллергены" at bounding box center [1404, 199] width 301 height 59
click at [1487, 120] on div "Аллергены" at bounding box center [1405, 127] width 274 height 20
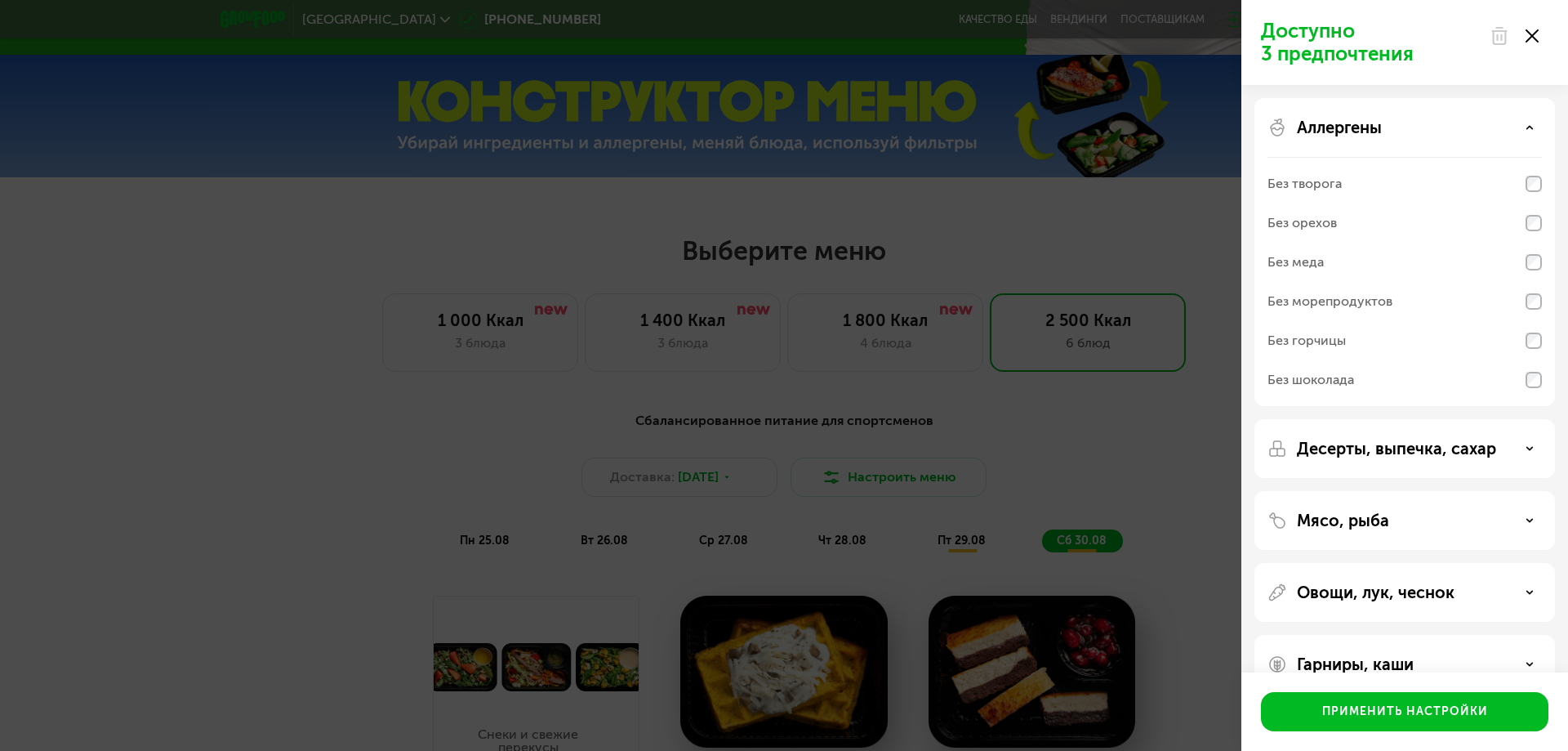
click at [1402, 125] on div "Аллергены" at bounding box center [1405, 127] width 274 height 20
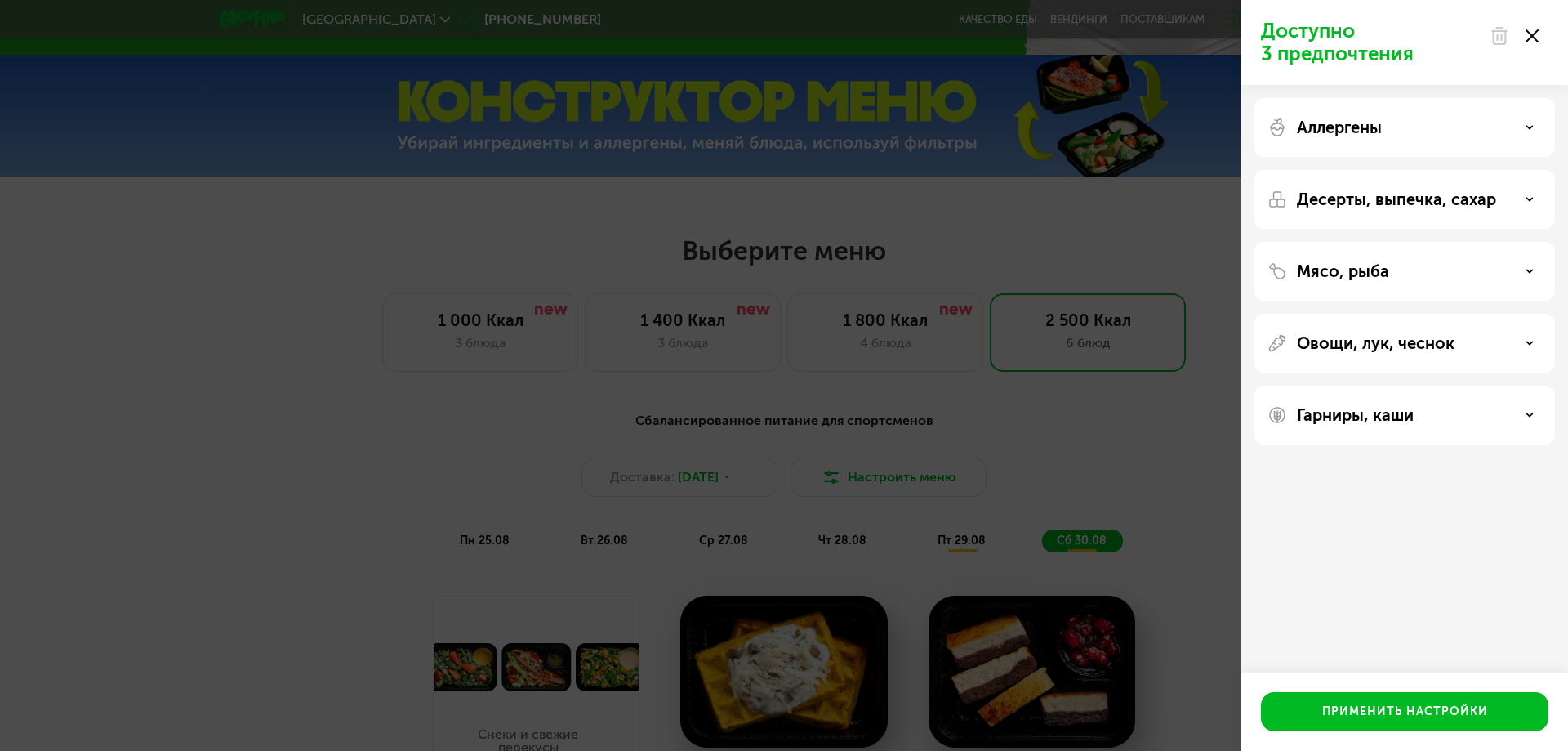
click at [1215, 420] on div "Доступно 3 предпочтения Аллергены Десерты, выпечка, сахар Мясо, рыба Овощи, лук…" at bounding box center [784, 375] width 1568 height 751
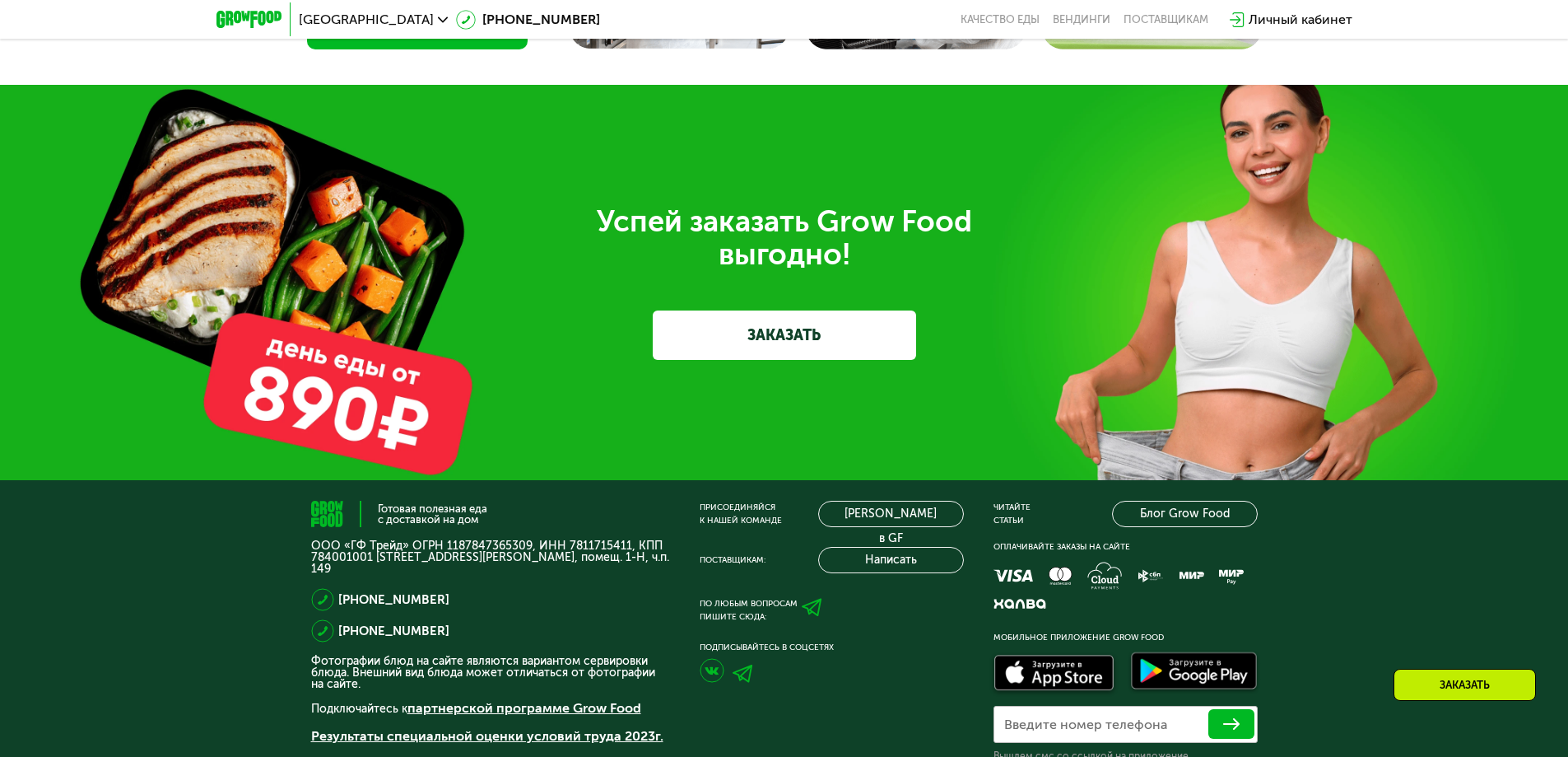
scroll to position [5572, 0]
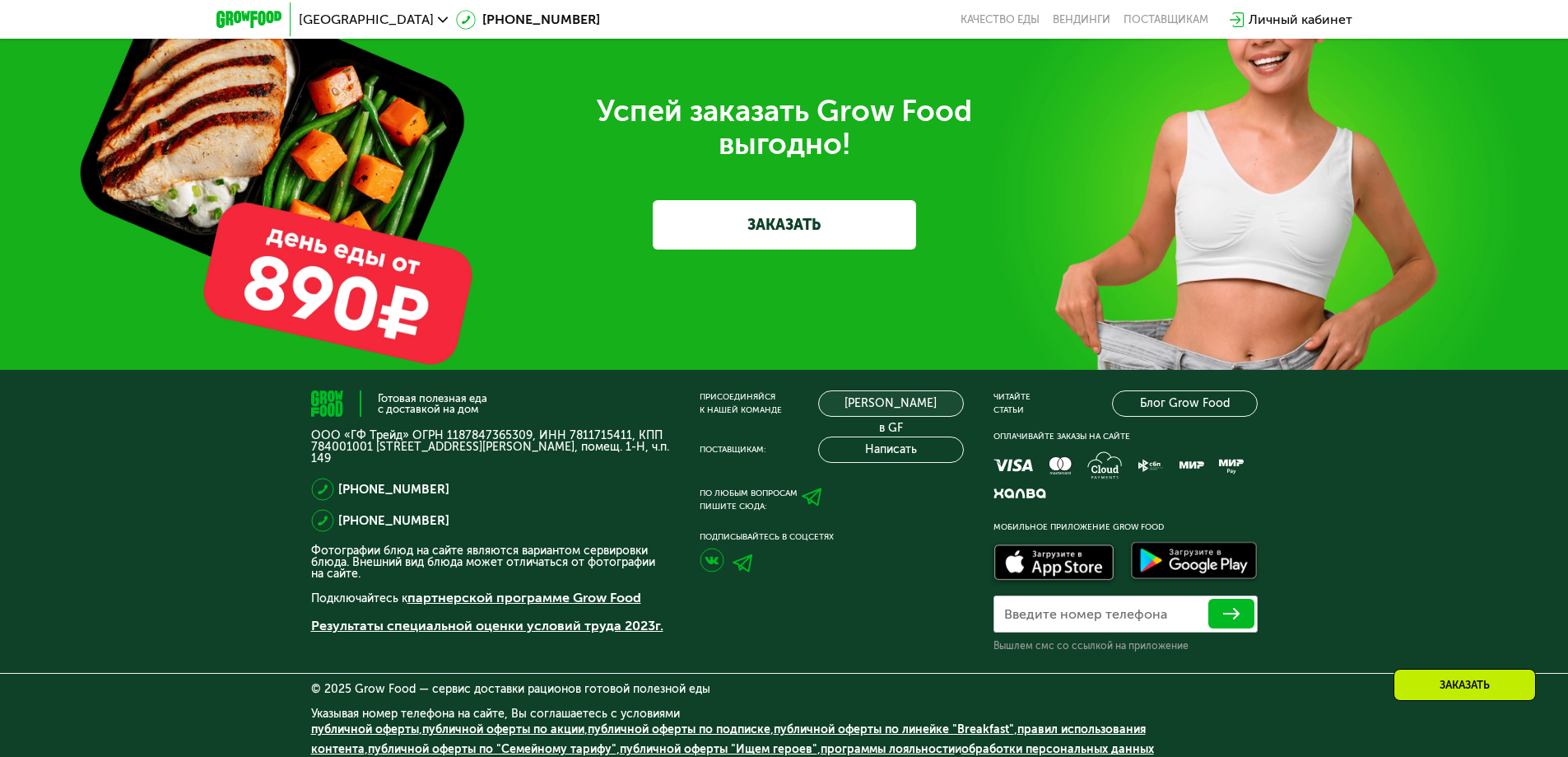
click at [859, 395] on link "[PERSON_NAME] в GF" at bounding box center [891, 403] width 146 height 26
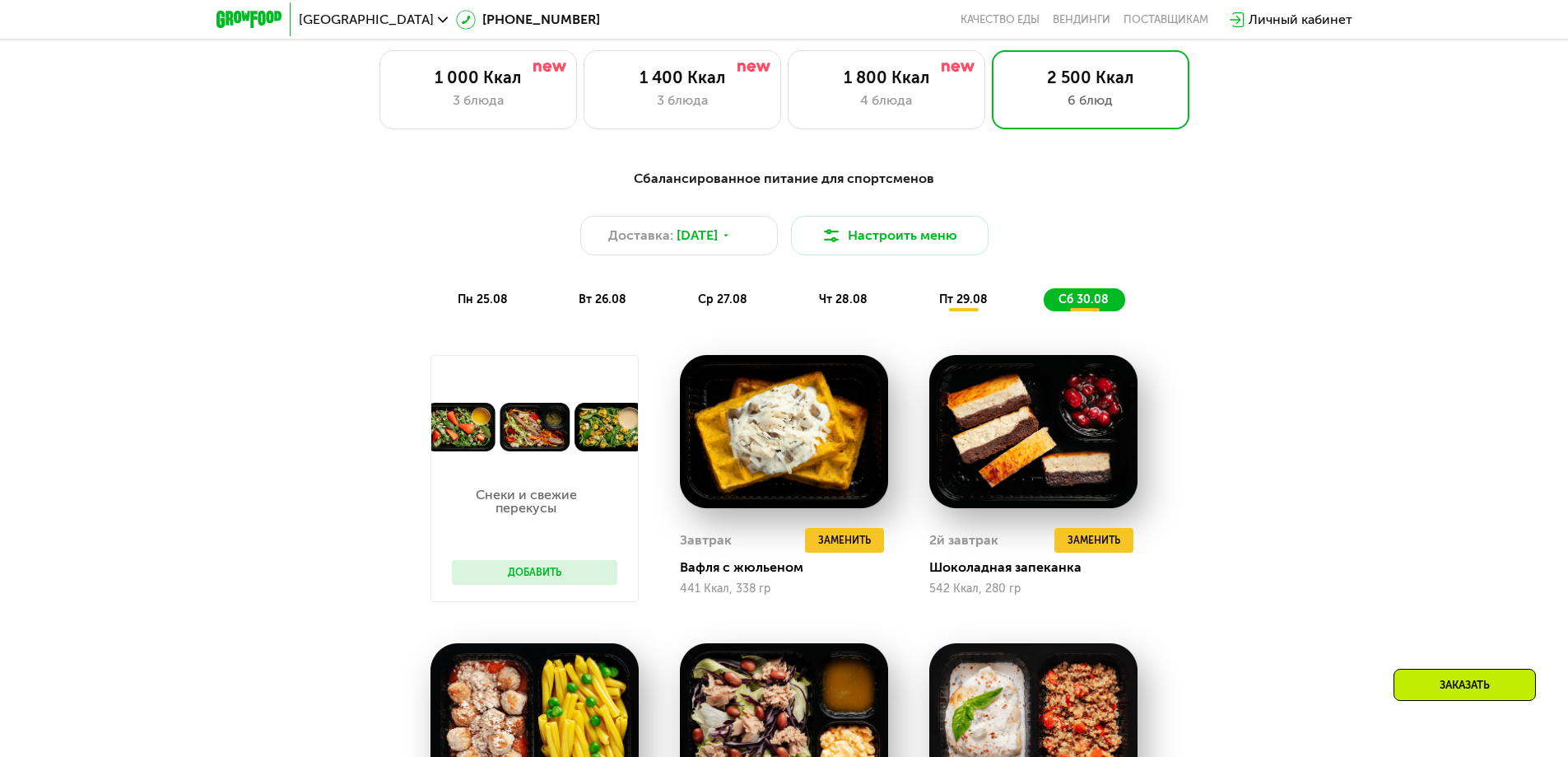
scroll to position [824, 0]
